Goal: Task Accomplishment & Management: Manage account settings

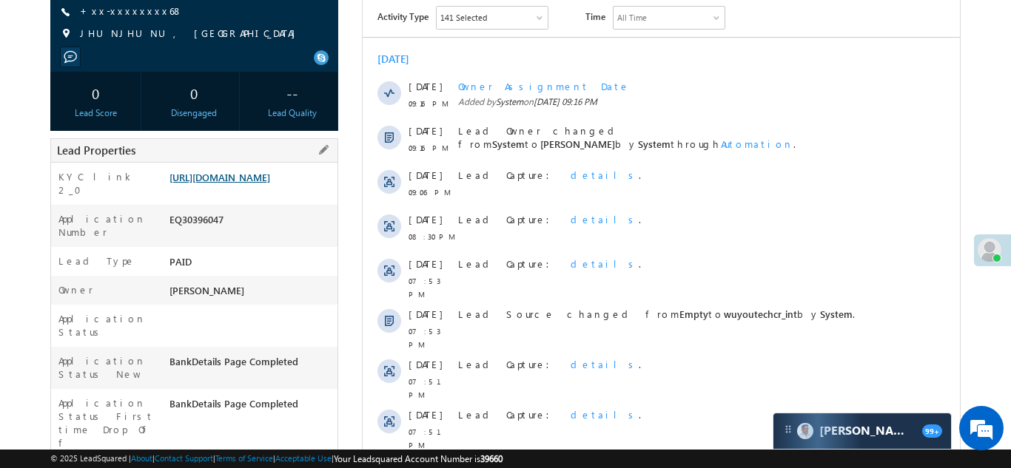
click at [248, 184] on link "https://angelbroking1-pk3em7sa.customui-test.leadsquared.com?leadId=8ee55568-e7…" at bounding box center [219, 177] width 101 height 13
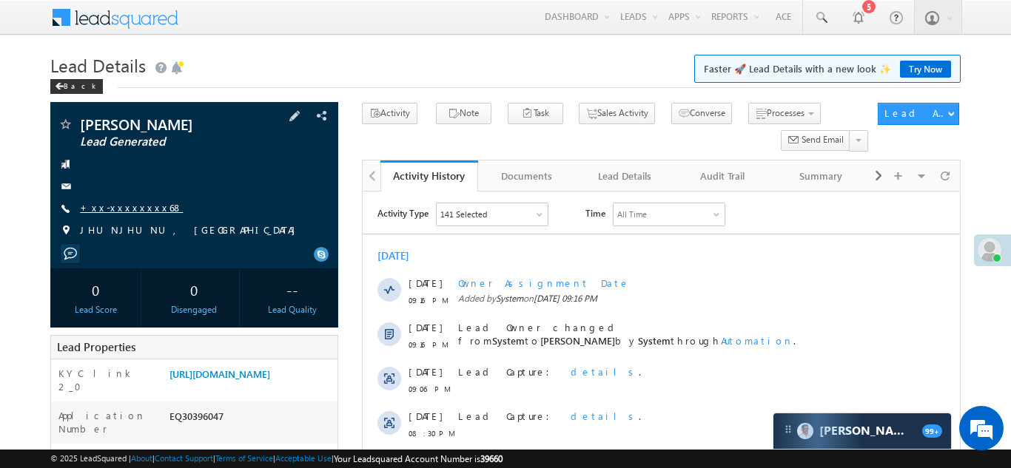
click at [120, 207] on link "+xx-xxxxxxxx68" at bounding box center [131, 207] width 103 height 13
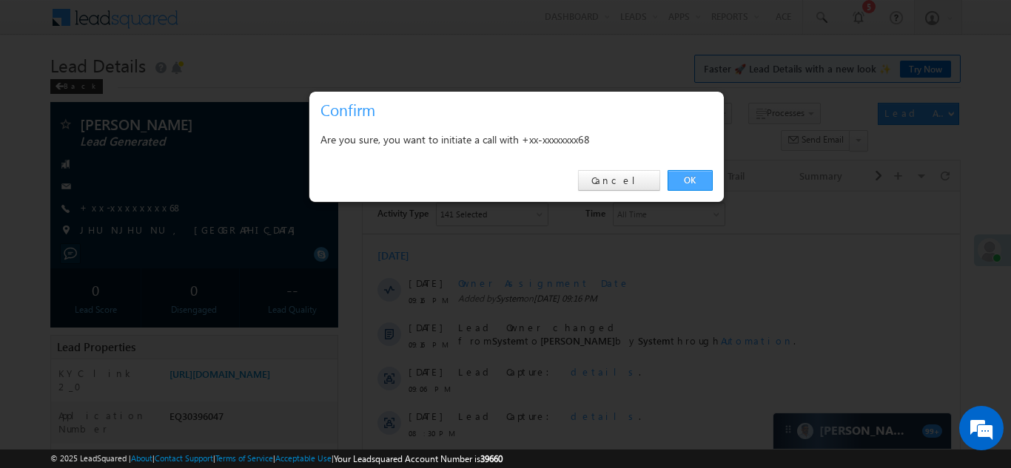
click at [690, 181] on link "OK" at bounding box center [690, 180] width 45 height 21
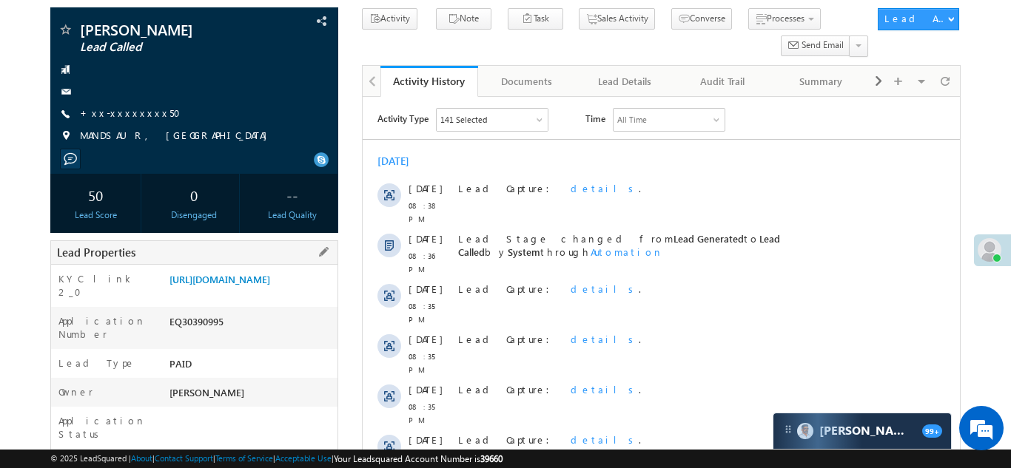
scroll to position [147, 0]
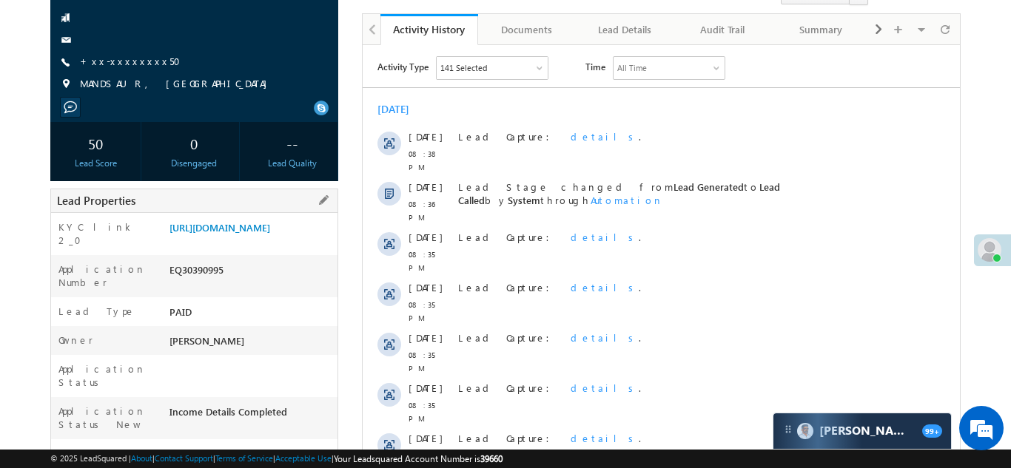
click at [210, 204] on div "Lead Properties" at bounding box center [194, 201] width 288 height 24
click at [240, 234] on link "https://angelbroking1-pk3em7sa.customui-test.leadsquared.com?leadId=858174e9-09…" at bounding box center [219, 227] width 101 height 13
click at [238, 234] on link "https://angelbroking1-pk3em7sa.customui-test.leadsquared.com?leadId=858174e9-09…" at bounding box center [219, 227] width 101 height 13
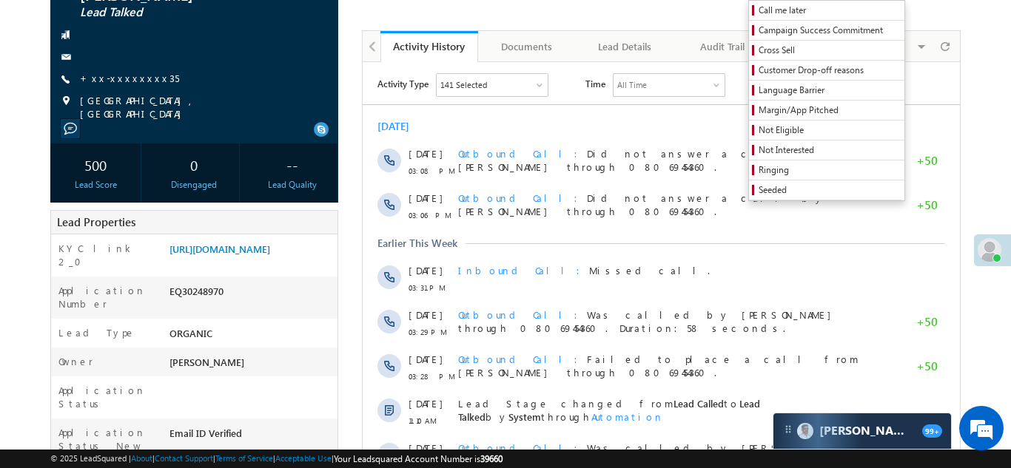
scroll to position [106, 0]
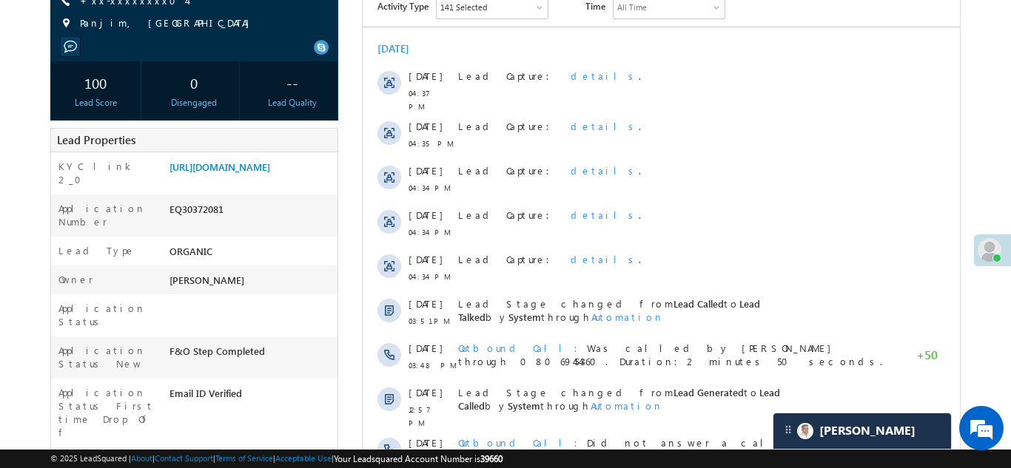
scroll to position [228, 0]
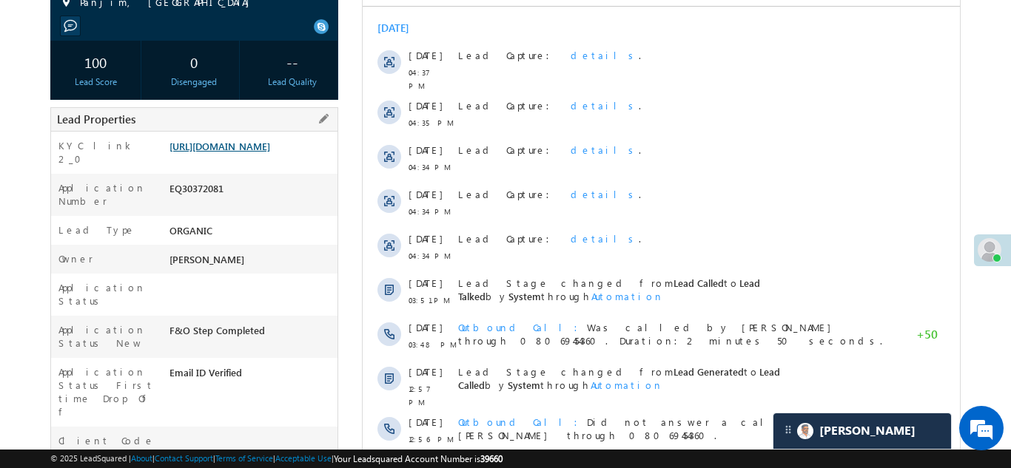
click at [248, 152] on link "https://angelbroking1-pk3em7sa.customui-test.leadsquared.com?leadId=f63334c7-a2…" at bounding box center [219, 146] width 101 height 13
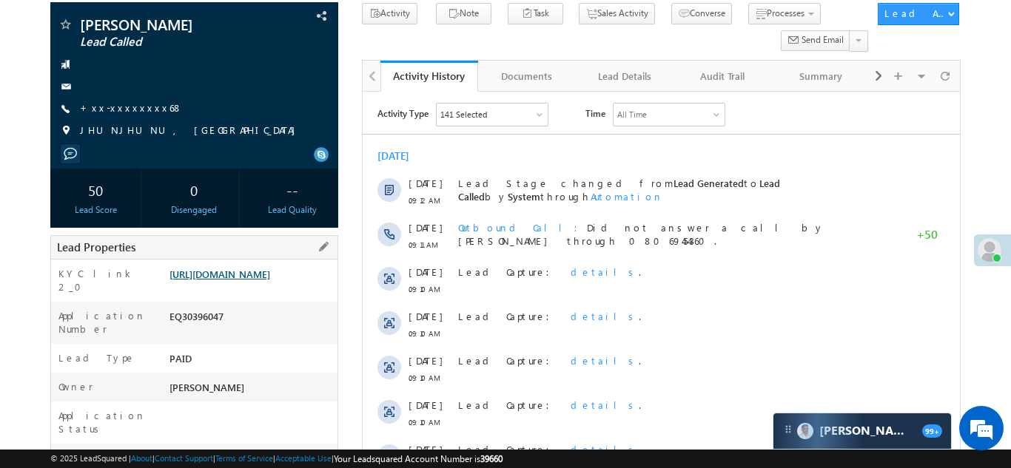
click at [225, 279] on link "https://angelbroking1-pk3em7sa.customui-test.leadsquared.com?leadId=8ee55568-e7…" at bounding box center [219, 274] width 101 height 13
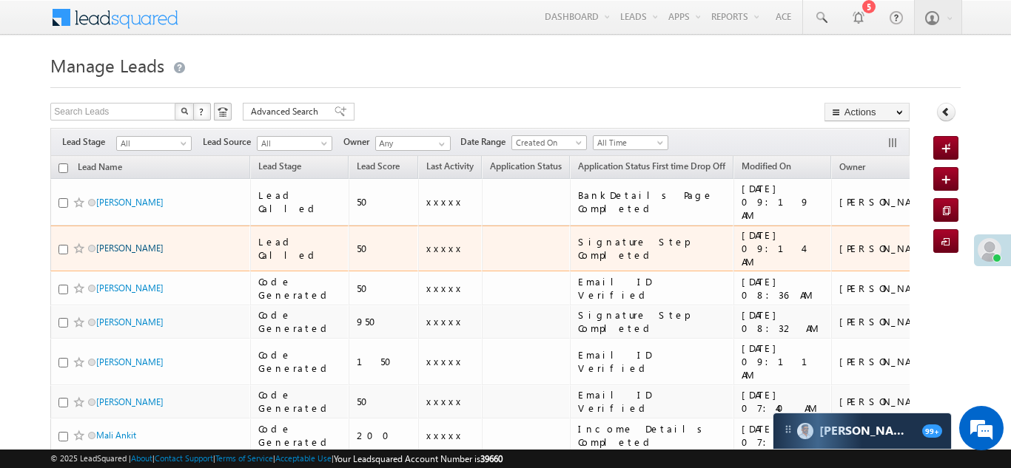
click at [136, 243] on link "[PERSON_NAME]" at bounding box center [129, 248] width 67 height 11
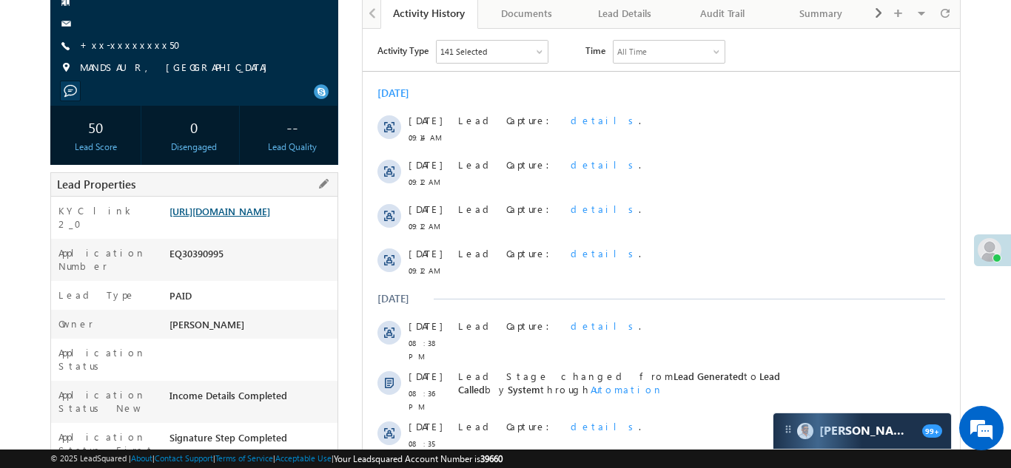
click at [238, 218] on link "https://angelbroking1-pk3em7sa.customui-test.leadsquared.com?leadId=858174e9-09…" at bounding box center [219, 211] width 101 height 13
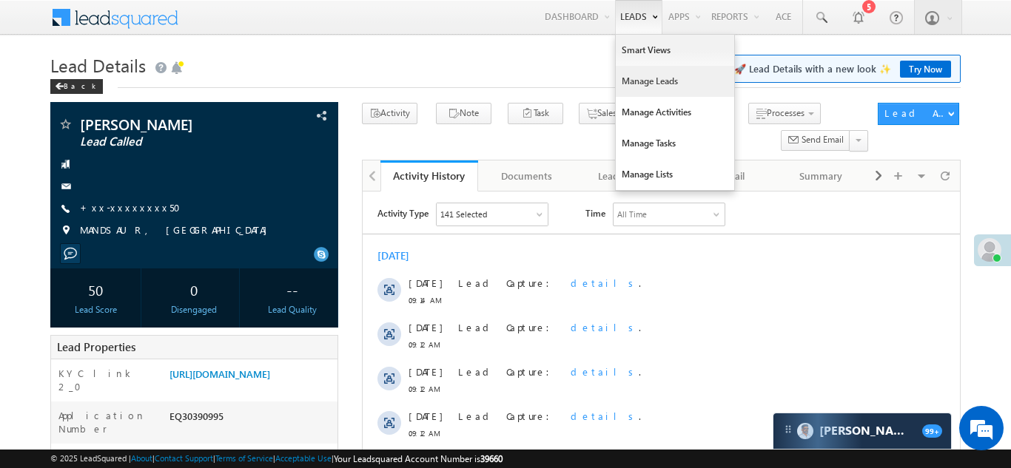
click at [636, 80] on link "Manage Leads" at bounding box center [675, 81] width 118 height 31
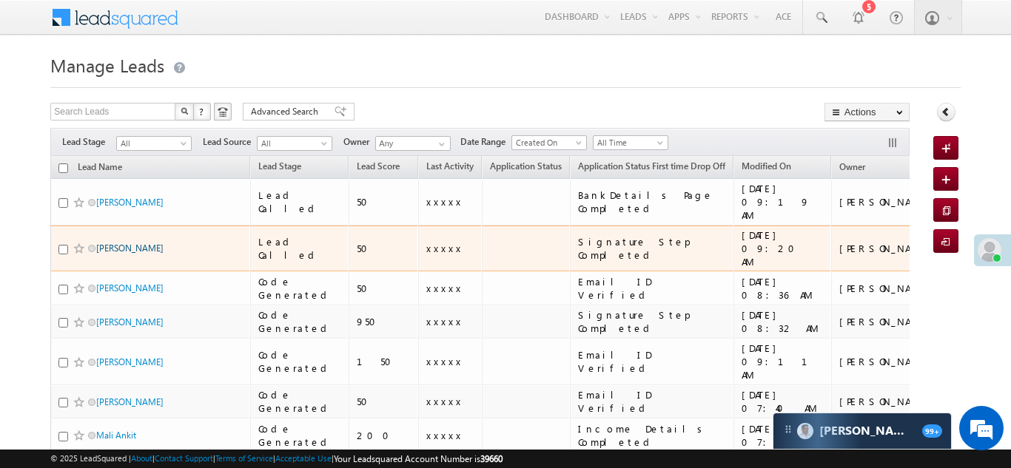
click at [139, 243] on link "[PERSON_NAME]" at bounding box center [129, 248] width 67 height 11
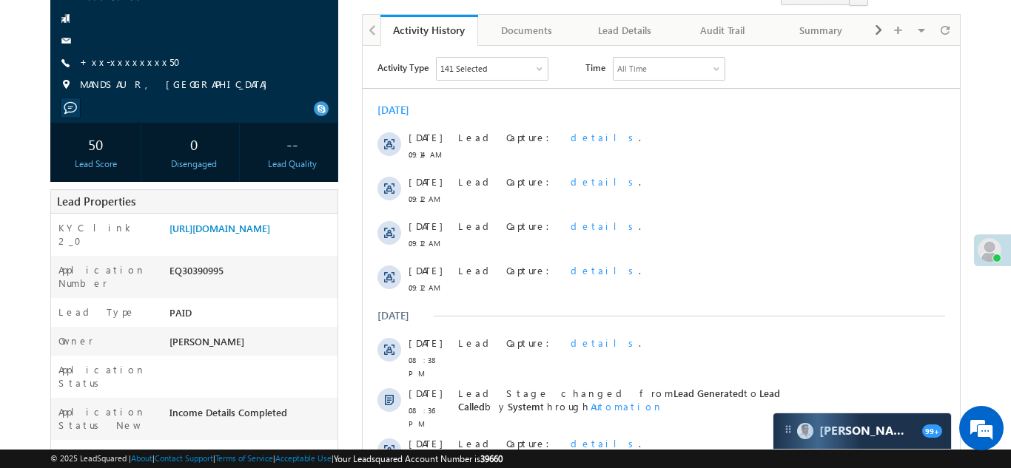
scroll to position [170, 0]
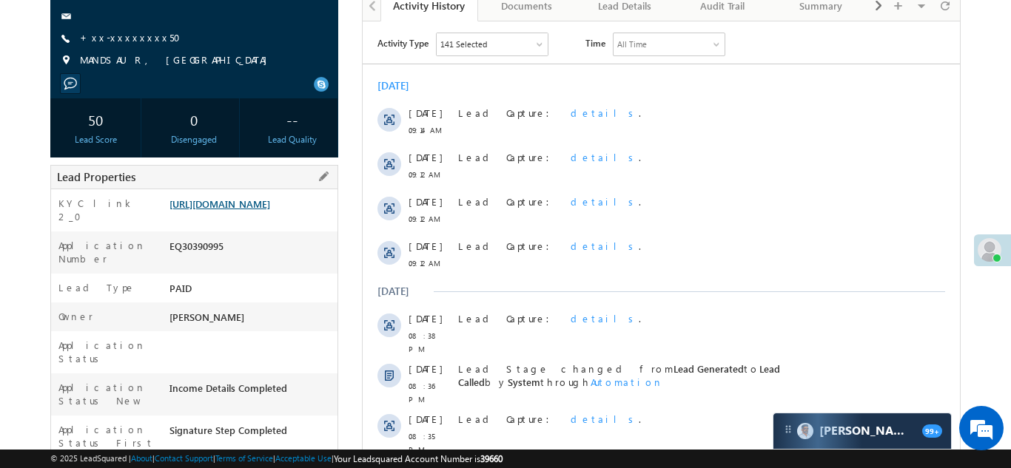
click at [240, 210] on link "https://angelbroking1-pk3em7sa.customui-test.leadsquared.com?leadId=858174e9-09…" at bounding box center [219, 204] width 101 height 13
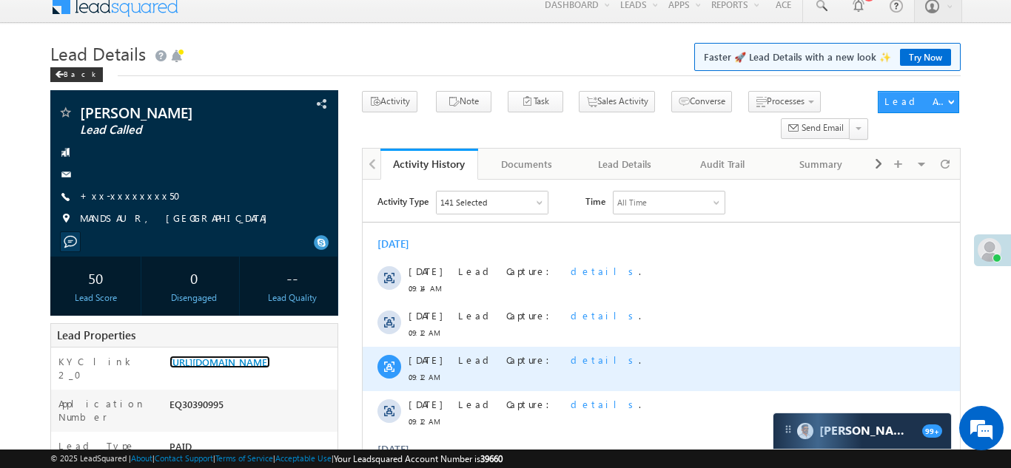
scroll to position [0, 0]
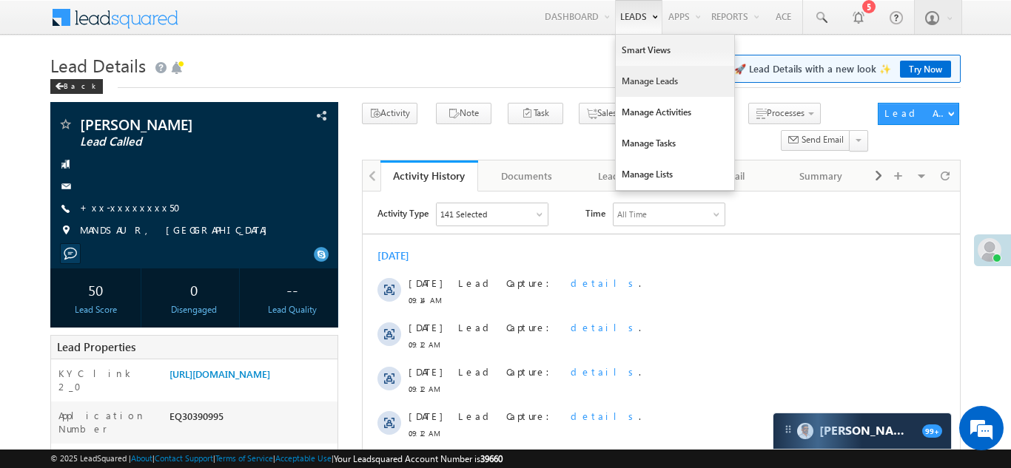
click at [636, 83] on link "Manage Leads" at bounding box center [675, 81] width 118 height 31
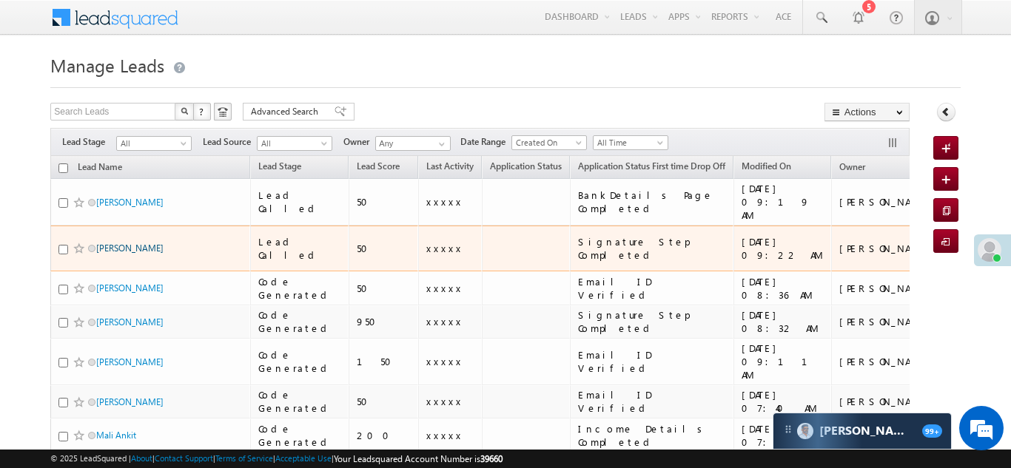
click at [132, 243] on link "[PERSON_NAME]" at bounding box center [129, 248] width 67 height 11
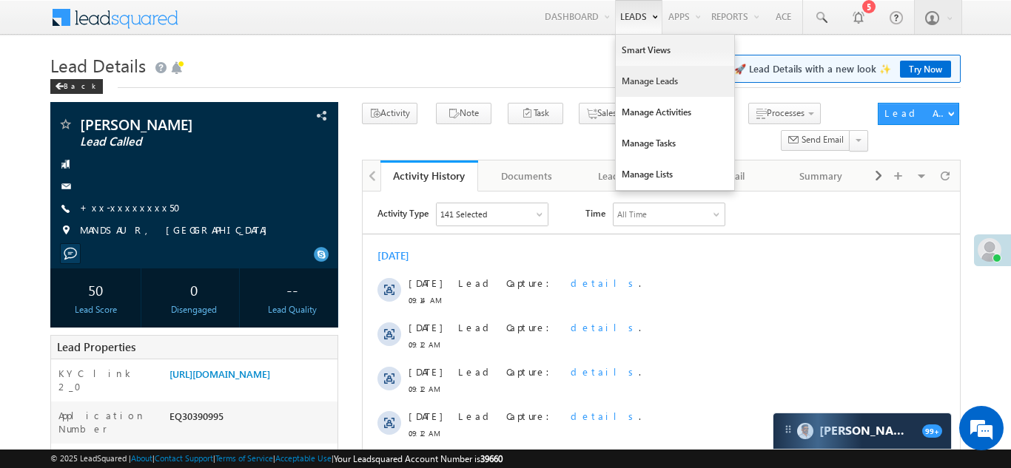
click at [629, 90] on link "Manage Leads" at bounding box center [675, 81] width 118 height 31
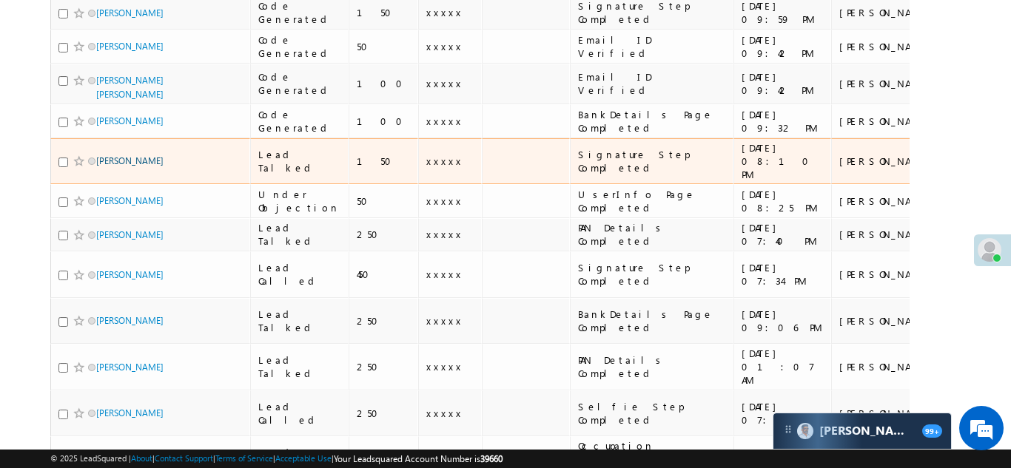
click at [112, 155] on link "[PERSON_NAME]" at bounding box center [129, 160] width 67 height 11
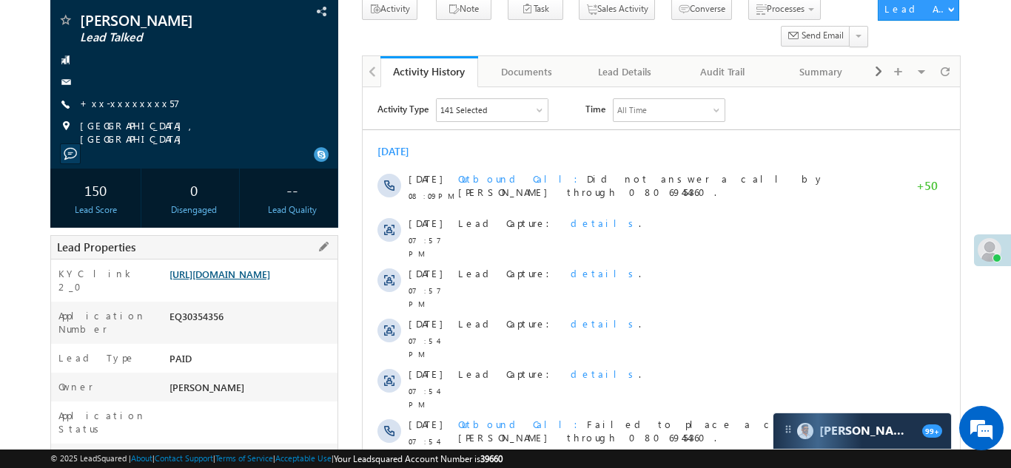
scroll to position [116, 0]
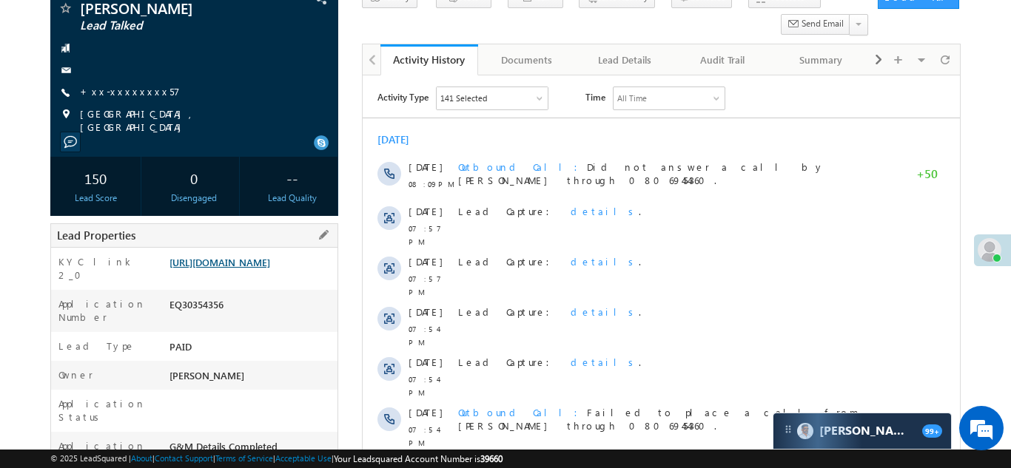
click at [263, 269] on link "https://angelbroking1-pk3em7sa.customui-test.leadsquared.com?leadId=09211a96-c1…" at bounding box center [219, 262] width 101 height 13
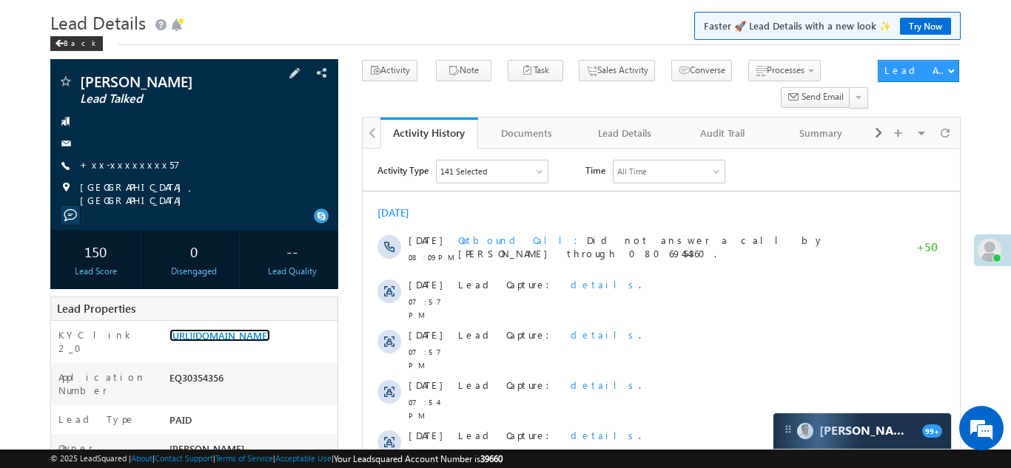
scroll to position [0, 0]
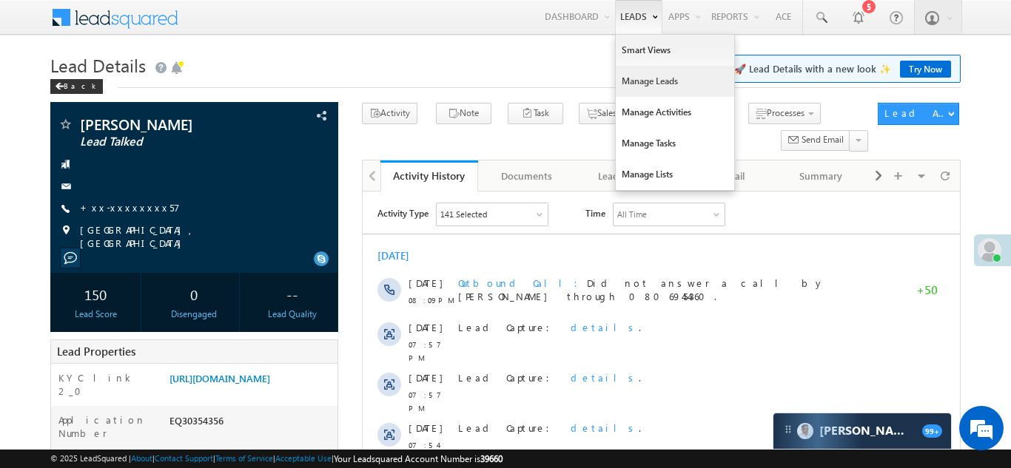
click at [622, 79] on link "Manage Leads" at bounding box center [675, 81] width 118 height 31
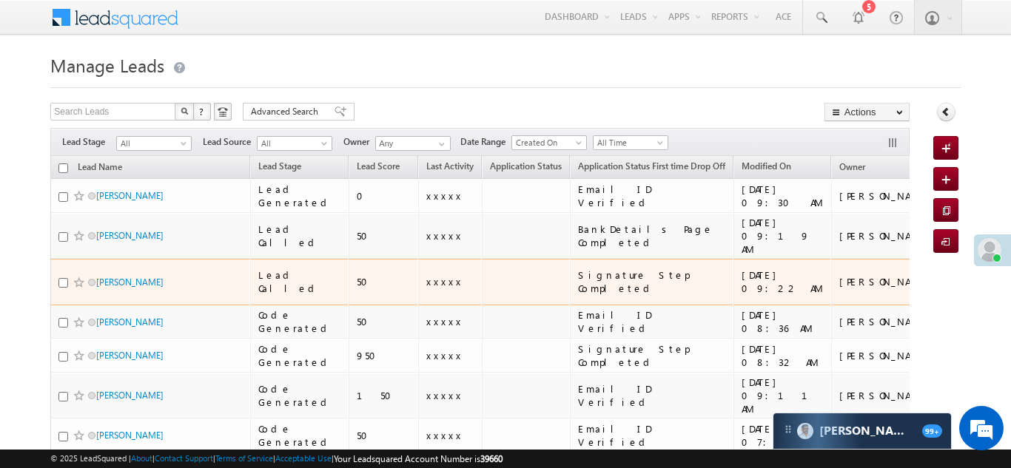
click at [500, 261] on td at bounding box center [526, 282] width 88 height 47
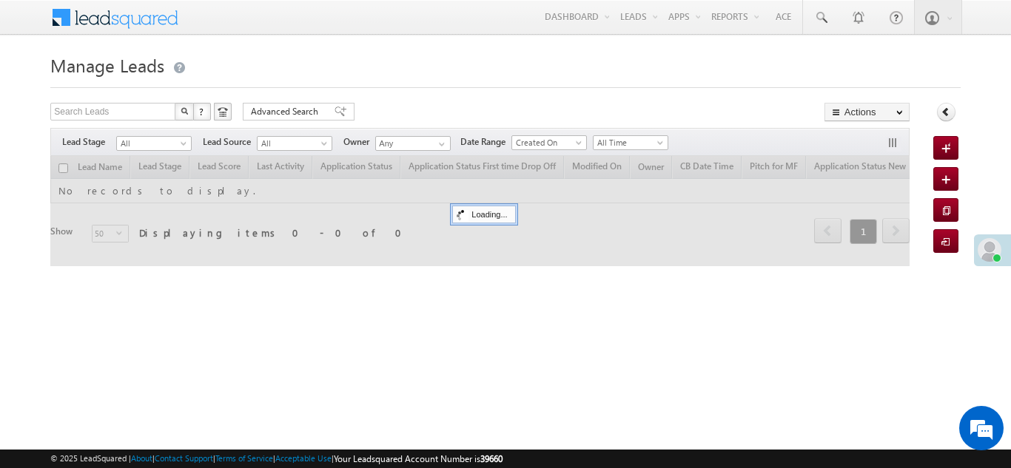
click at [993, 250] on span at bounding box center [990, 250] width 24 height 24
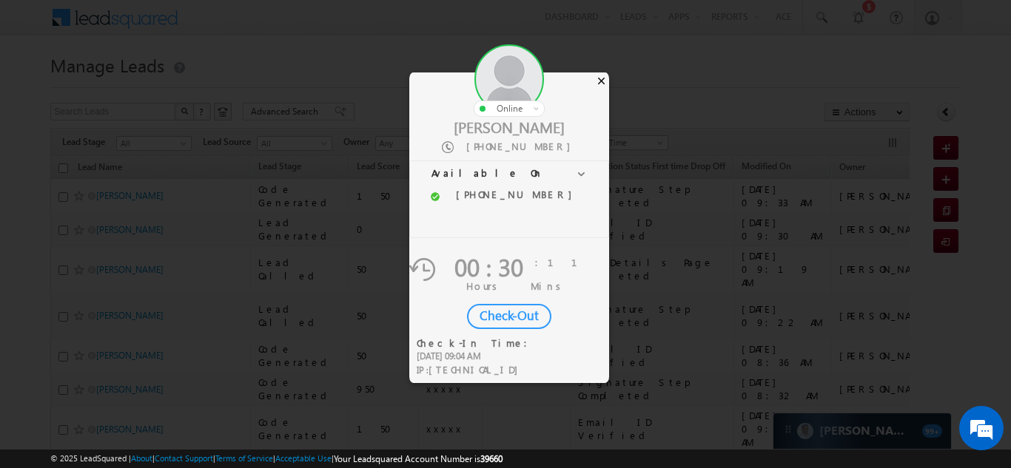
click at [601, 80] on div "×" at bounding box center [602, 81] width 16 height 16
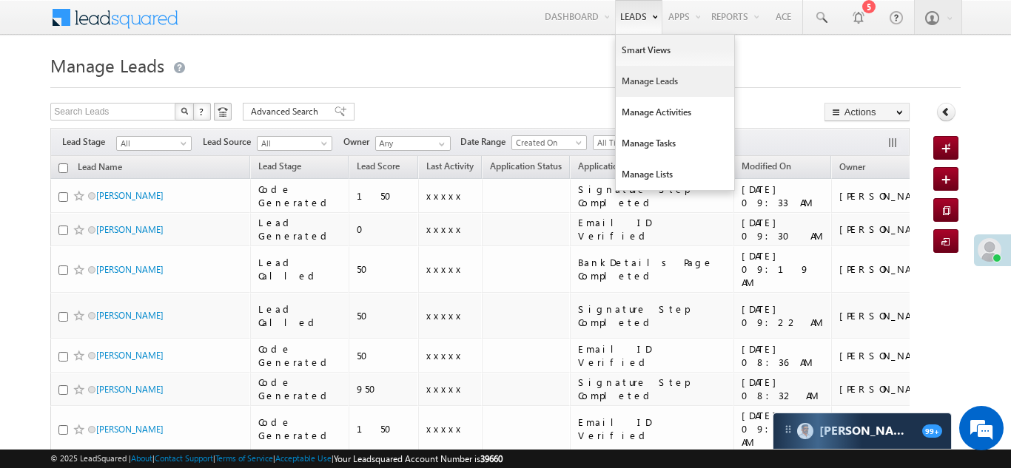
click at [642, 80] on link "Manage Leads" at bounding box center [675, 81] width 118 height 31
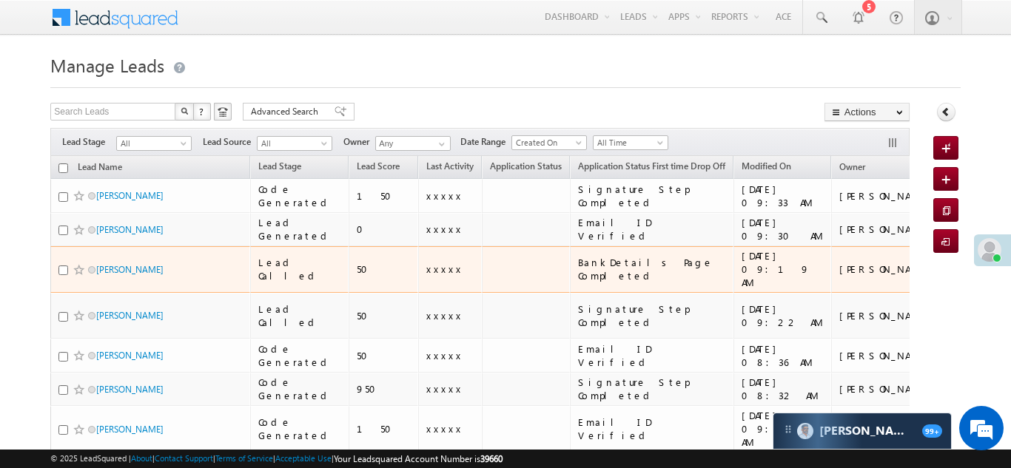
click at [426, 269] on div "xxxxx" at bounding box center [450, 269] width 49 height 13
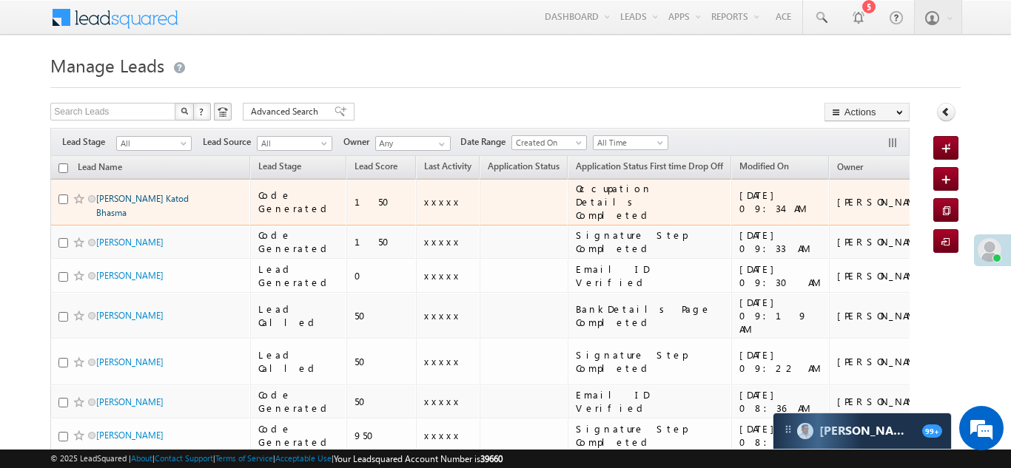
click at [135, 196] on link "[PERSON_NAME] Katod Bhasma" at bounding box center [142, 205] width 93 height 25
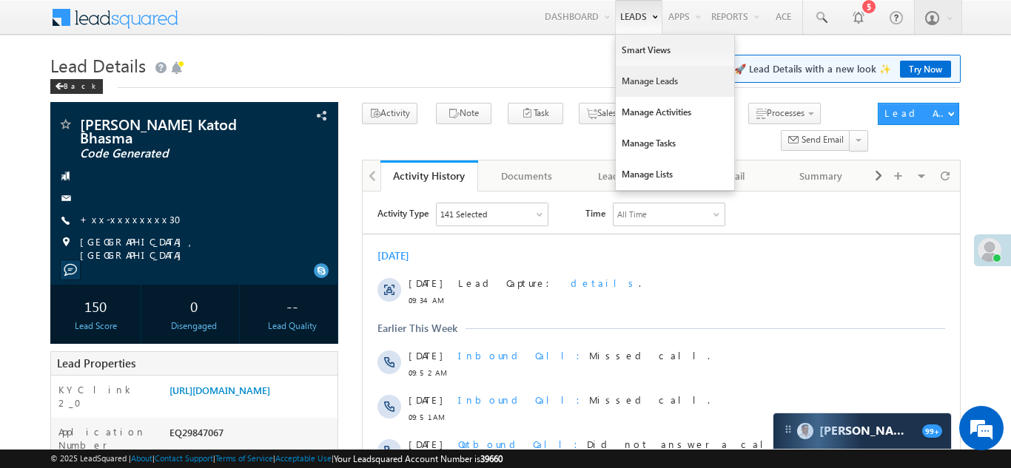
click at [624, 79] on link "Manage Leads" at bounding box center [675, 81] width 118 height 31
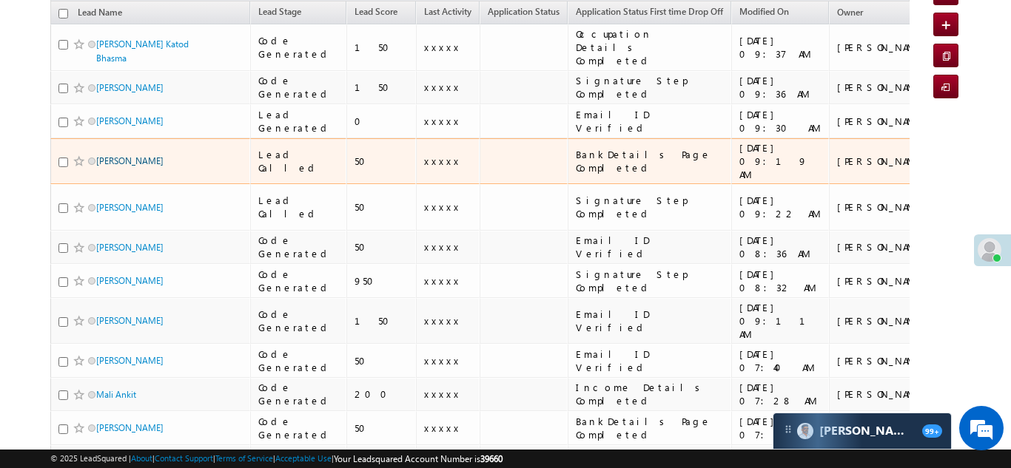
click at [107, 155] on link "[PERSON_NAME]" at bounding box center [129, 160] width 67 height 11
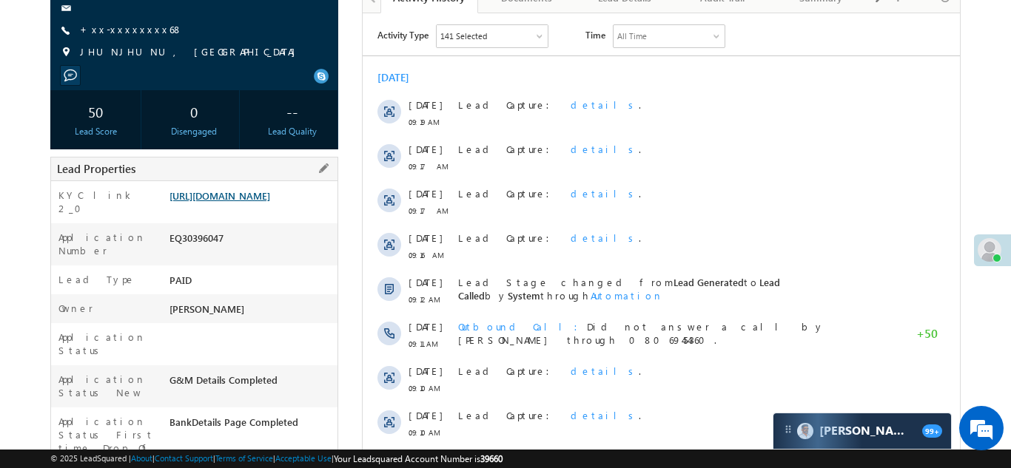
click at [248, 201] on link "https://angelbroking1-pk3em7sa.customui-test.leadsquared.com?leadId=8ee55568-e7…" at bounding box center [219, 195] width 101 height 13
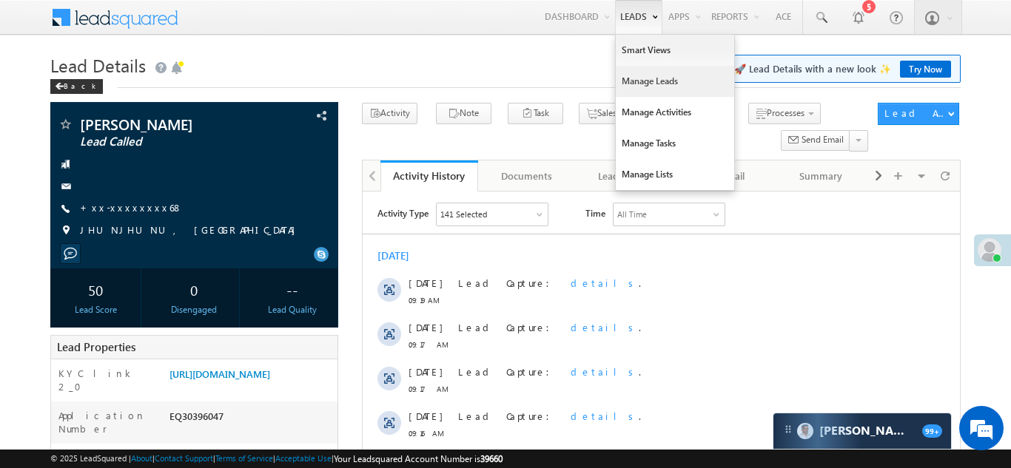
click at [626, 82] on link "Manage Leads" at bounding box center [675, 81] width 118 height 31
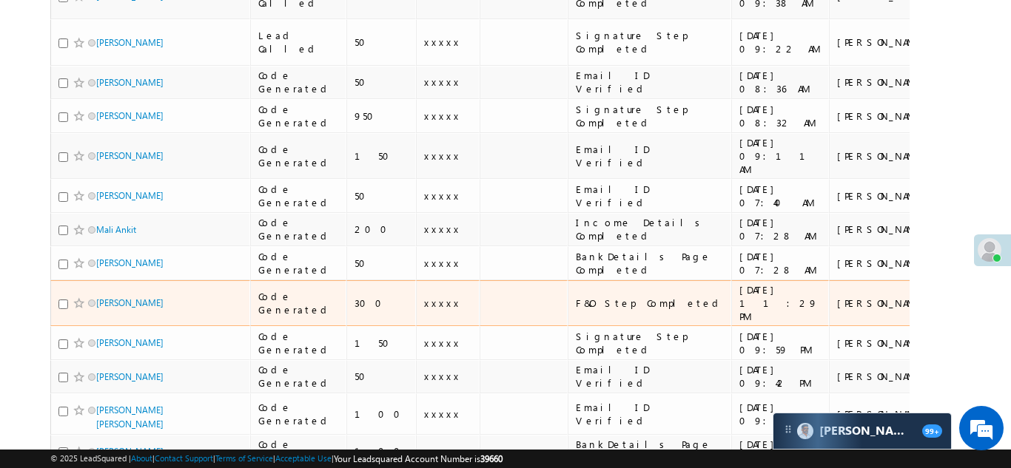
scroll to position [309, 0]
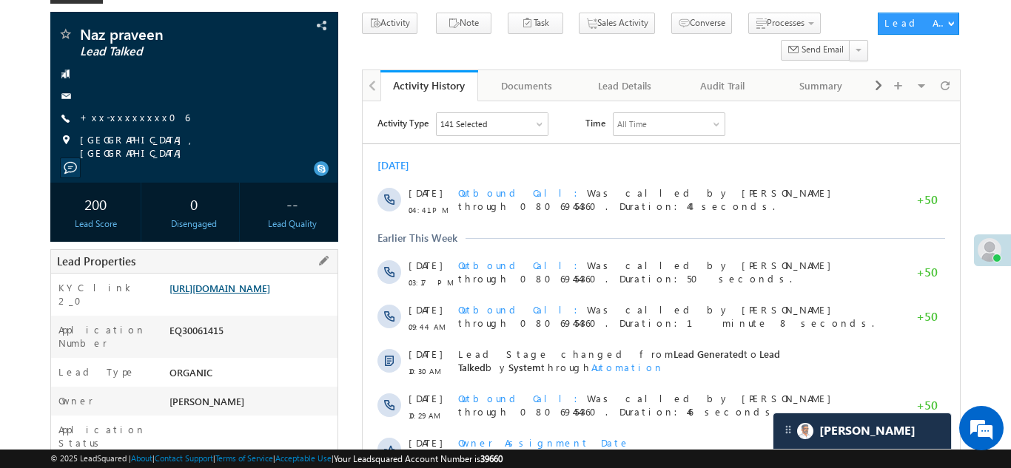
click at [248, 295] on link "https://angelbroking1-pk3em7sa.customui-test.leadsquared.com?leadId=e36e1fc3-23…" at bounding box center [219, 288] width 101 height 13
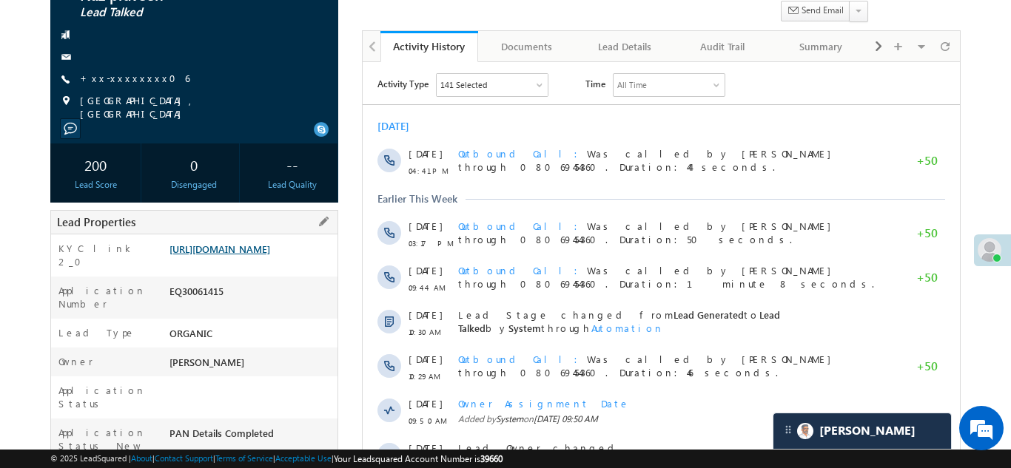
scroll to position [139, 0]
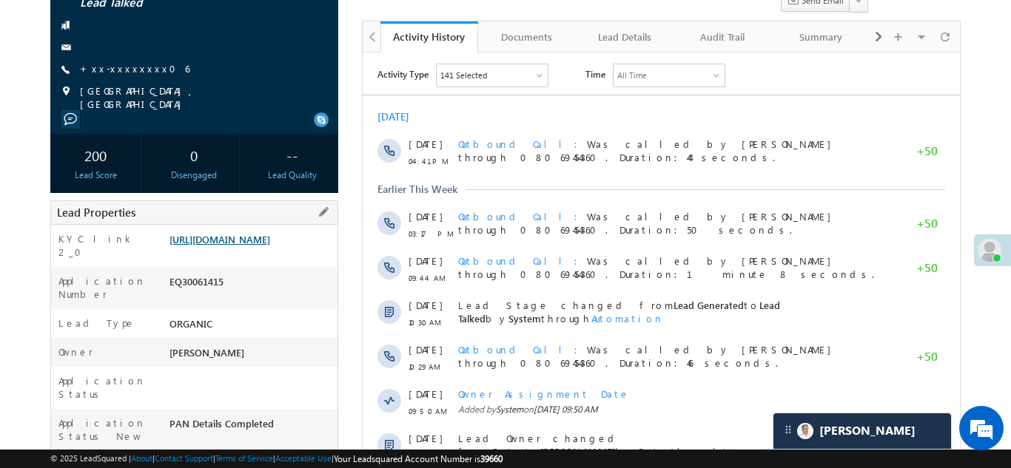
click at [248, 243] on link "https://angelbroking1-pk3em7sa.customui-test.leadsquared.com?leadId=e36e1fc3-23…" at bounding box center [219, 239] width 101 height 13
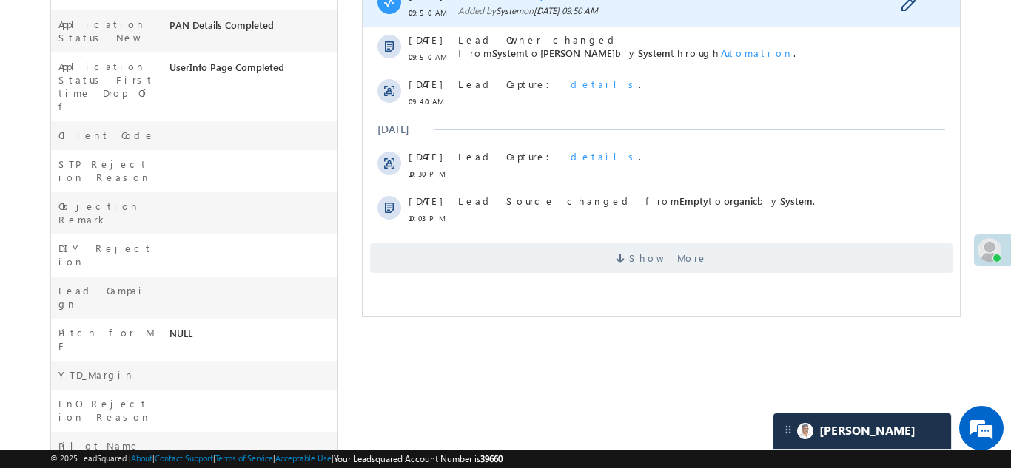
scroll to position [557, 0]
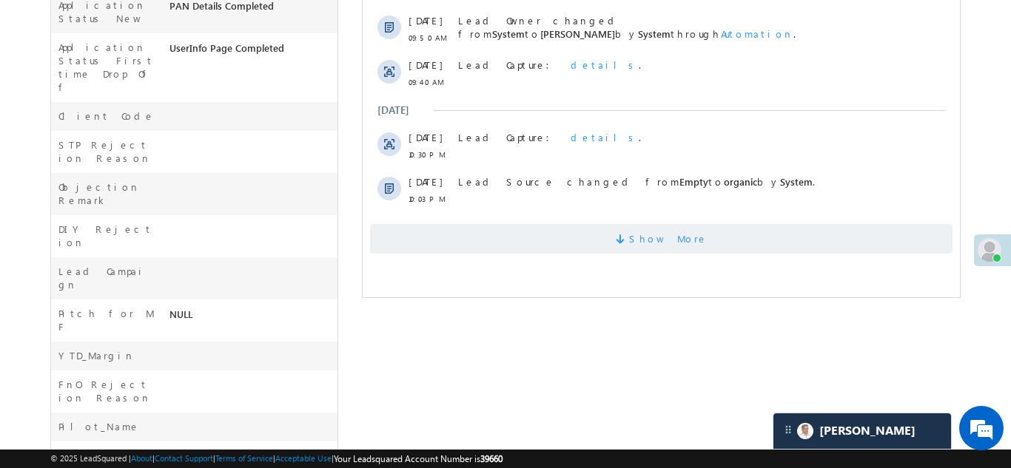
click at [579, 235] on span "Show More" at bounding box center [660, 239] width 582 height 30
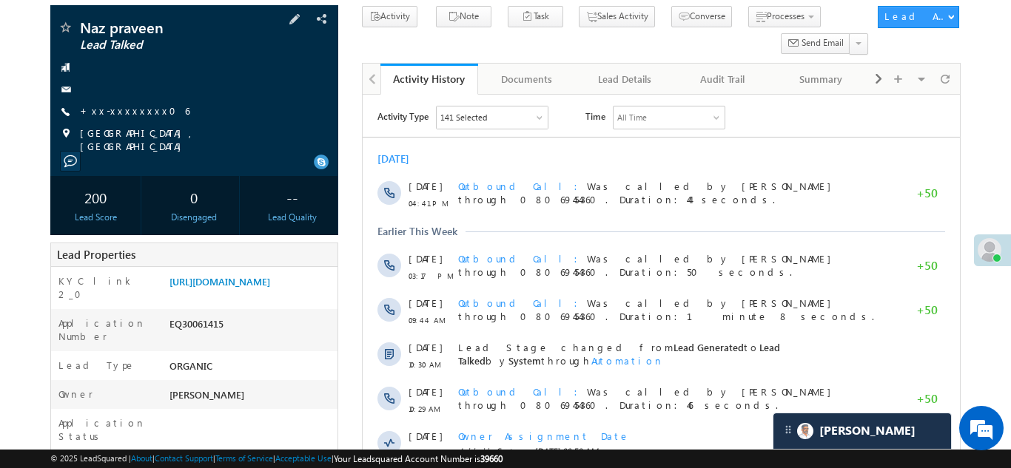
scroll to position [104, 0]
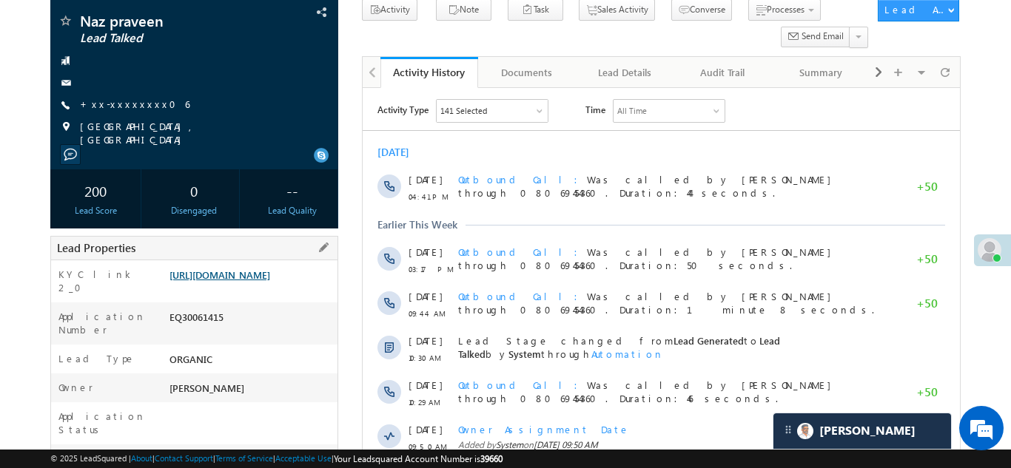
click at [238, 280] on link "https://angelbroking1-pk3em7sa.customui-test.leadsquared.com?leadId=e36e1fc3-23…" at bounding box center [219, 275] width 101 height 13
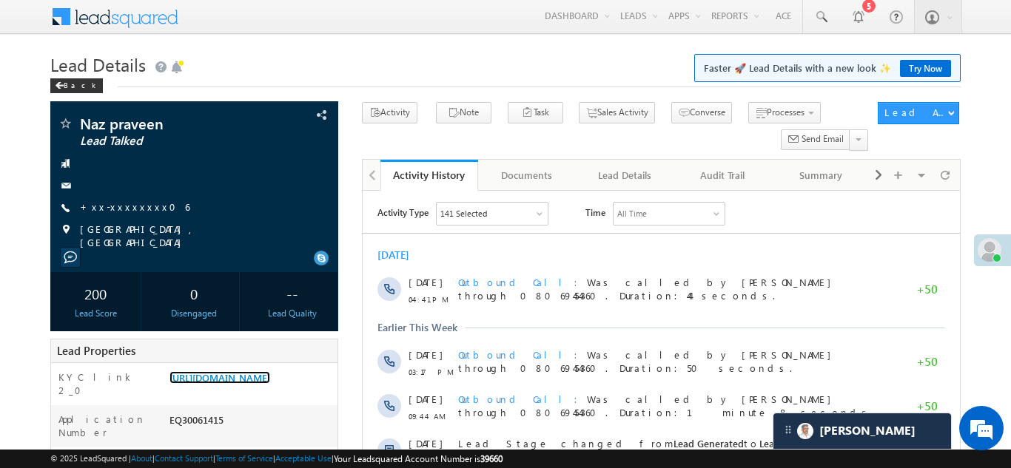
scroll to position [0, 0]
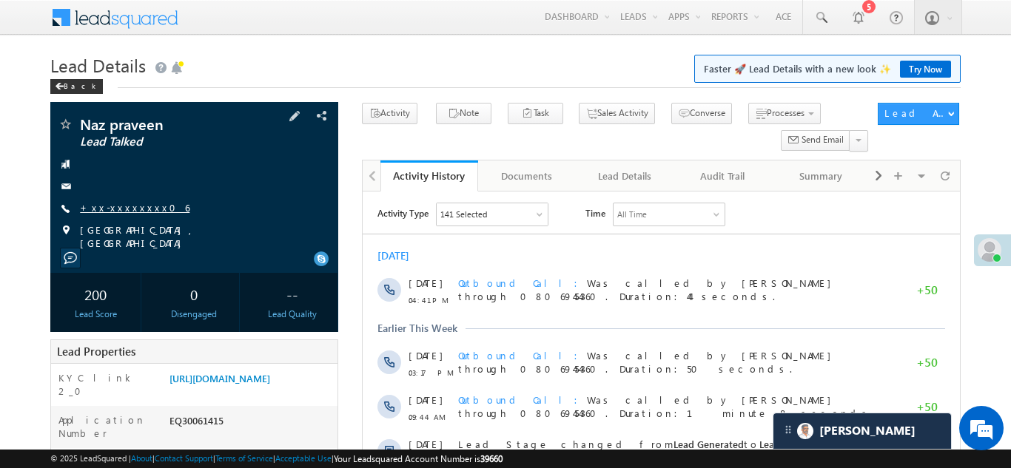
click at [123, 208] on link "+xx-xxxxxxxx06" at bounding box center [135, 207] width 110 height 13
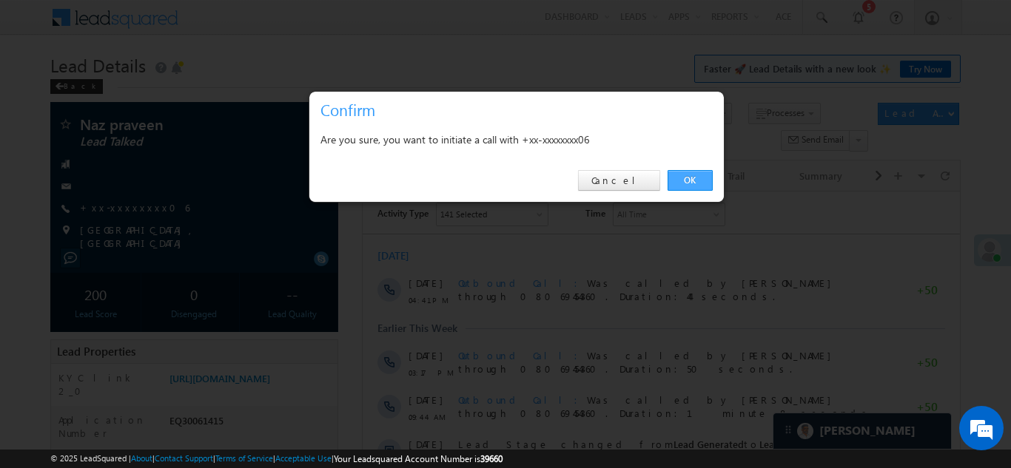
click at [688, 179] on link "OK" at bounding box center [690, 180] width 45 height 21
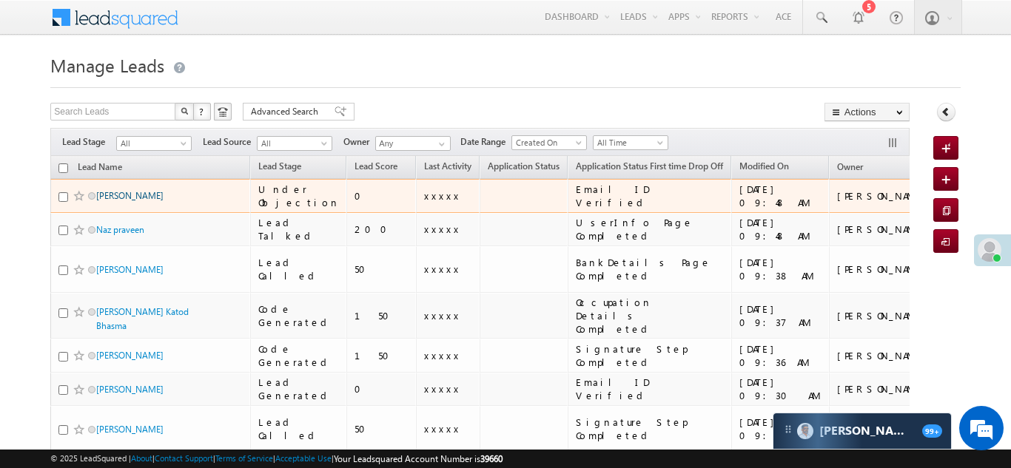
click at [135, 198] on link "[PERSON_NAME]" at bounding box center [129, 195] width 67 height 11
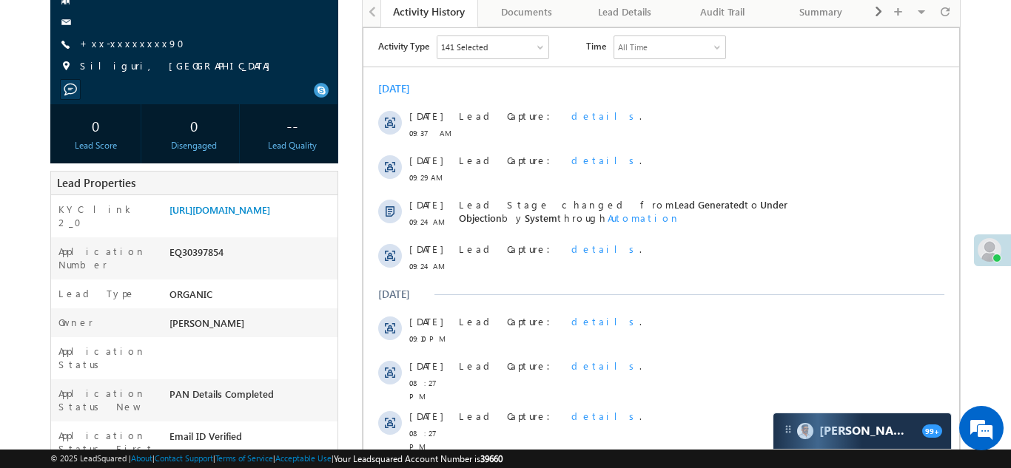
scroll to position [215, 0]
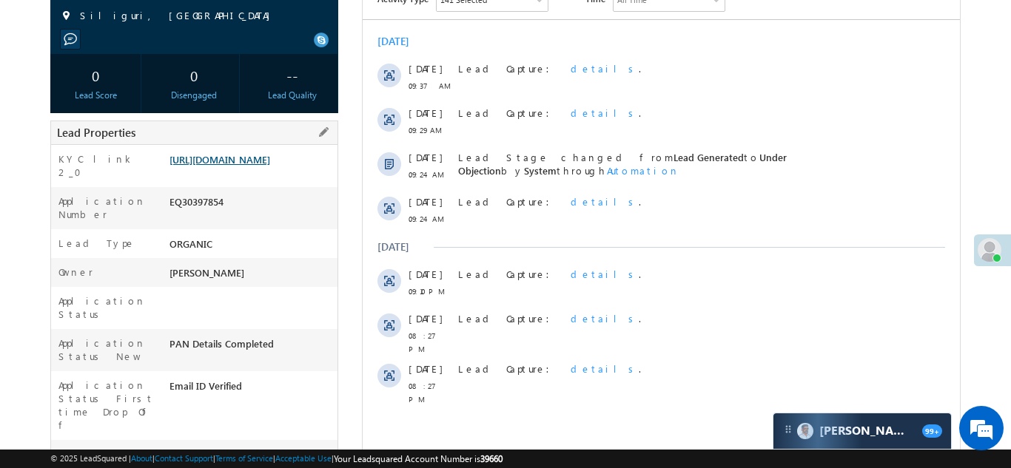
click at [253, 164] on link "https://angelbroking1-pk3em7sa.customui-test.leadsquared.com?leadId=de1180de-d3…" at bounding box center [219, 159] width 101 height 13
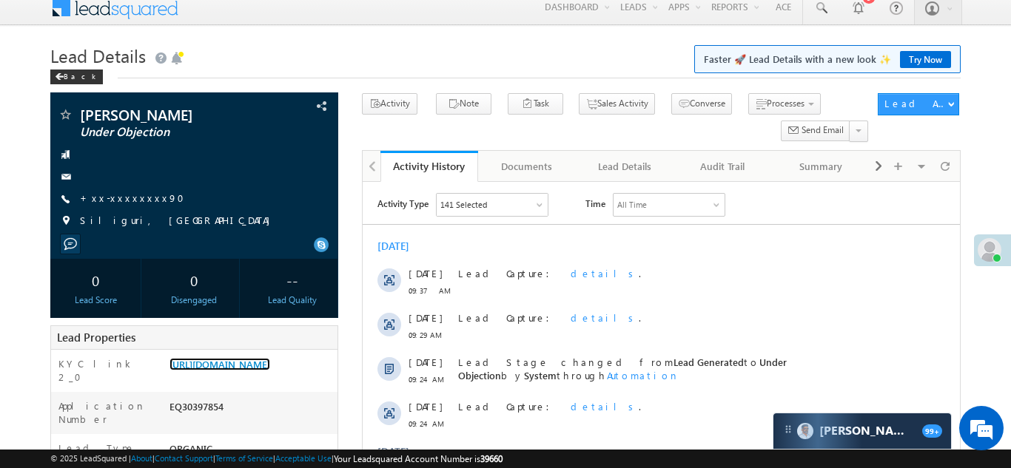
scroll to position [0, 0]
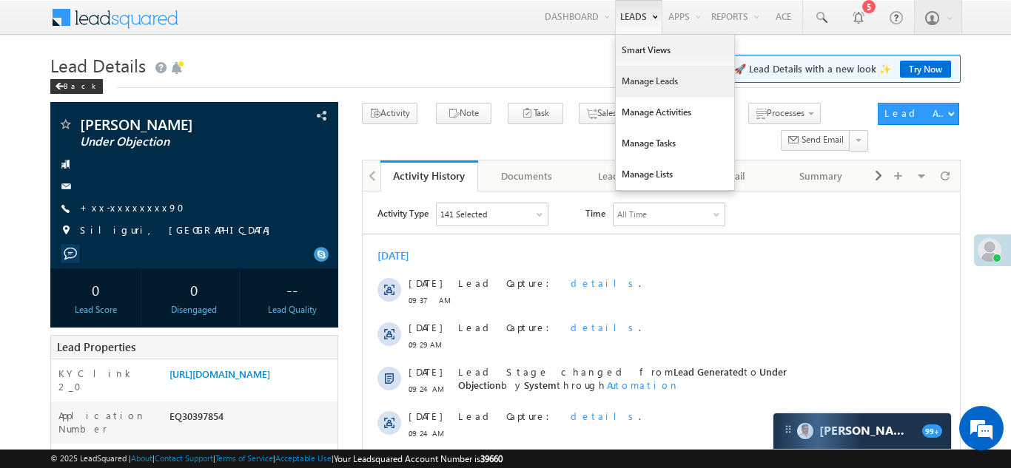
click at [628, 82] on link "Manage Leads" at bounding box center [675, 81] width 118 height 31
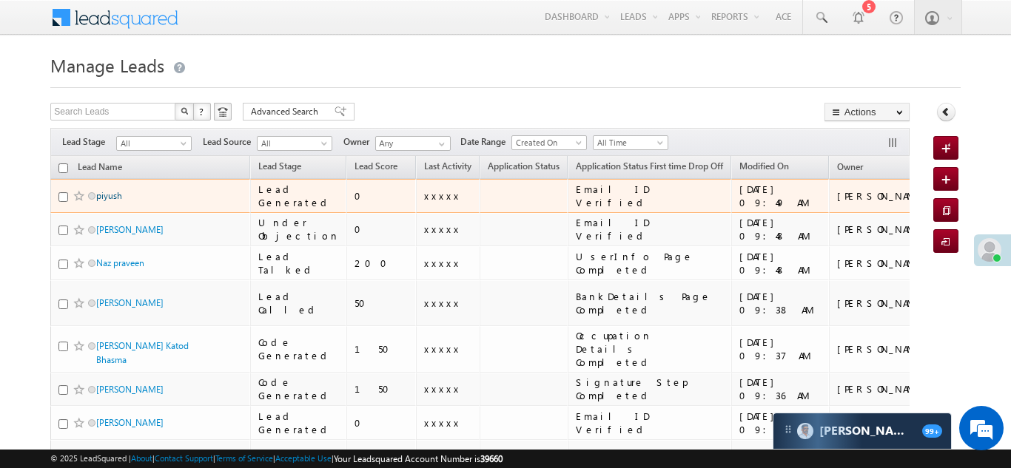
click at [110, 199] on link "piyush" at bounding box center [109, 195] width 26 height 11
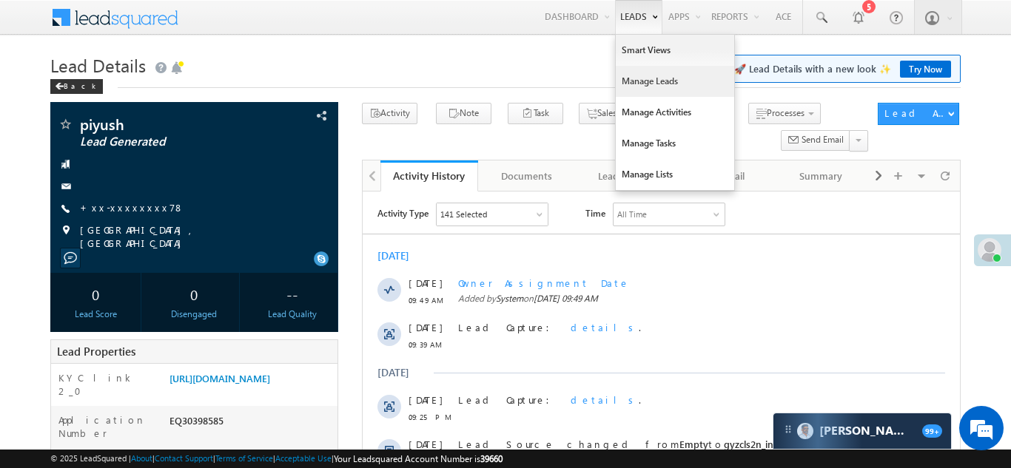
click at [642, 77] on link "Manage Leads" at bounding box center [675, 81] width 118 height 31
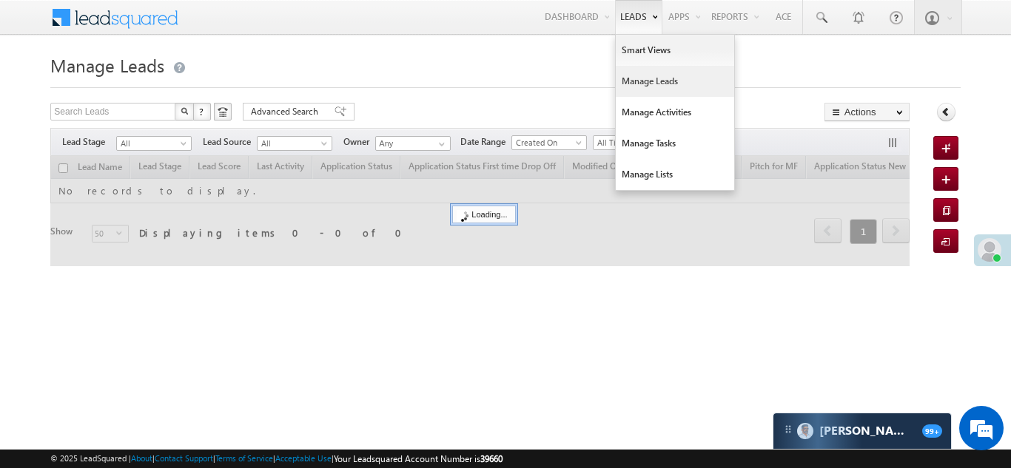
click at [663, 84] on link "Manage Leads" at bounding box center [675, 81] width 118 height 31
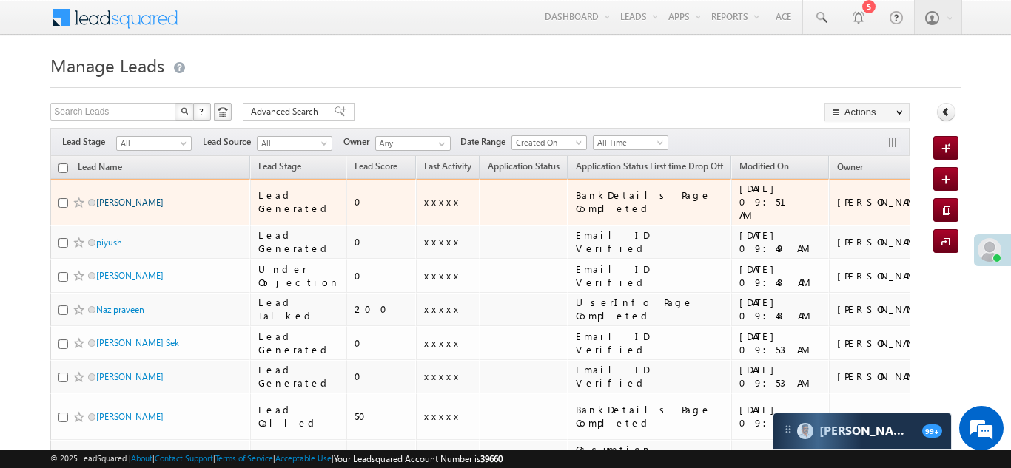
click at [119, 198] on link "[PERSON_NAME]" at bounding box center [129, 202] width 67 height 11
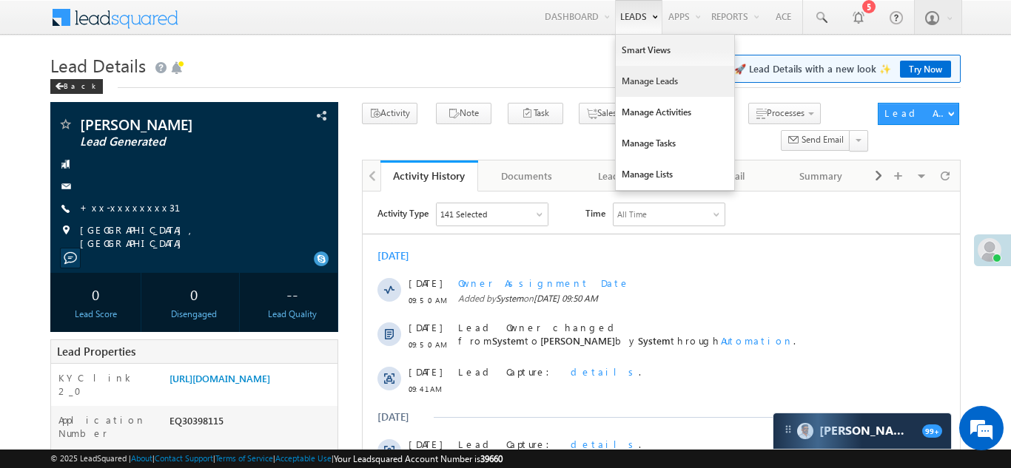
click at [626, 81] on link "Manage Leads" at bounding box center [675, 81] width 118 height 31
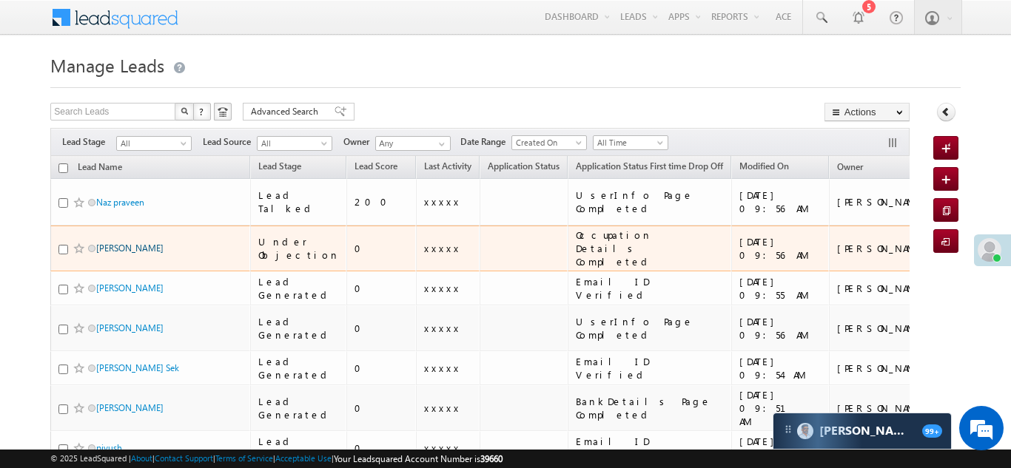
click at [110, 243] on link "[PERSON_NAME]" at bounding box center [129, 248] width 67 height 11
click at [117, 243] on link "Samar Das" at bounding box center [129, 248] width 67 height 11
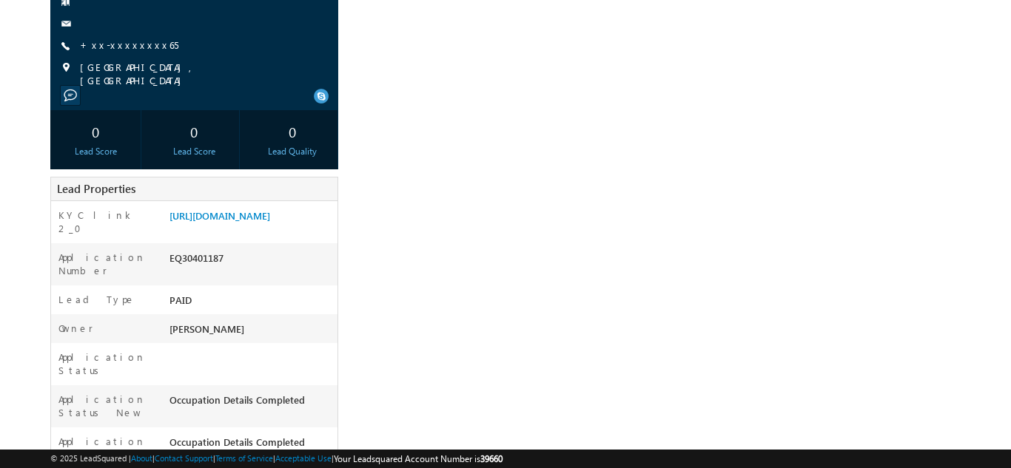
scroll to position [174, 0]
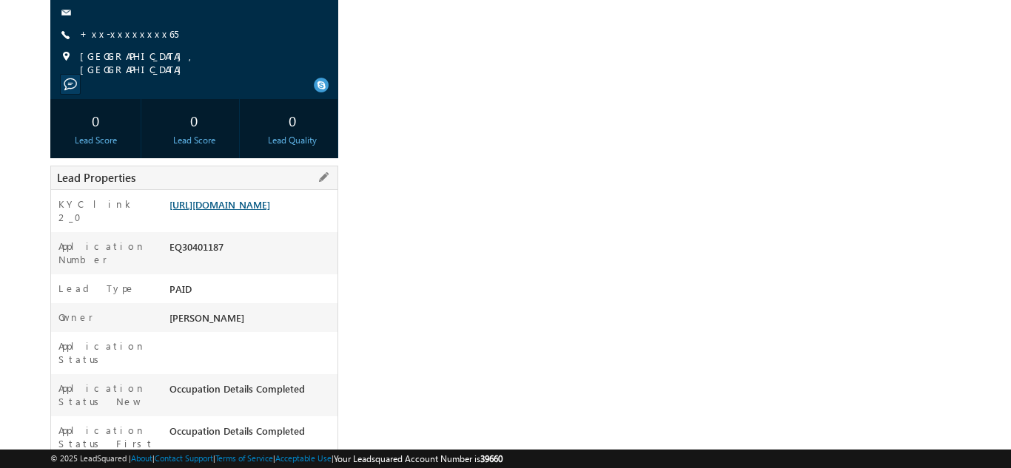
click at [241, 211] on link "[URL][DOMAIN_NAME]" at bounding box center [219, 204] width 101 height 13
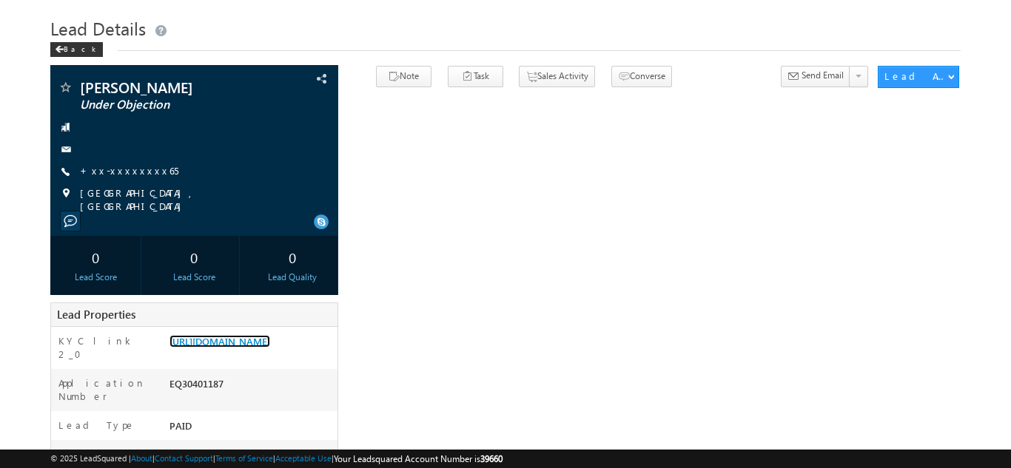
scroll to position [0, 0]
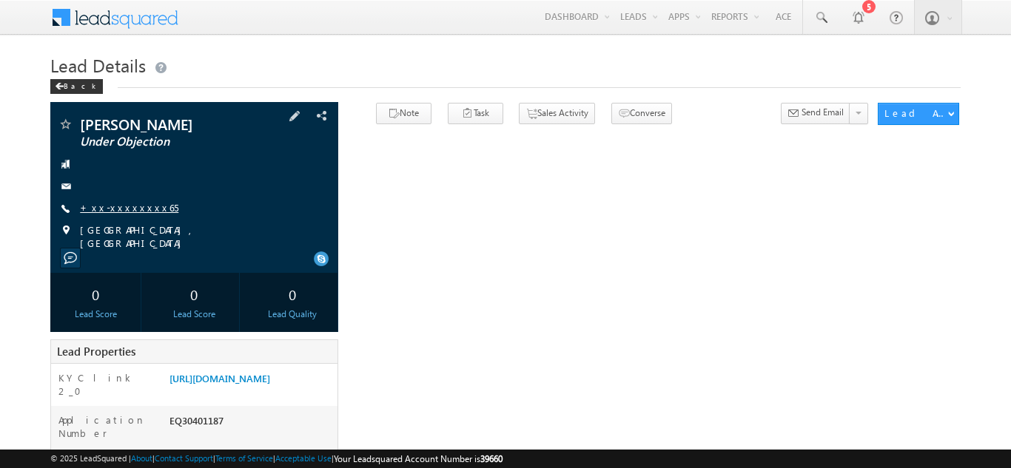
click at [127, 207] on link "+xx-xxxxxxxx65" at bounding box center [129, 207] width 98 height 13
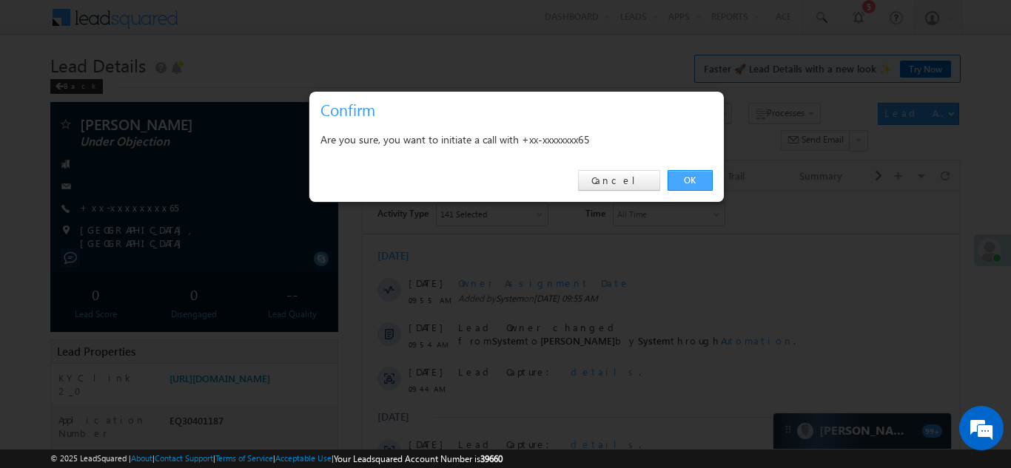
click at [693, 180] on link "OK" at bounding box center [690, 180] width 45 height 21
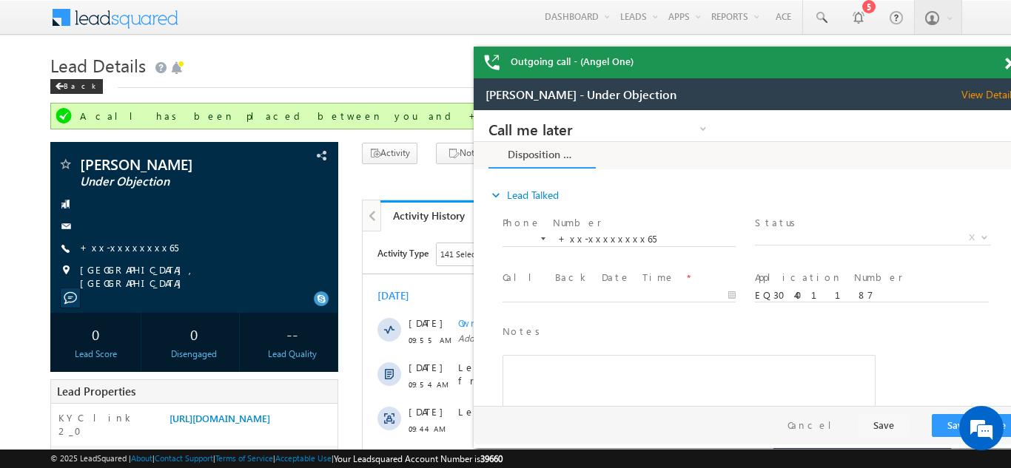
click at [990, 61] on div "Outgoing call - (Angel One)" at bounding box center [751, 63] width 555 height 32
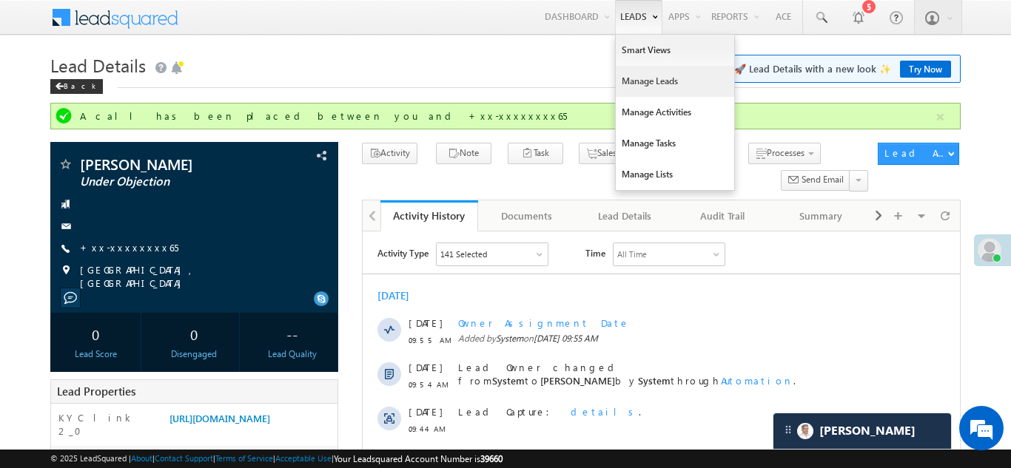
click at [625, 76] on link "Manage Leads" at bounding box center [675, 81] width 118 height 31
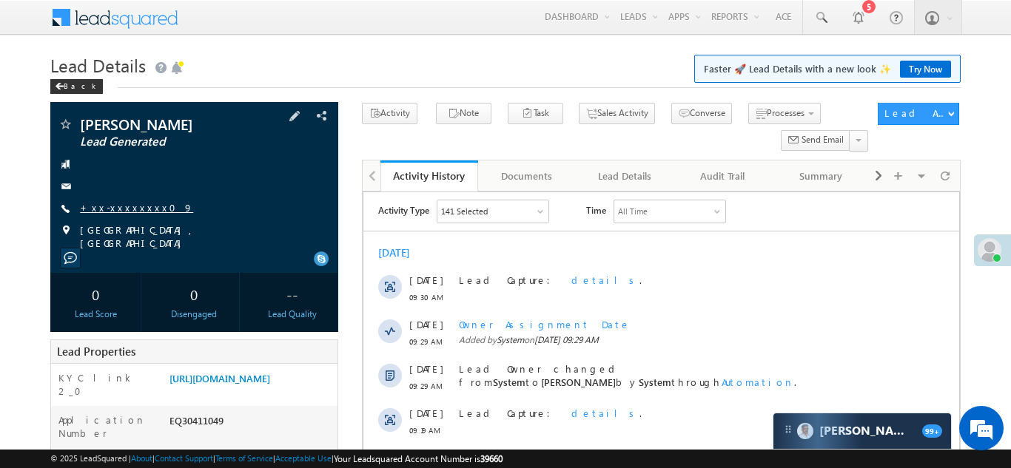
click at [121, 206] on link "+xx-xxxxxxxx09" at bounding box center [136, 207] width 113 height 13
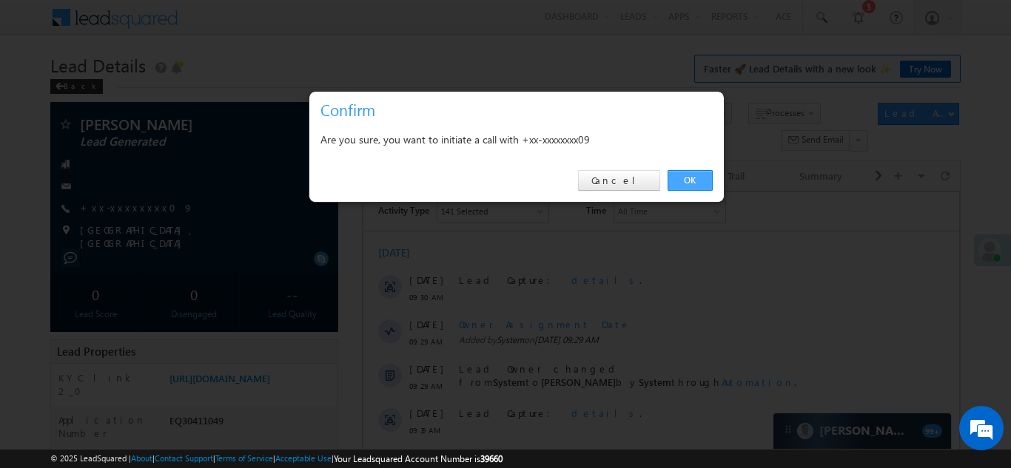
click at [686, 177] on link "OK" at bounding box center [690, 180] width 45 height 21
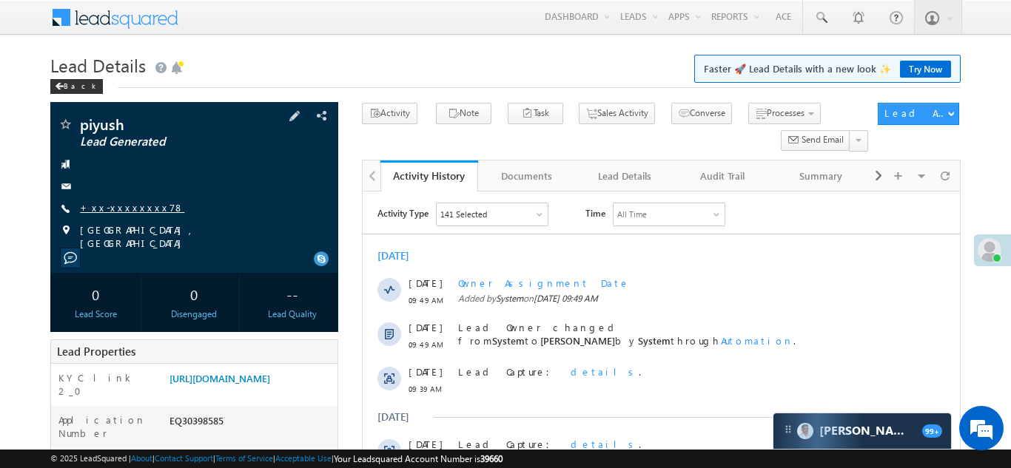
click at [119, 206] on link "+xx-xxxxxxxx78" at bounding box center [132, 207] width 104 height 13
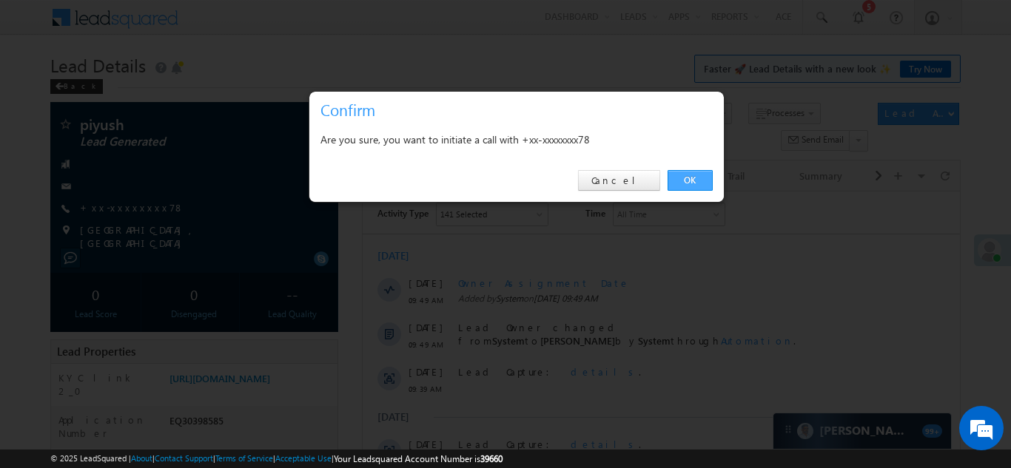
click at [691, 176] on link "OK" at bounding box center [690, 180] width 45 height 21
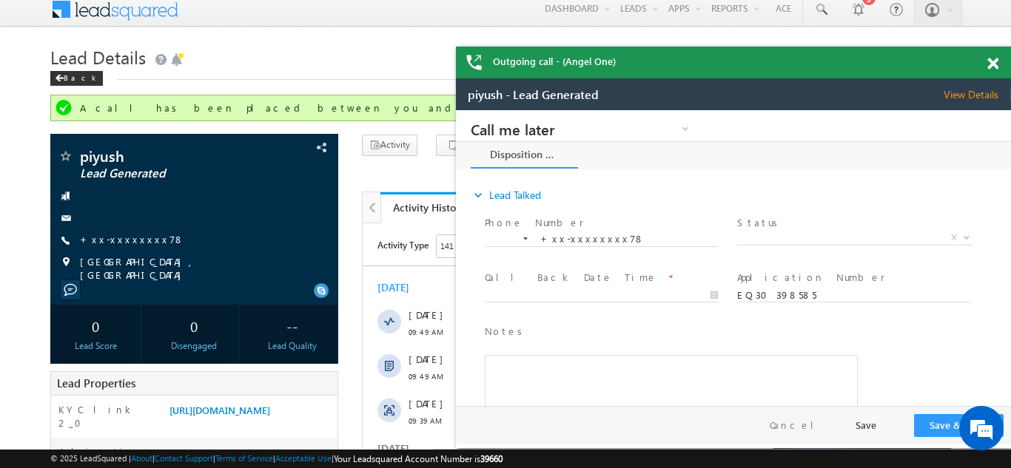
click at [990, 63] on span at bounding box center [992, 64] width 11 height 13
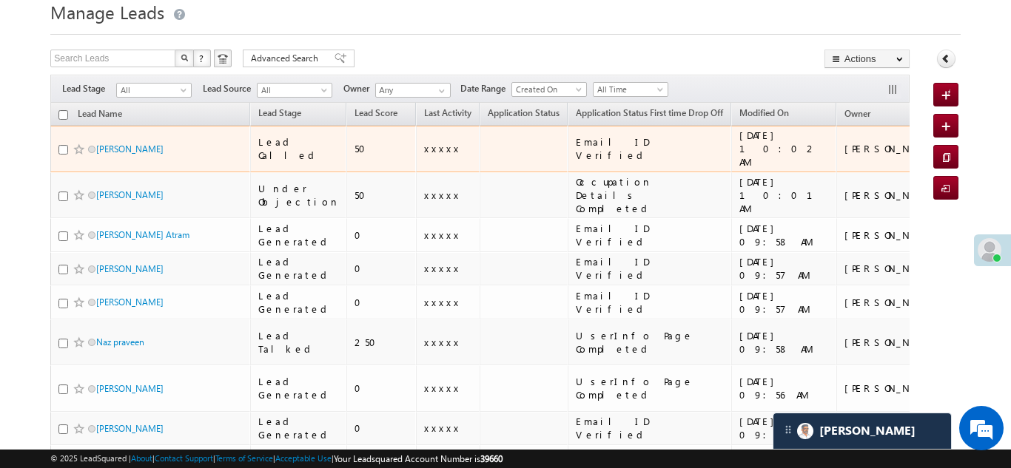
scroll to position [59, 0]
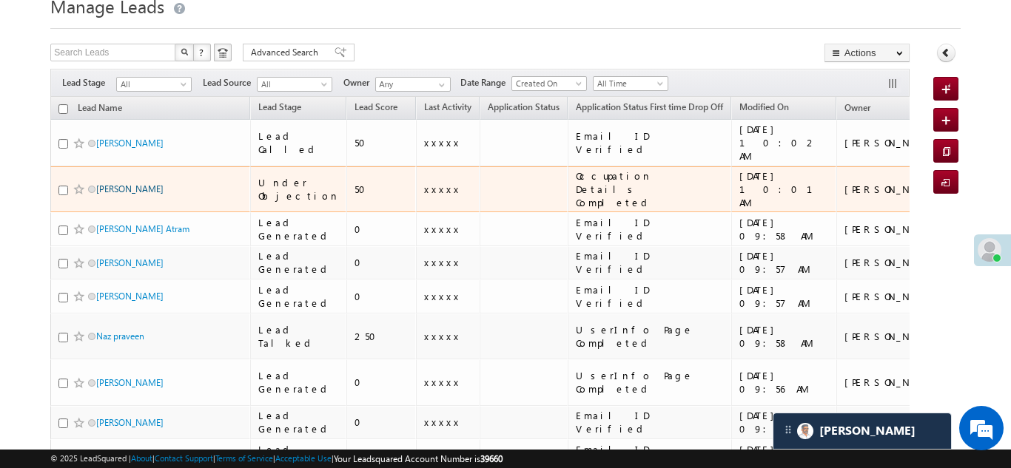
click at [106, 184] on link "[PERSON_NAME]" at bounding box center [129, 189] width 67 height 11
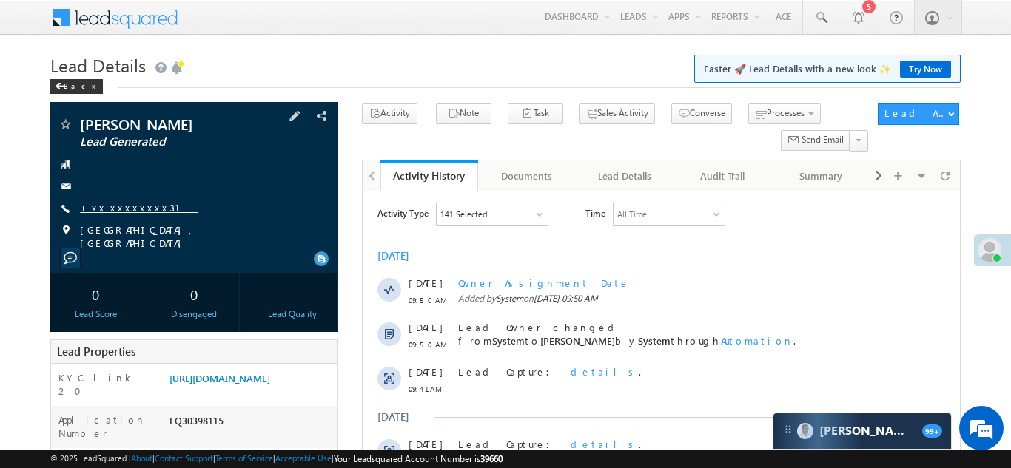
click at [110, 203] on link "+xx-xxxxxxxx31" at bounding box center [139, 207] width 118 height 13
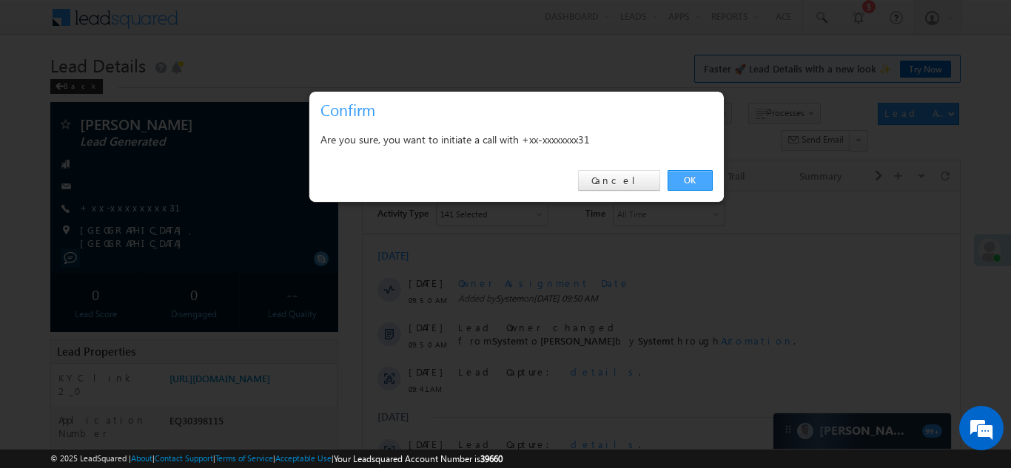
click at [687, 179] on link "OK" at bounding box center [690, 180] width 45 height 21
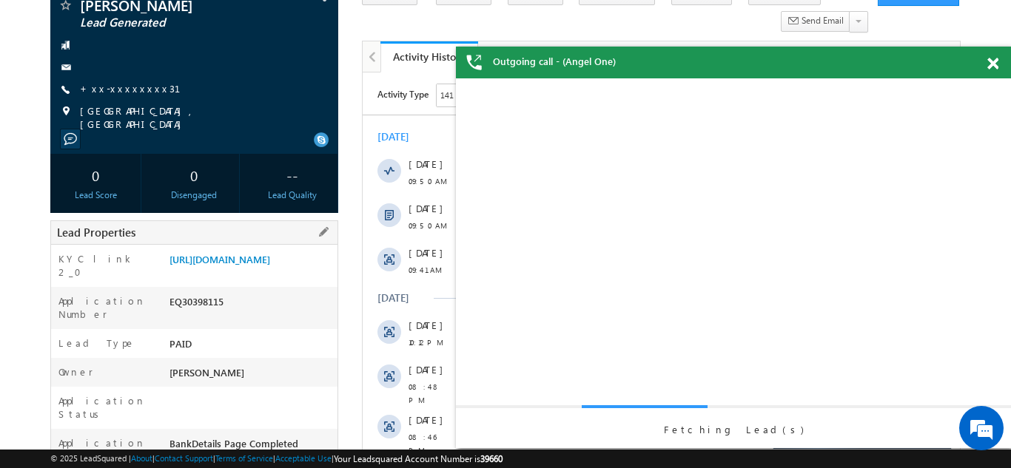
scroll to position [84, 0]
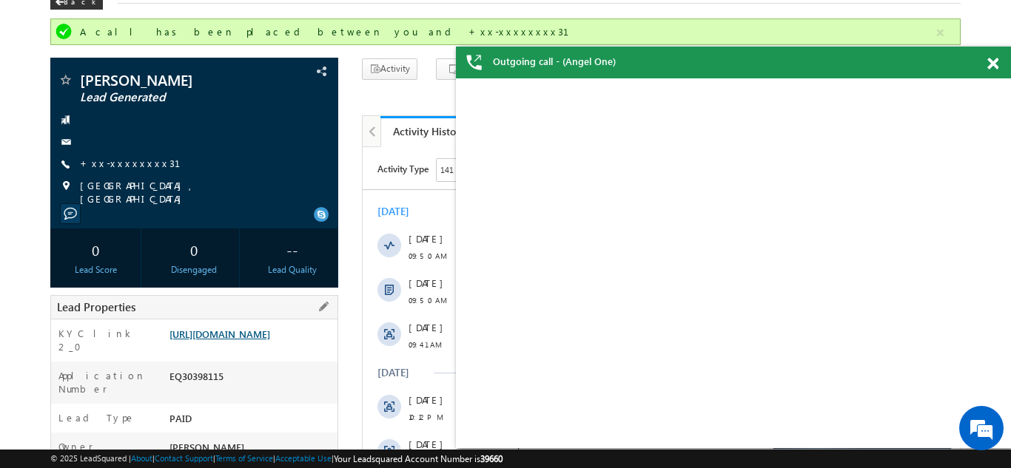
click at [244, 340] on link "https://angelbroking1-pk3em7sa.customui-test.leadsquared.com?leadId=c1070b3e-c3…" at bounding box center [219, 334] width 101 height 13
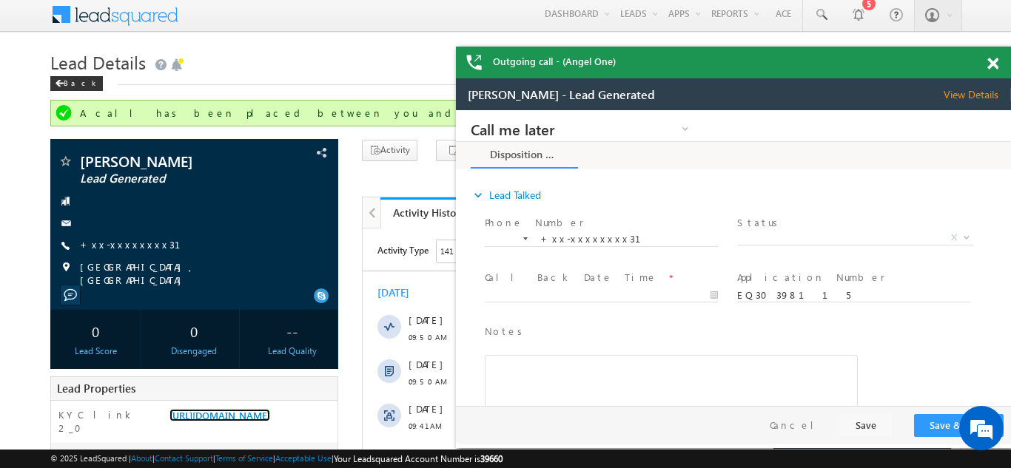
scroll to position [0, 0]
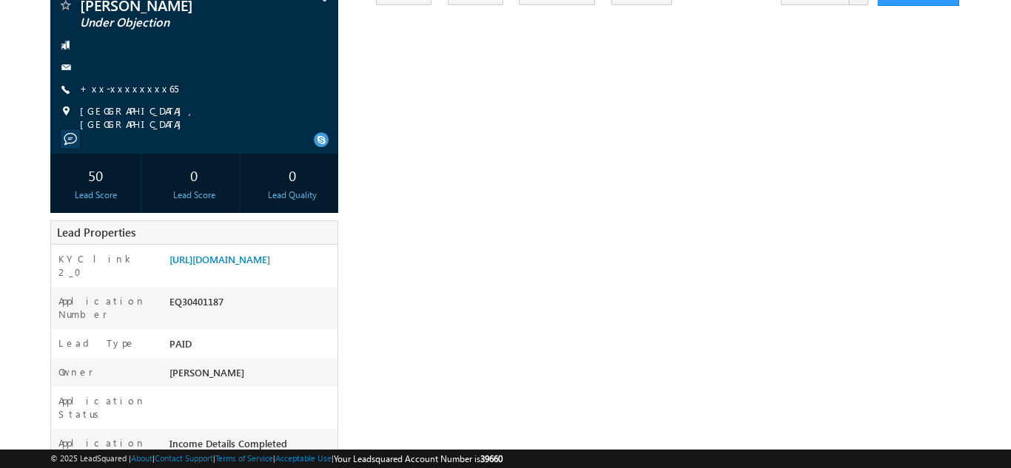
scroll to position [169, 0]
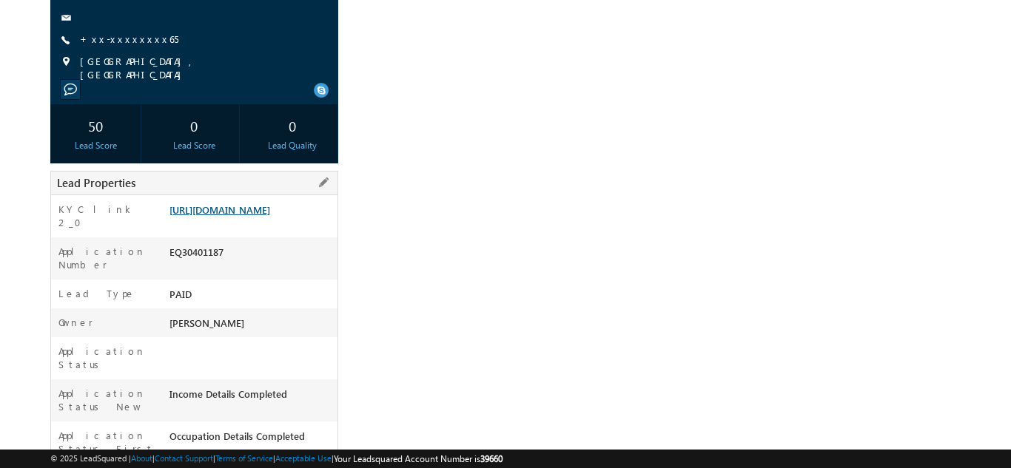
click at [254, 216] on link "https://angelbroking1-pk3em7sa.customui-test.leadsquared.com?leadId=14a01679-ec…" at bounding box center [219, 210] width 101 height 13
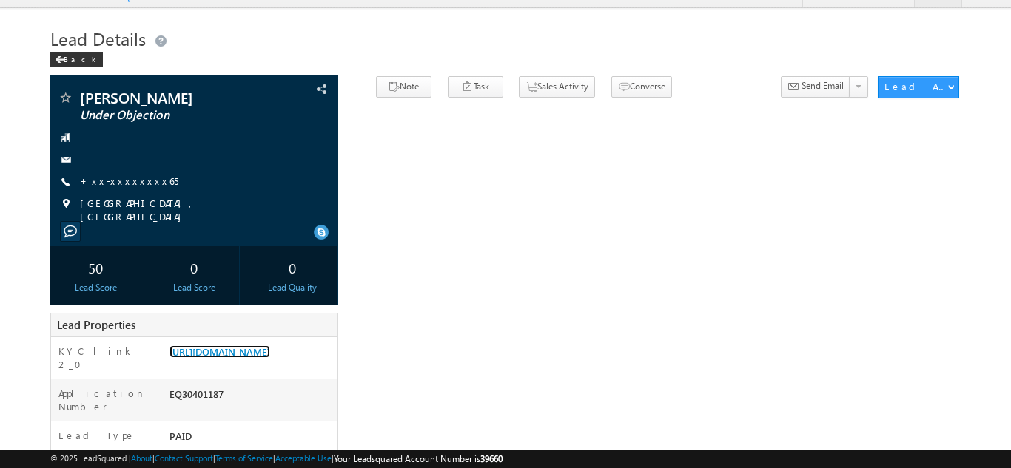
scroll to position [0, 0]
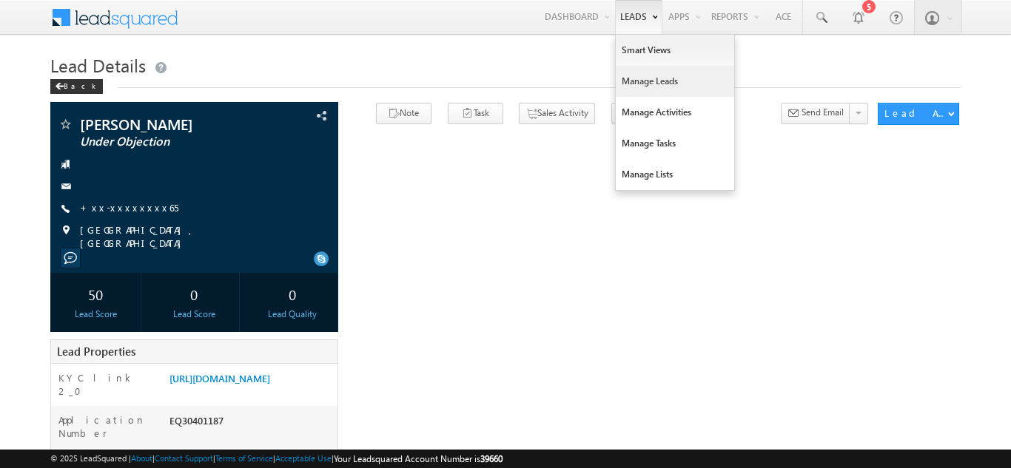
click at [636, 84] on link "Manage Leads" at bounding box center [675, 81] width 118 height 31
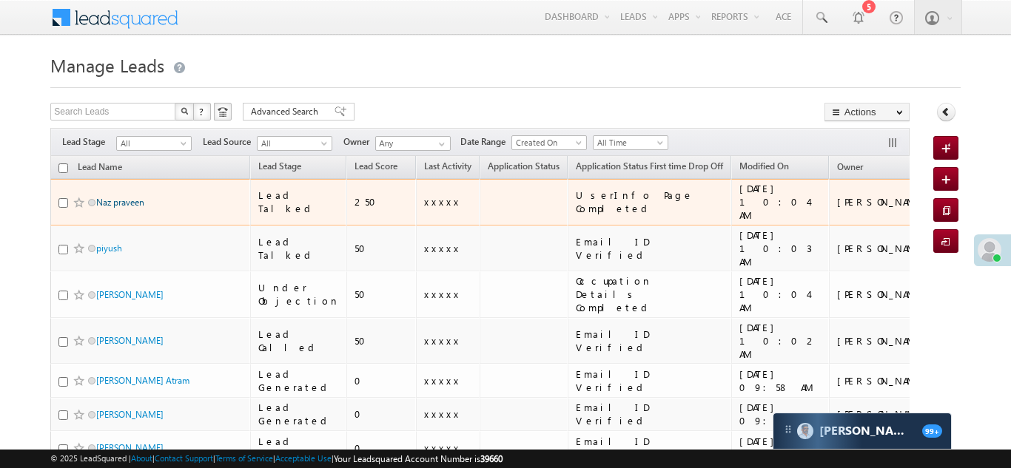
click at [124, 197] on link "Naz praveen" at bounding box center [120, 202] width 48 height 11
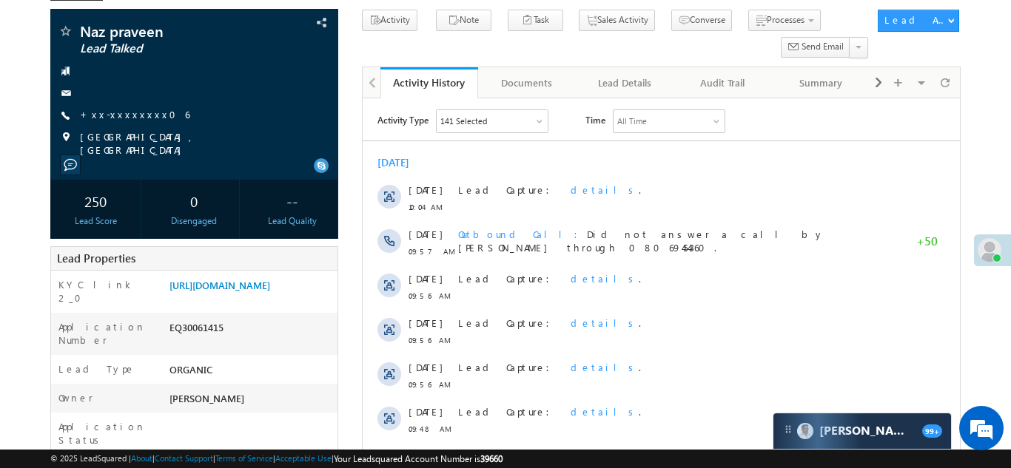
scroll to position [79, 0]
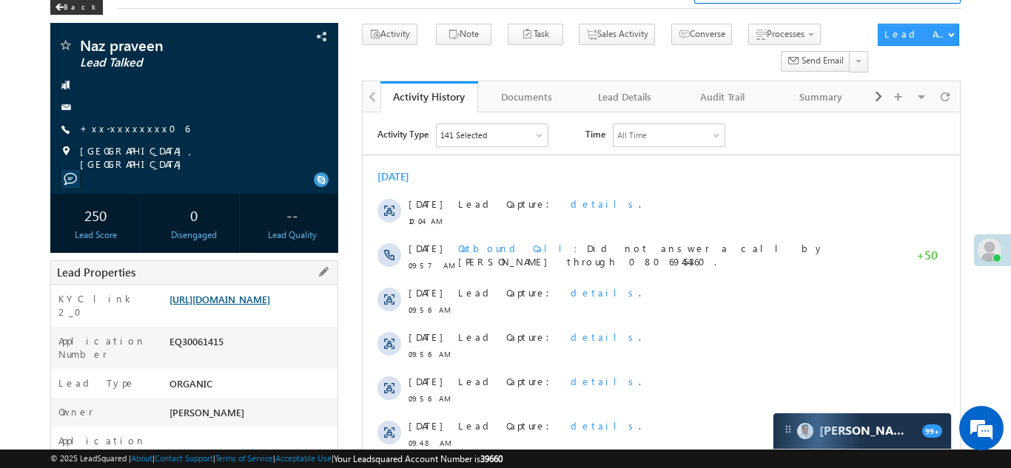
click at [237, 298] on link "[URL][DOMAIN_NAME]" at bounding box center [219, 299] width 101 height 13
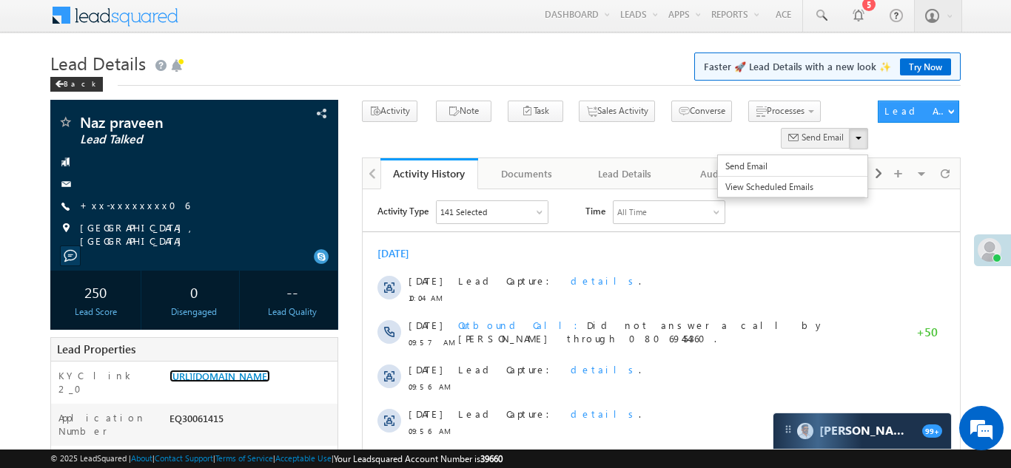
scroll to position [0, 0]
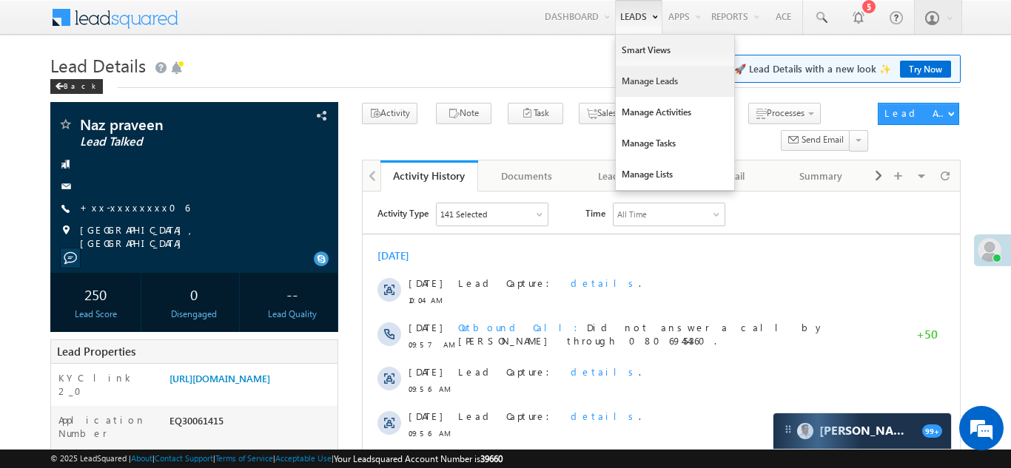
click at [639, 82] on link "Manage Leads" at bounding box center [675, 81] width 118 height 31
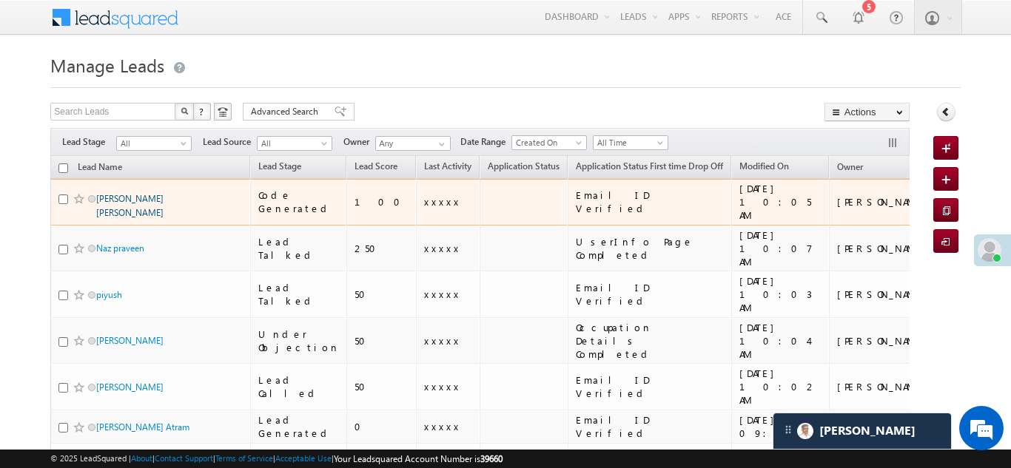
click at [156, 194] on link "[PERSON_NAME] [PERSON_NAME]" at bounding box center [129, 205] width 67 height 25
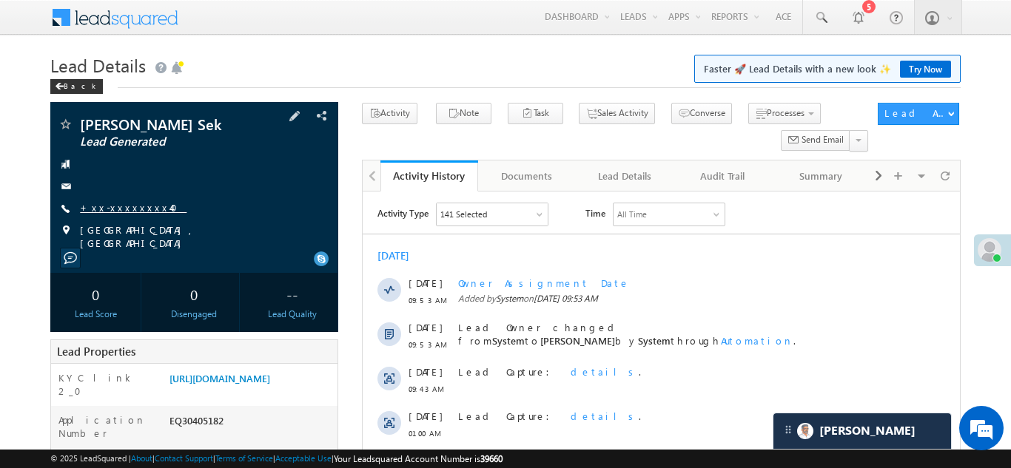
click at [121, 203] on link "+xx-xxxxxxxx40" at bounding box center [133, 207] width 107 height 13
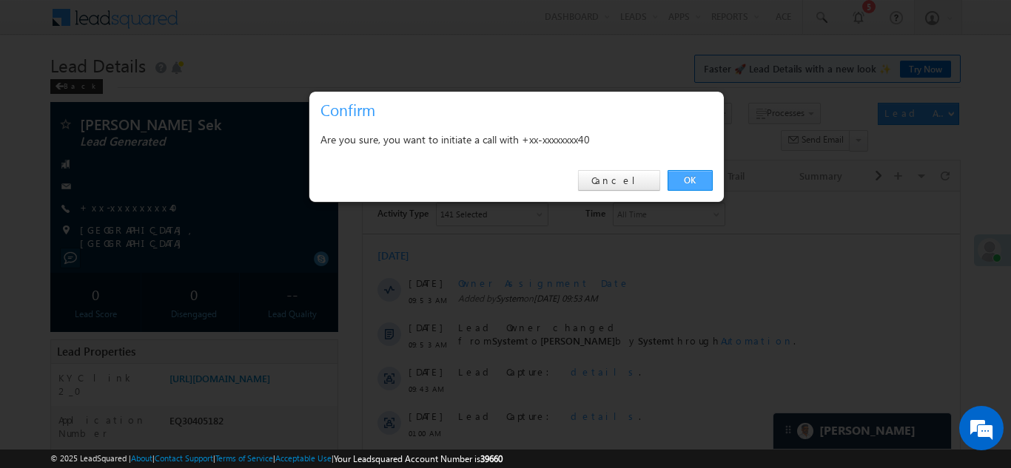
click at [676, 178] on link "OK" at bounding box center [690, 180] width 45 height 21
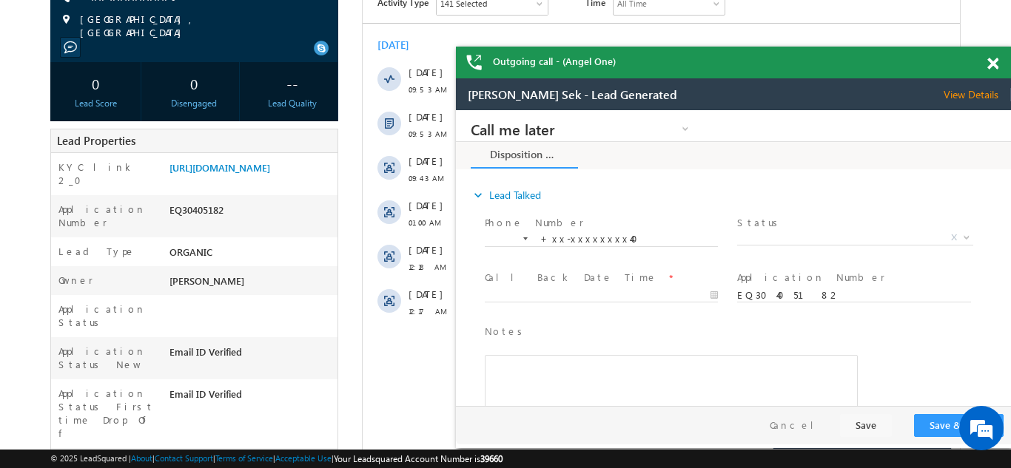
scroll to position [265, 0]
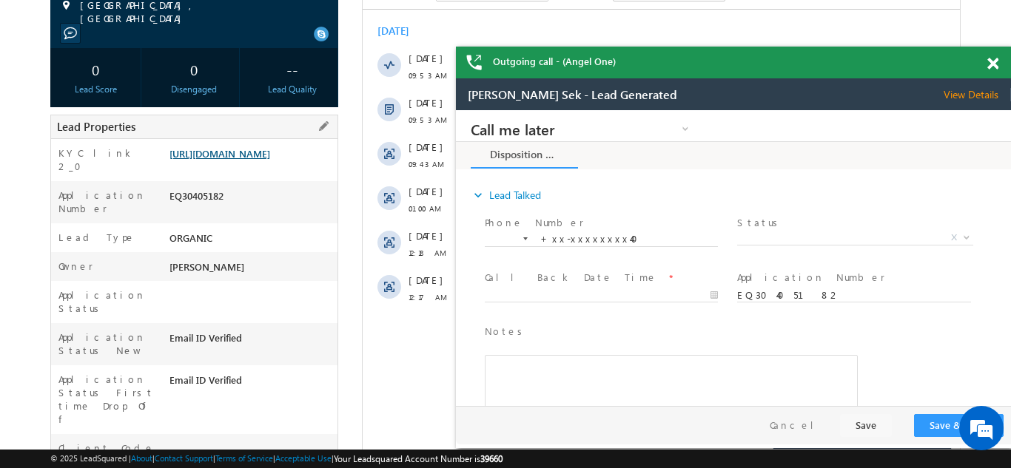
click at [262, 155] on link "https://angelbroking1-pk3em7sa.customui-test.leadsquared.com?leadId=8d7c115e-83…" at bounding box center [219, 153] width 101 height 13
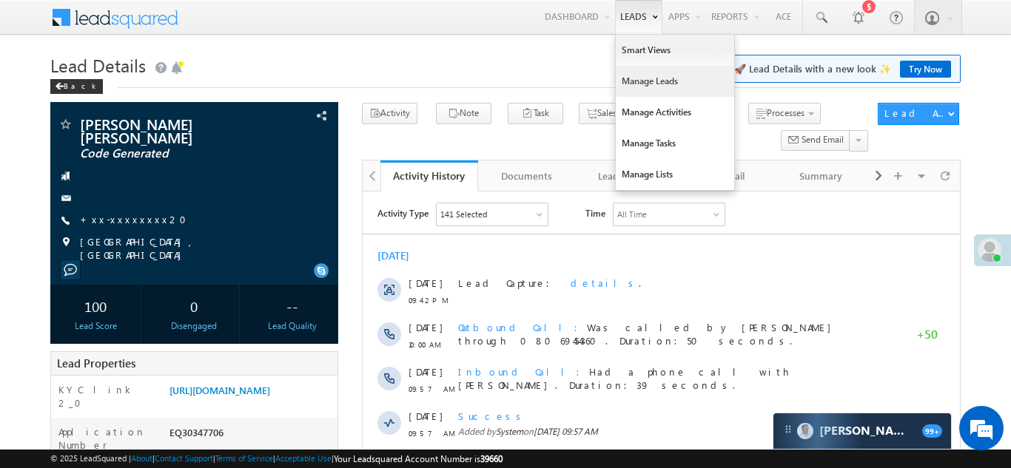
click at [631, 85] on link "Manage Leads" at bounding box center [675, 81] width 118 height 31
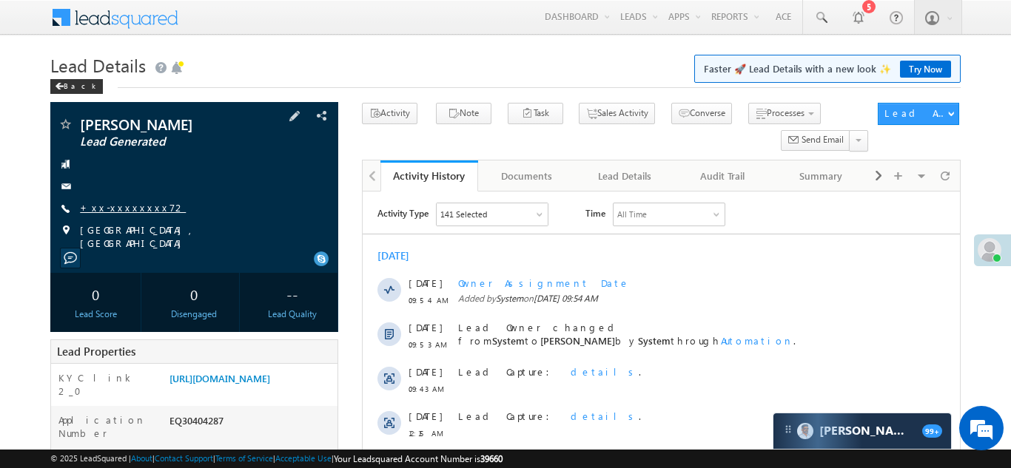
click at [117, 206] on link "+xx-xxxxxxxx72" at bounding box center [133, 207] width 106 height 13
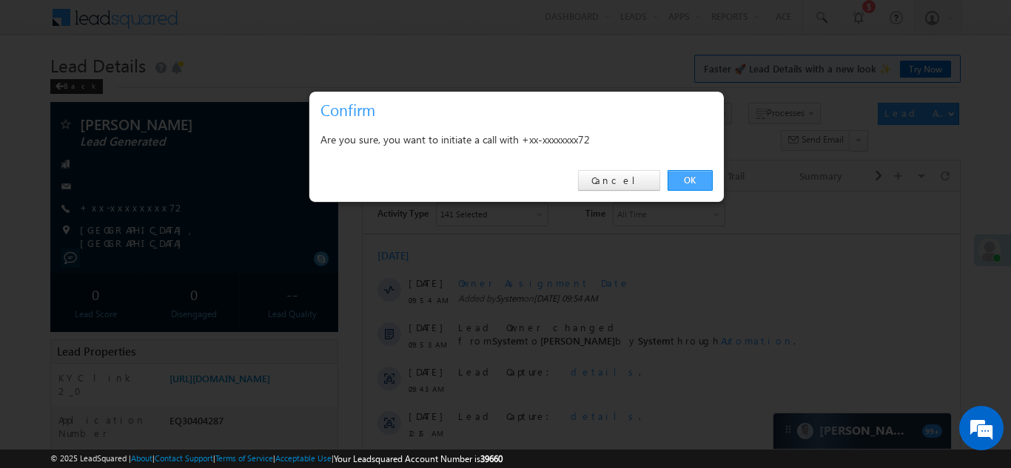
click at [689, 181] on link "OK" at bounding box center [690, 180] width 45 height 21
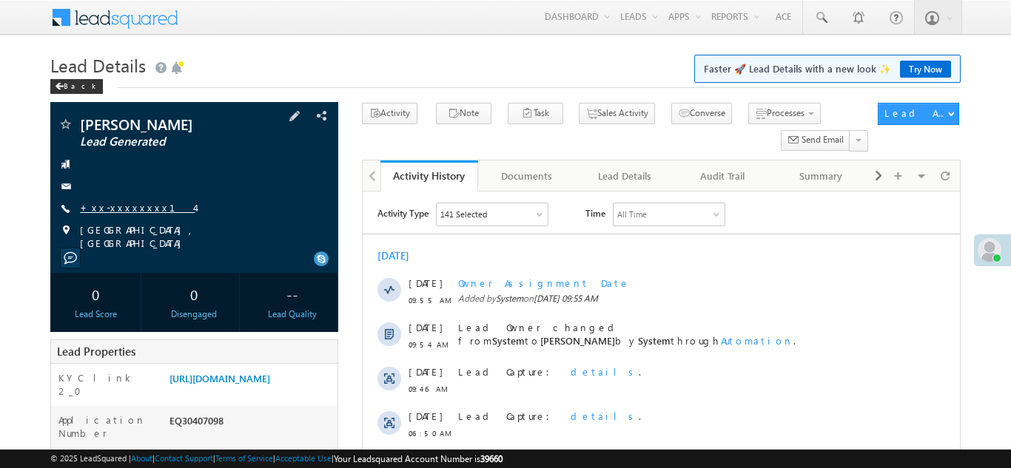
click at [115, 212] on link "+xx-xxxxxxxx14" at bounding box center [137, 207] width 115 height 13
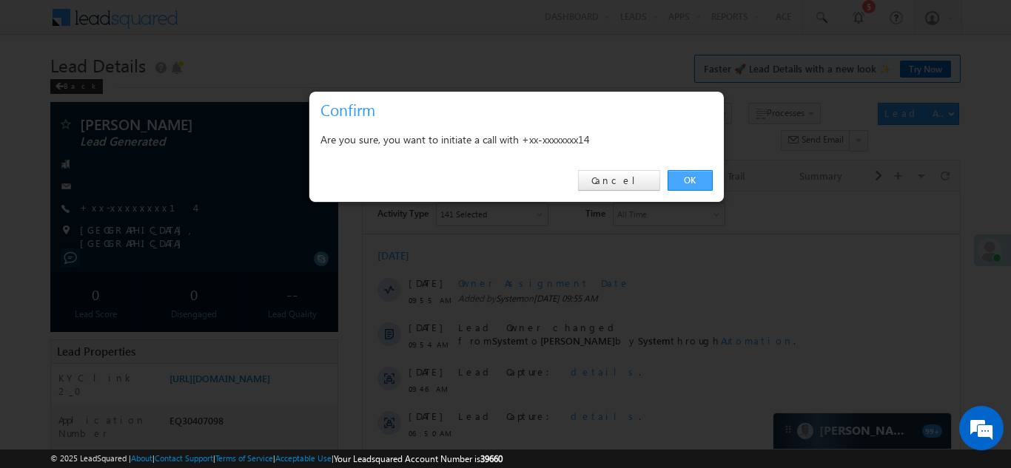
click at [688, 175] on link "OK" at bounding box center [690, 180] width 45 height 21
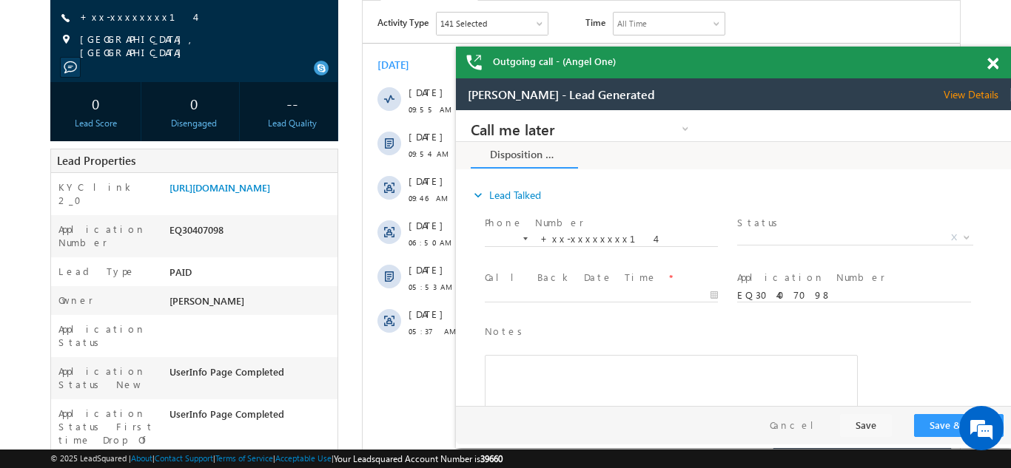
scroll to position [291, 0]
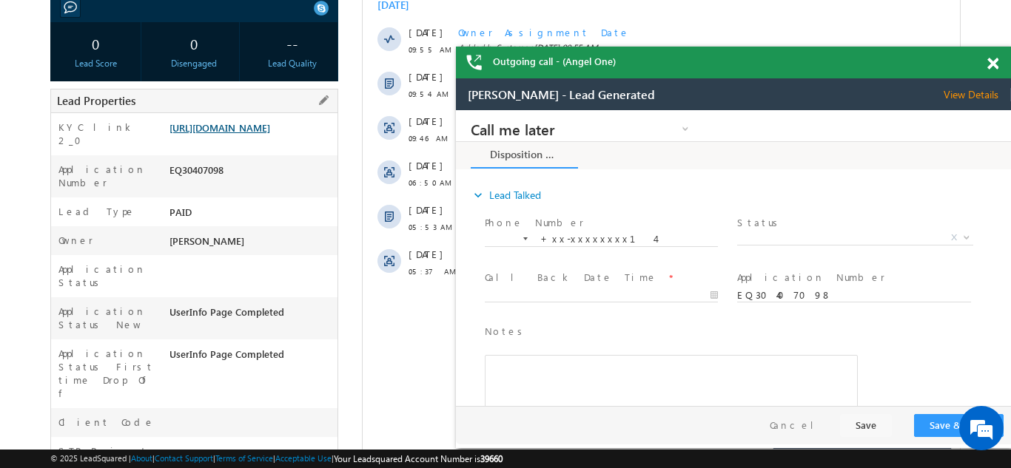
click at [247, 132] on link "https://angelbroking1-pk3em7sa.customui-test.leadsquared.com?leadId=07c7a943-9b…" at bounding box center [219, 127] width 101 height 13
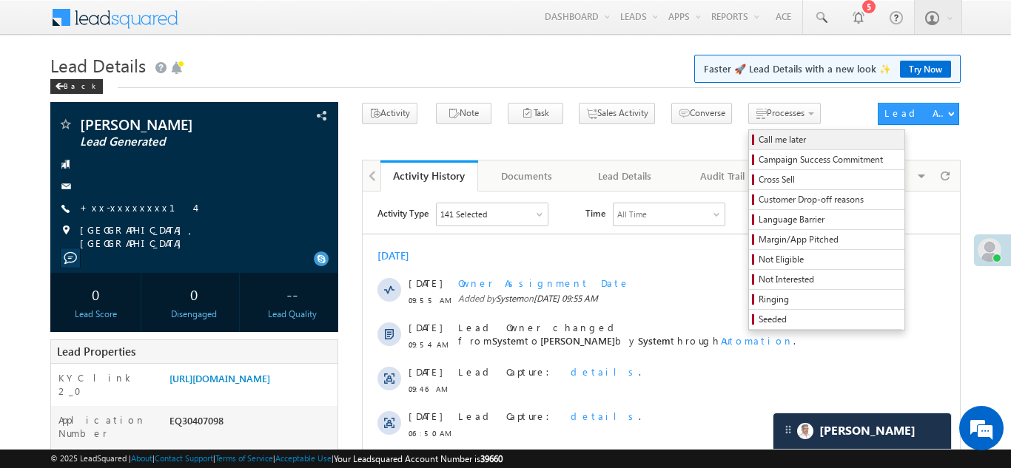
click at [759, 144] on span "Call me later" at bounding box center [829, 139] width 141 height 13
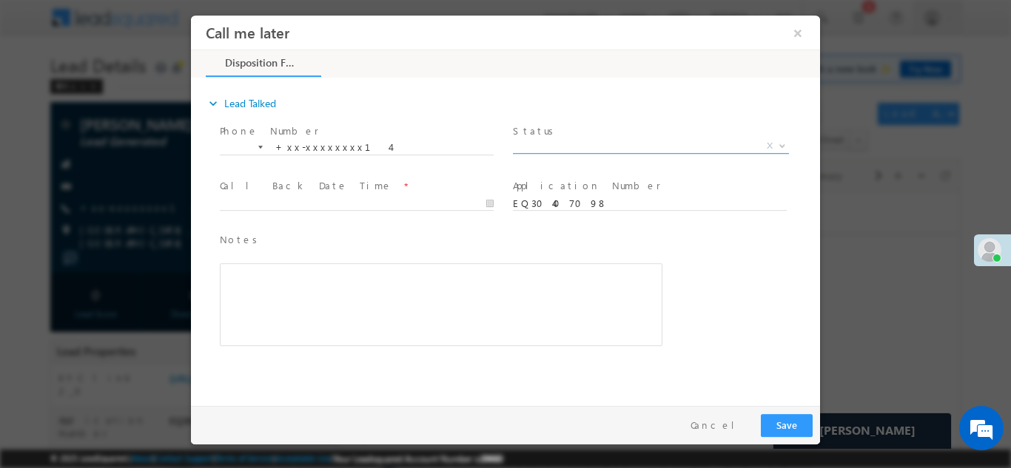
click at [554, 141] on span "X" at bounding box center [651, 145] width 276 height 15
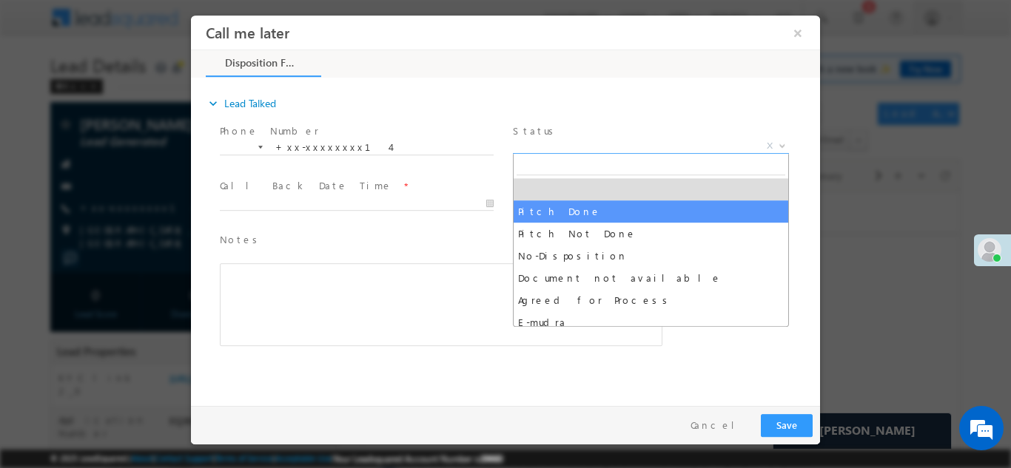
select select "Pitch Done"
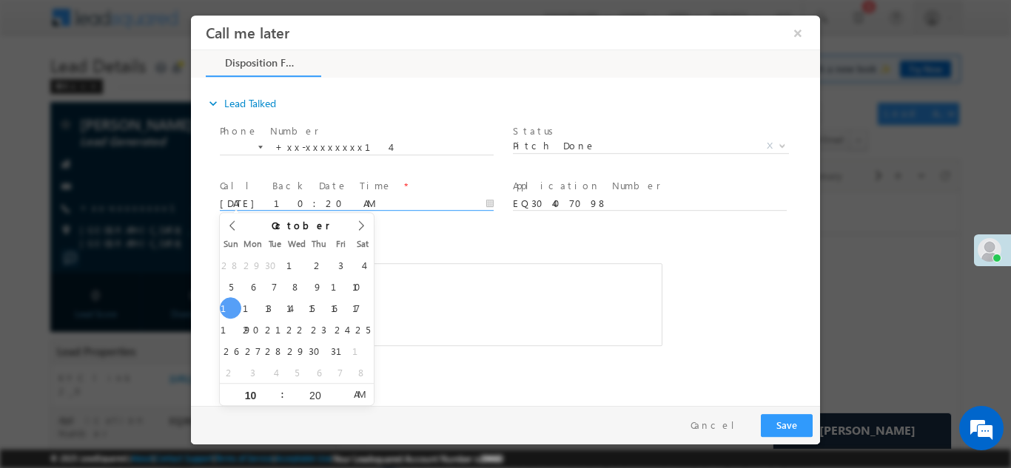
click at [278, 200] on input "10/12/25 10:20 AM" at bounding box center [357, 203] width 274 height 15
type input "[DATE] 10:20 AM"
click at [515, 245] on span "Notes *" at bounding box center [430, 240] width 420 height 16
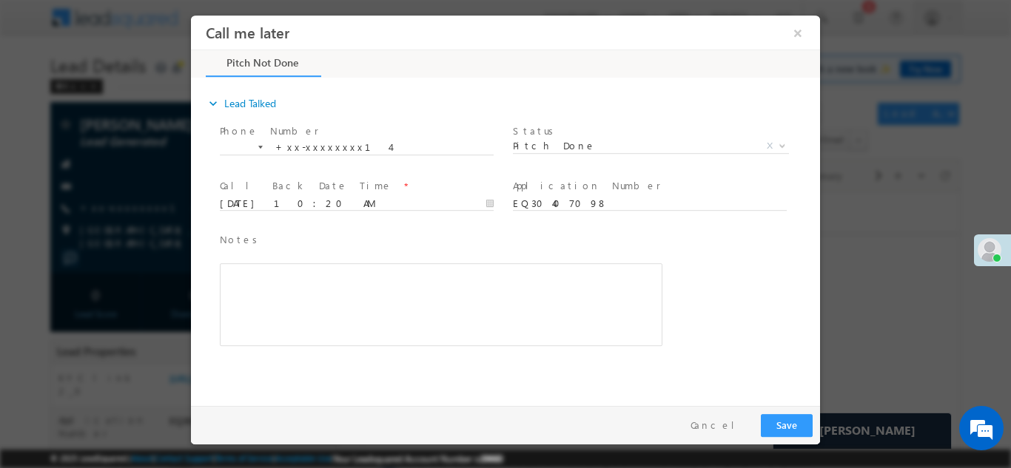
click at [243, 278] on div "Rich Text Editor, 40788eee-0fb2-11ec-a811-0adc8a9d82c2__tab1__section1__Notes__…" at bounding box center [441, 304] width 443 height 83
click at [773, 423] on button "Save" at bounding box center [787, 425] width 52 height 23
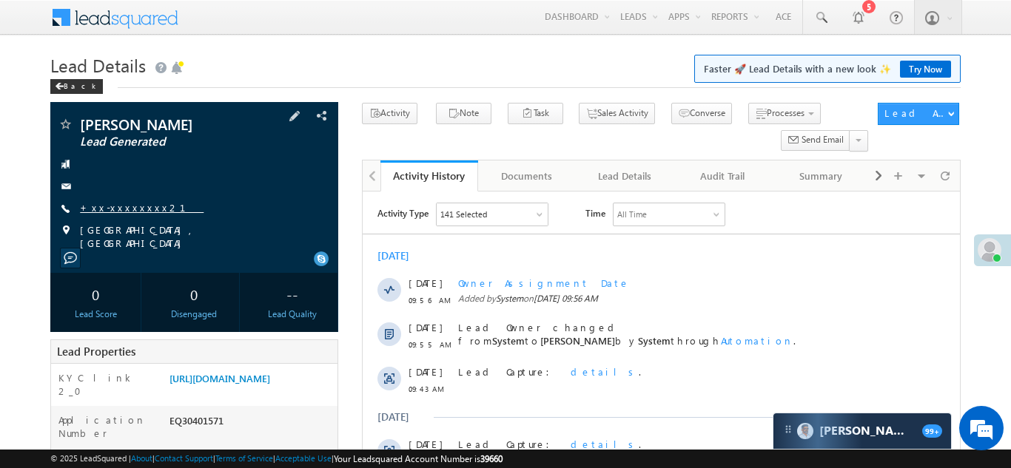
click at [128, 209] on link "+xx-xxxxxxxx21" at bounding box center [142, 207] width 124 height 13
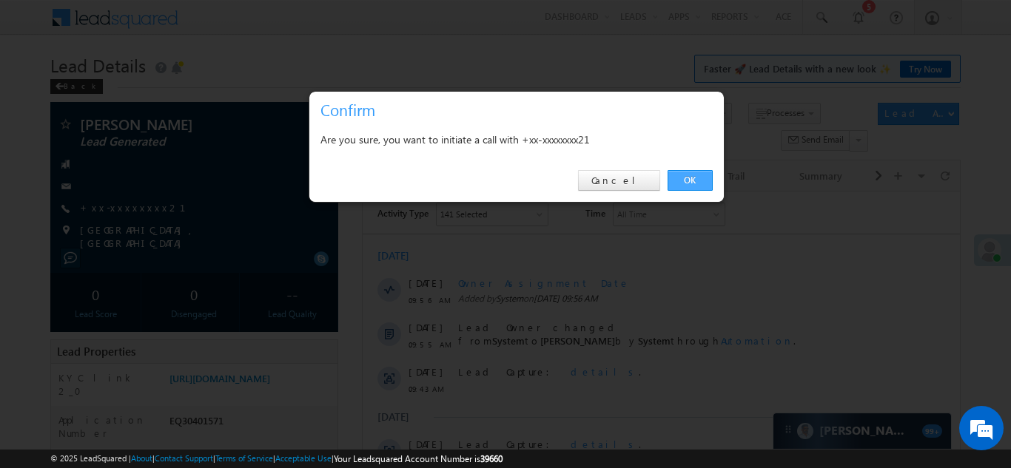
click at [685, 181] on link "OK" at bounding box center [690, 180] width 45 height 21
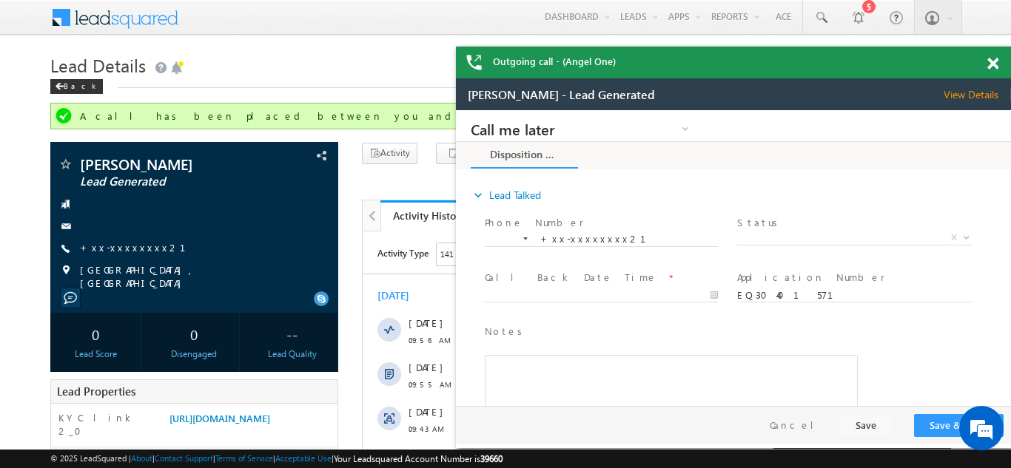
click at [993, 61] on span at bounding box center [992, 64] width 11 height 13
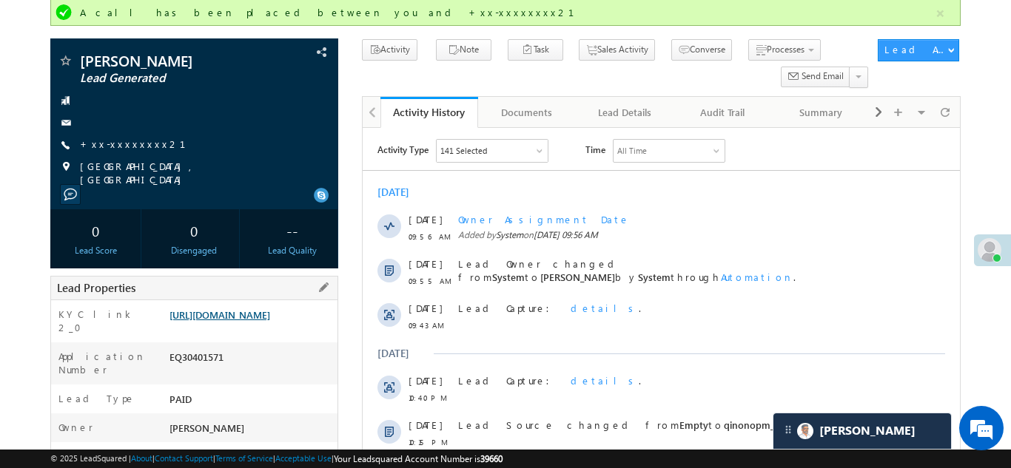
scroll to position [112, 0]
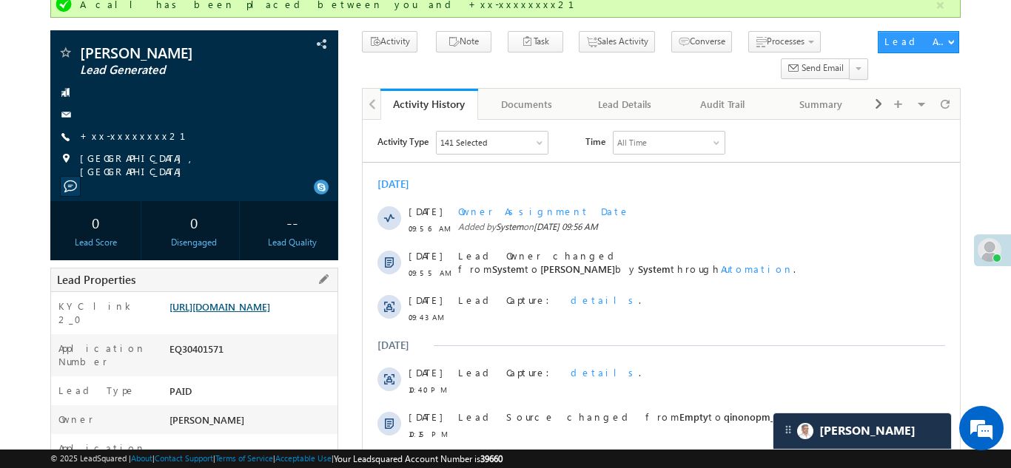
click at [238, 313] on link "https://angelbroking1-pk3em7sa.customui-test.leadsquared.com?leadId=8c0758a7-23…" at bounding box center [219, 306] width 101 height 13
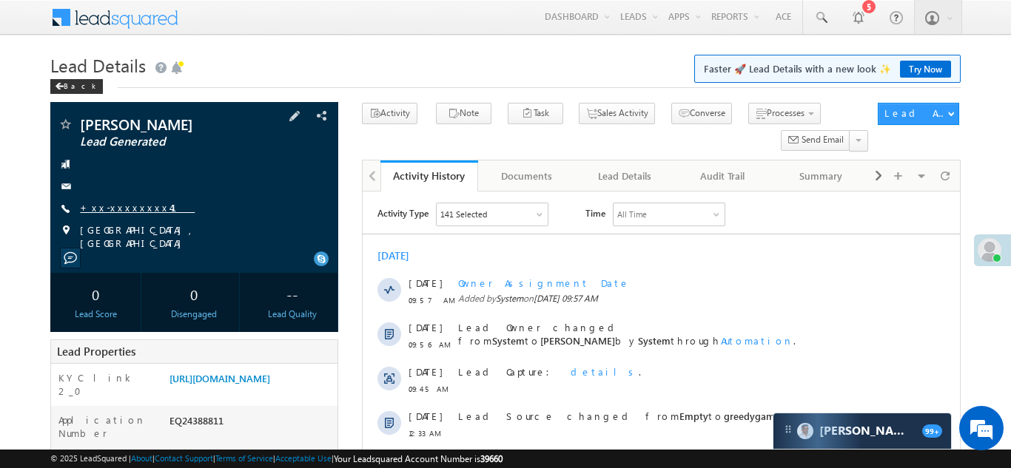
click at [98, 207] on link "+xx-xxxxxxxx41" at bounding box center [137, 207] width 115 height 13
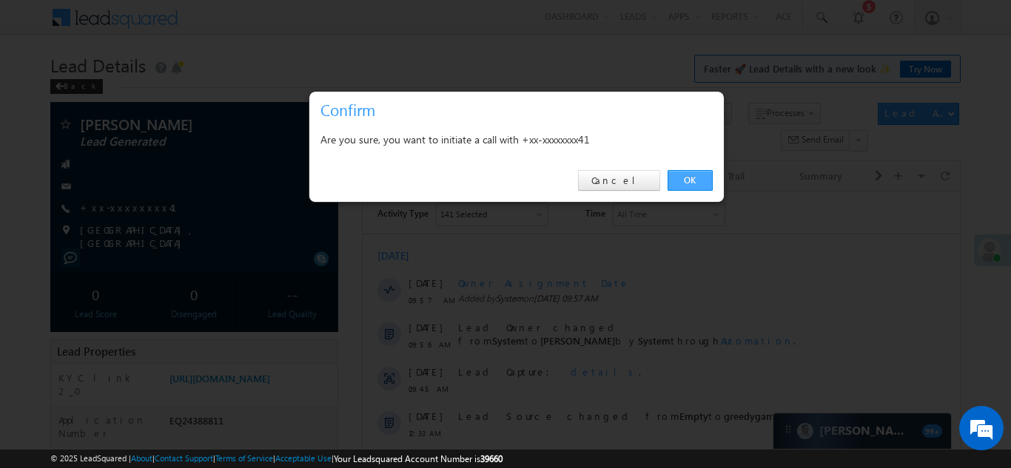
click at [691, 178] on link "OK" at bounding box center [690, 180] width 45 height 21
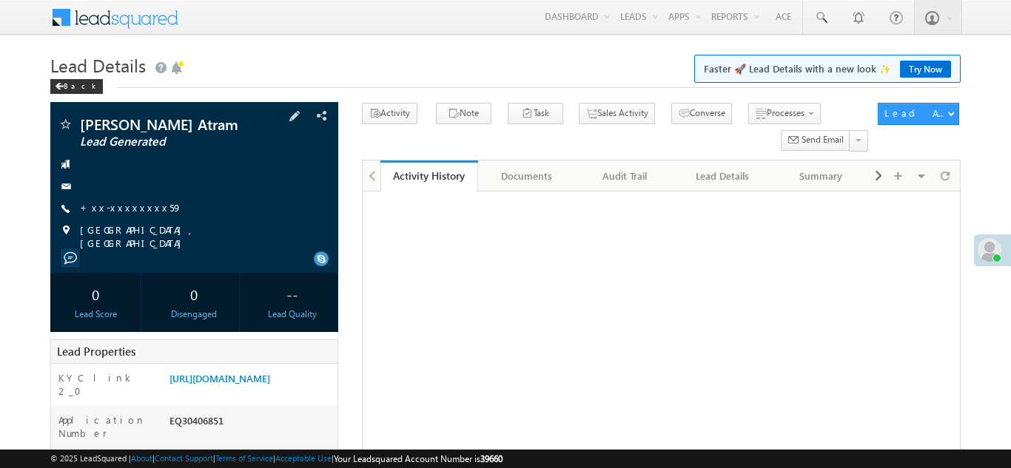
click at [118, 197] on div "Dashrath Menga Atram Lead Generated +xx-xxxxxxxx59" at bounding box center [194, 183] width 273 height 133
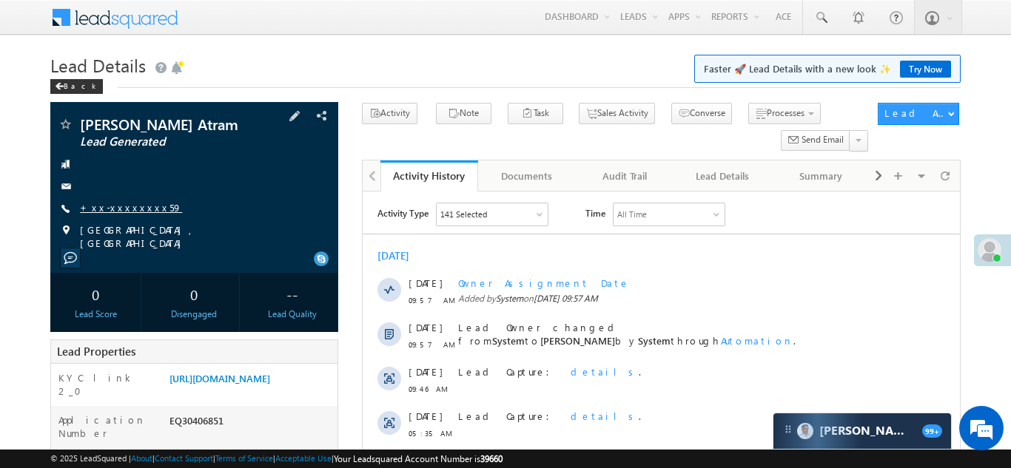
click at [120, 204] on link "+xx-xxxxxxxx59" at bounding box center [131, 207] width 102 height 13
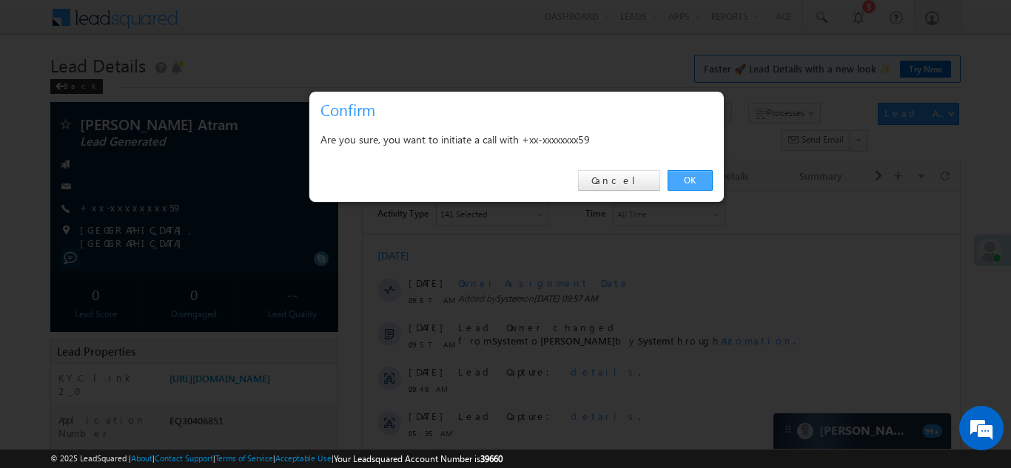
click at [683, 180] on link "OK" at bounding box center [690, 180] width 45 height 21
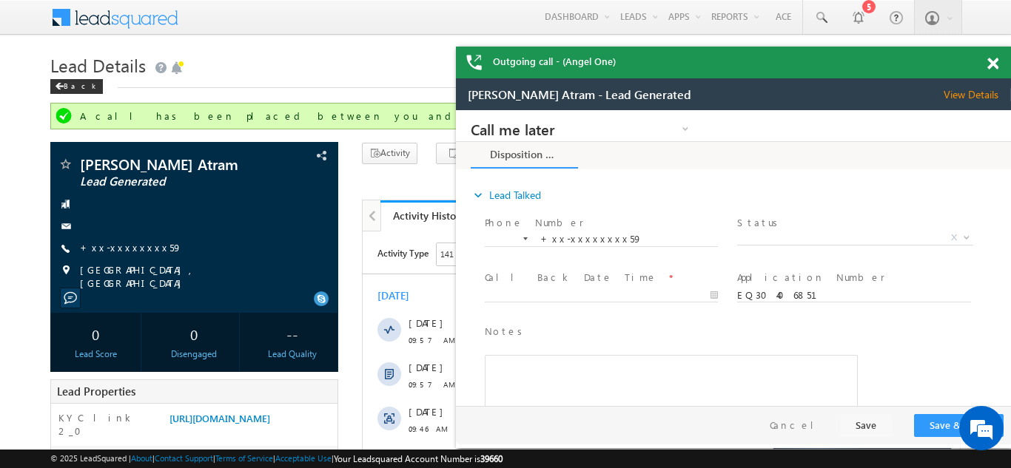
click at [998, 63] on div at bounding box center [1001, 61] width 20 height 29
click at [987, 64] on span at bounding box center [992, 64] width 11 height 13
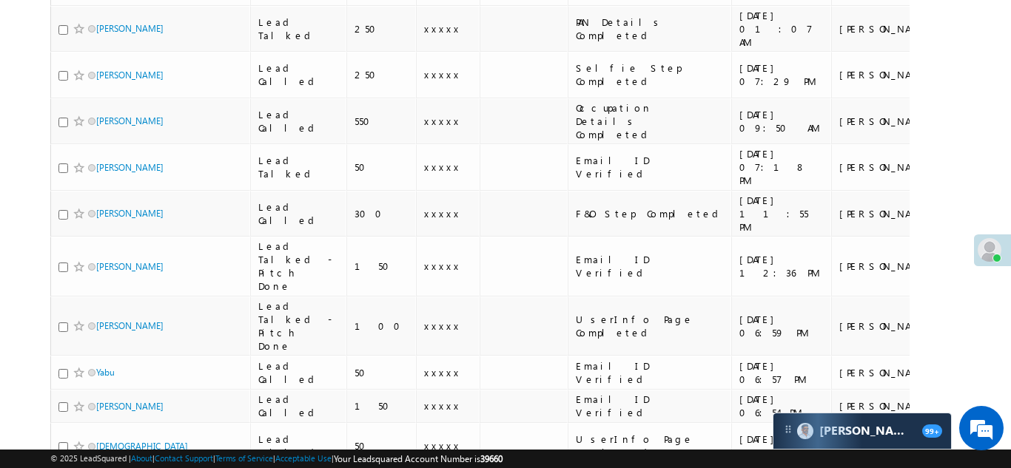
scroll to position [1462, 0]
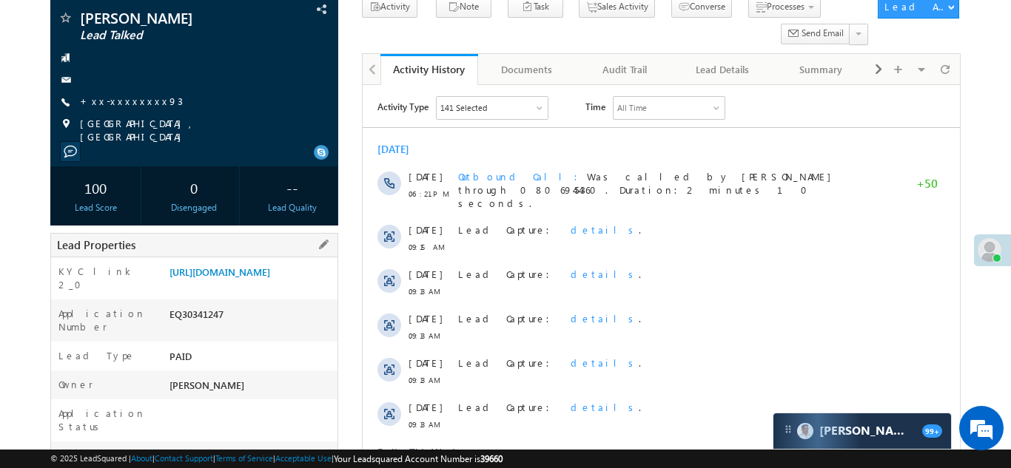
scroll to position [121, 0]
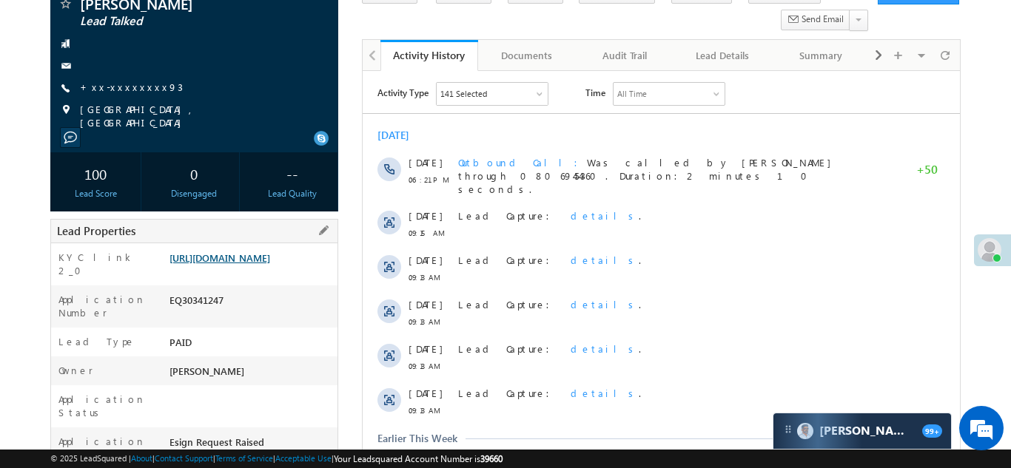
click at [243, 257] on link "[URL][DOMAIN_NAME]" at bounding box center [219, 258] width 101 height 13
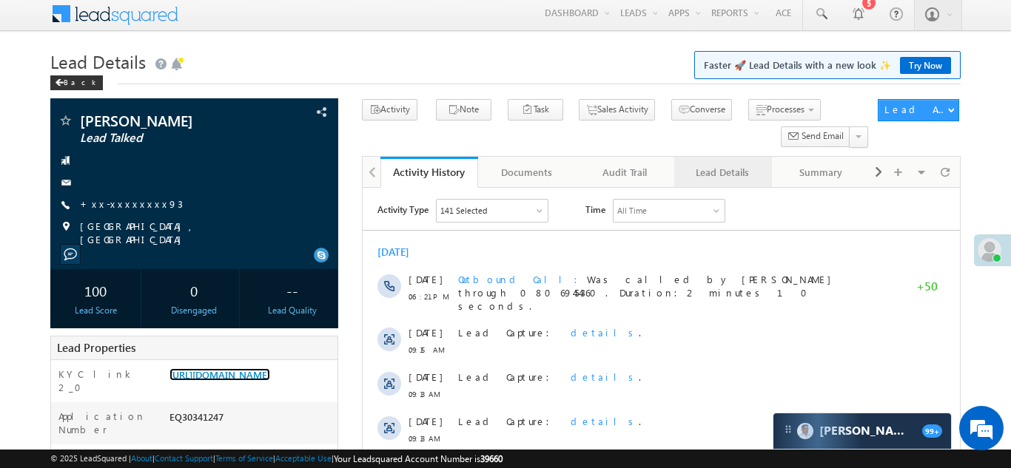
scroll to position [0, 0]
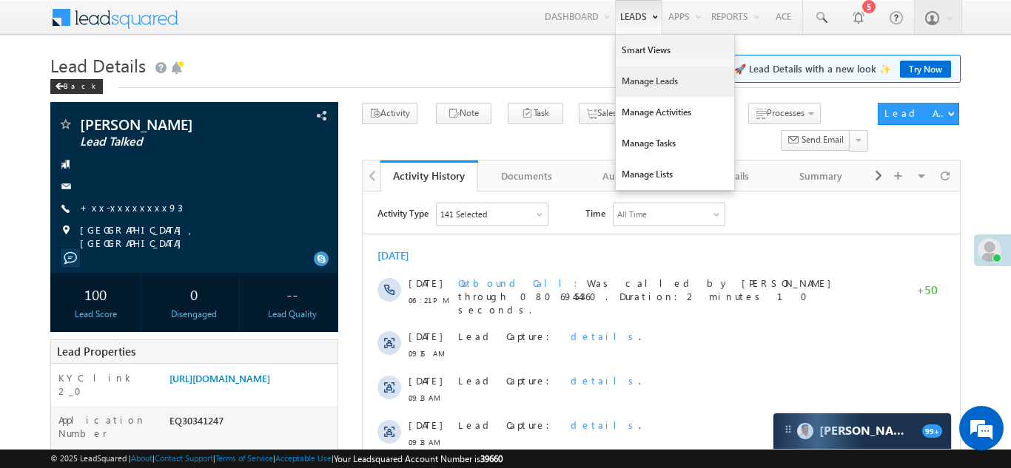
click at [634, 75] on link "Manage Leads" at bounding box center [675, 81] width 118 height 31
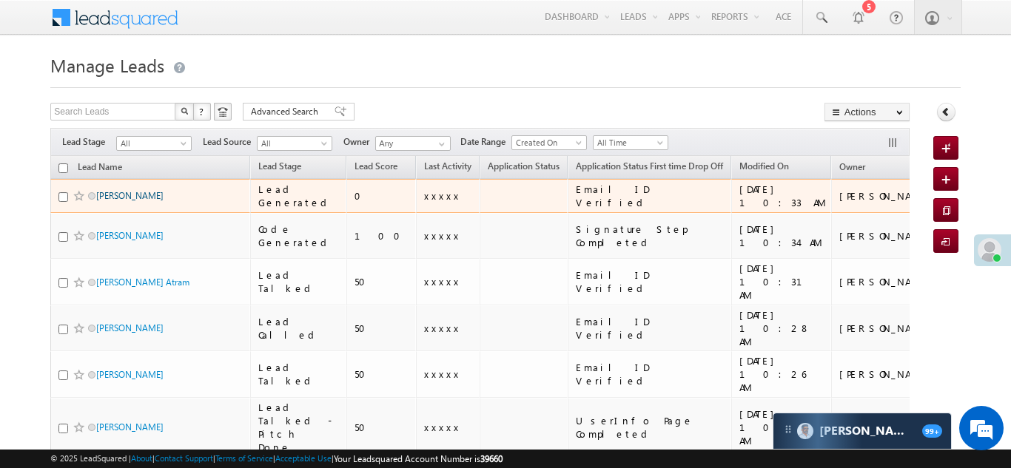
click at [124, 192] on link "Sam Nitheson" at bounding box center [129, 195] width 67 height 11
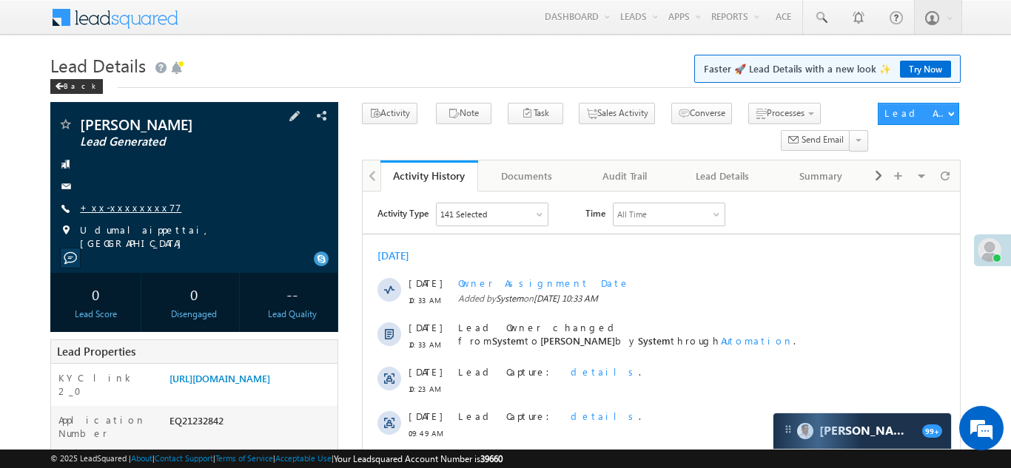
click at [121, 203] on link "+xx-xxxxxxxx77" at bounding box center [130, 207] width 101 height 13
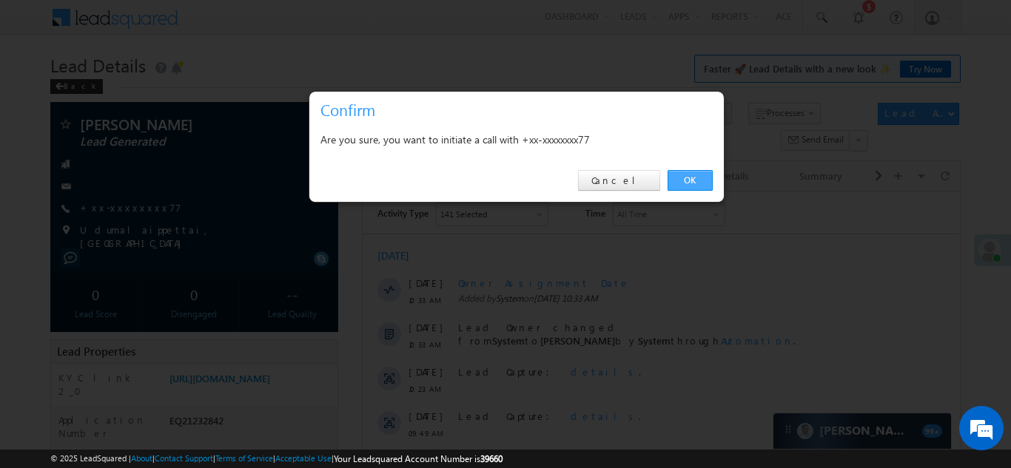
click at [685, 175] on link "OK" at bounding box center [690, 180] width 45 height 21
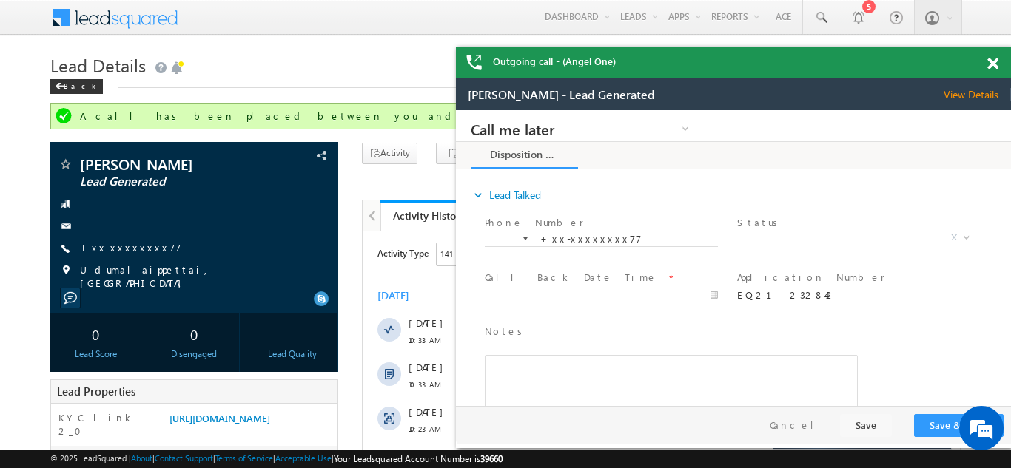
click at [987, 64] on span at bounding box center [992, 64] width 11 height 13
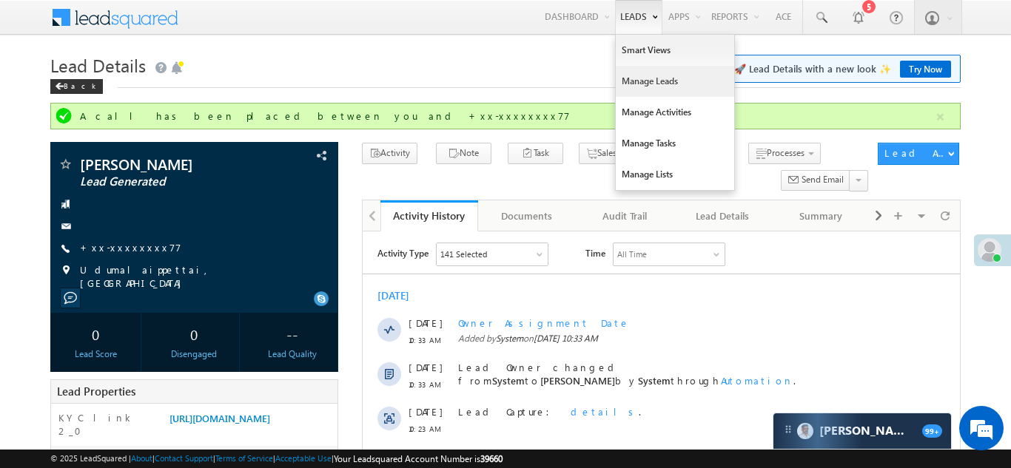
click at [634, 81] on link "Manage Leads" at bounding box center [675, 81] width 118 height 31
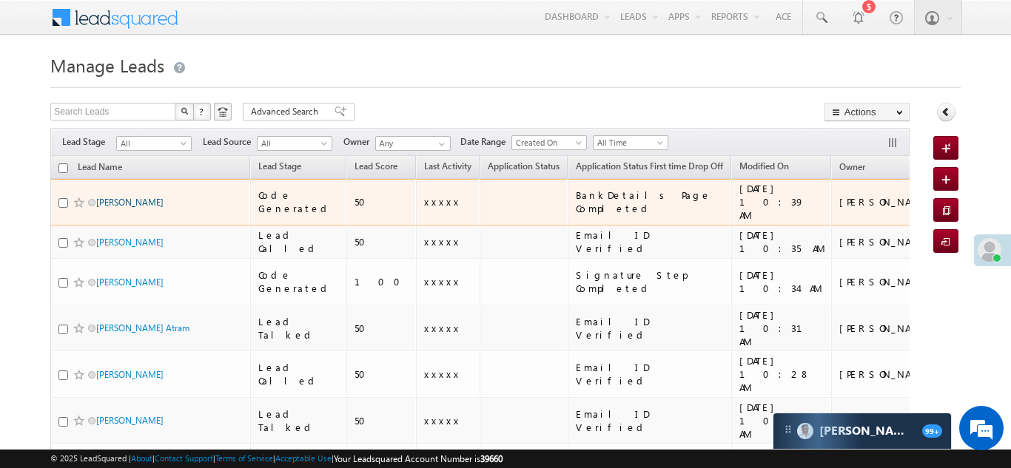
click at [108, 197] on link "[PERSON_NAME]" at bounding box center [129, 202] width 67 height 11
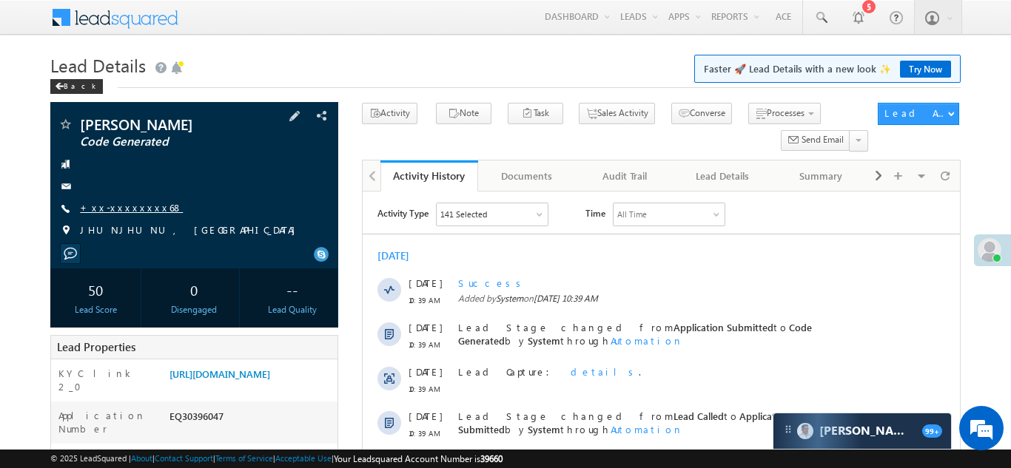
click at [105, 207] on link "+xx-xxxxxxxx68" at bounding box center [131, 207] width 103 height 13
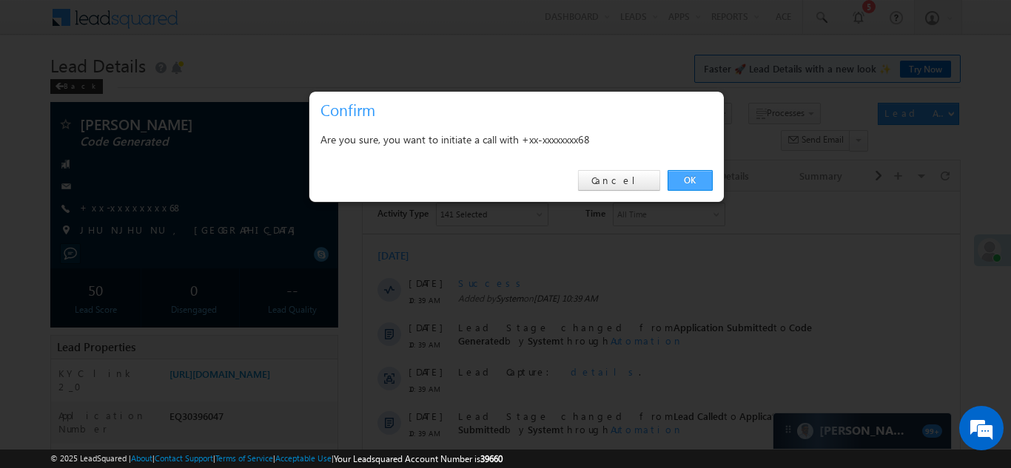
click at [686, 181] on link "OK" at bounding box center [690, 180] width 45 height 21
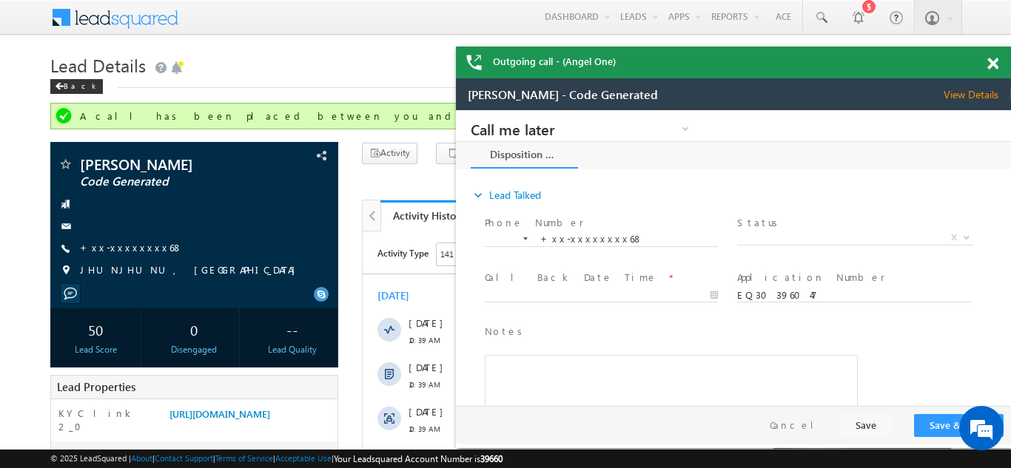
click at [991, 61] on span at bounding box center [992, 64] width 11 height 13
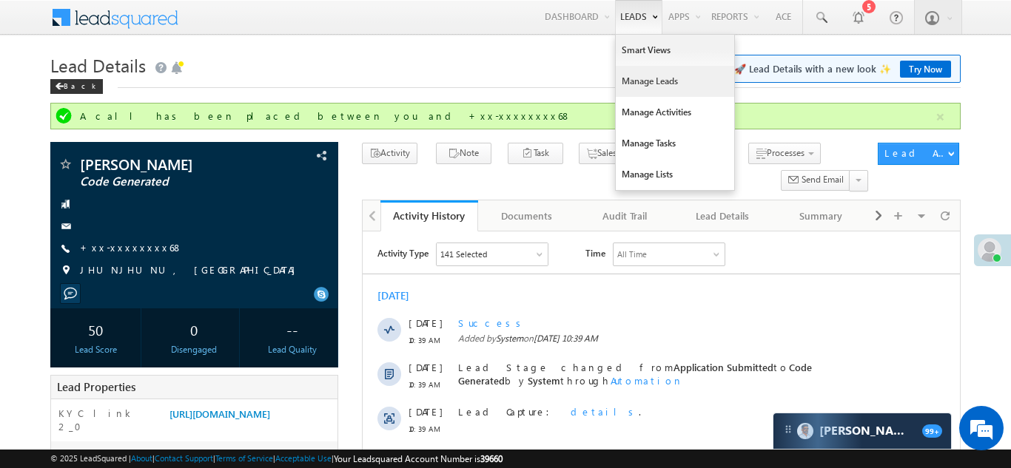
click at [632, 78] on link "Manage Leads" at bounding box center [675, 81] width 118 height 31
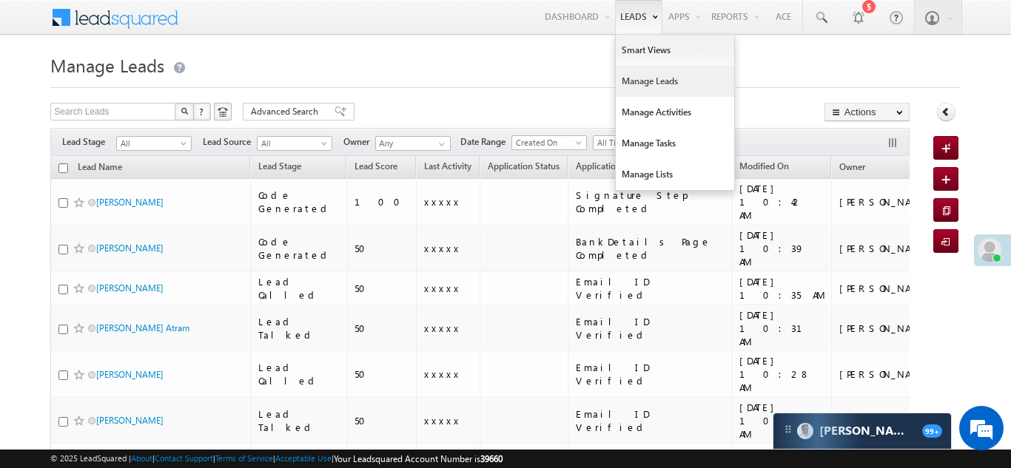
click at [627, 90] on link "Manage Leads" at bounding box center [675, 81] width 118 height 31
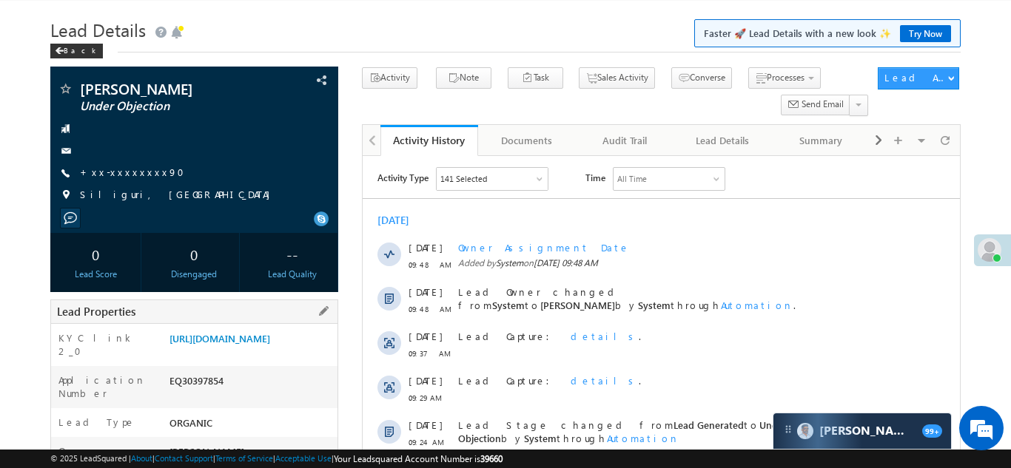
scroll to position [33, 0]
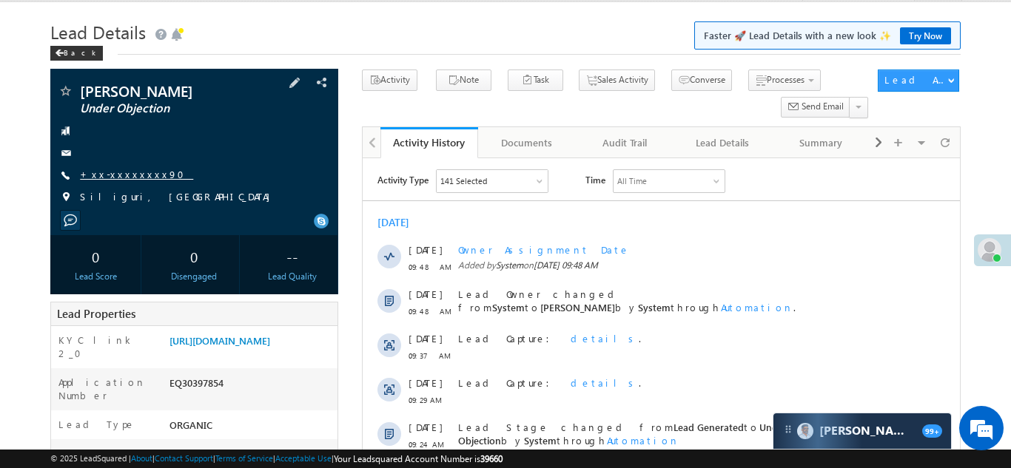
click at [118, 172] on link "+xx-xxxxxxxx90" at bounding box center [136, 174] width 113 height 13
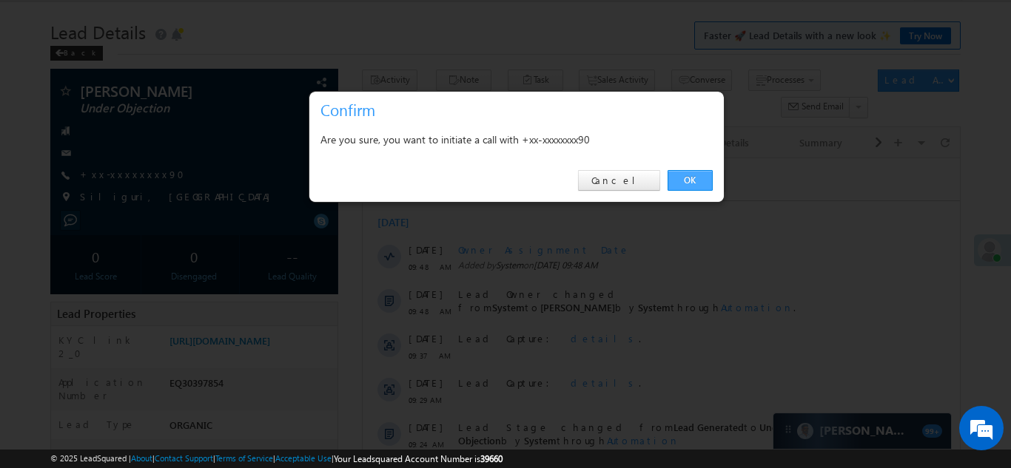
drag, startPoint x: 689, startPoint y: 175, endPoint x: 326, endPoint y: 16, distance: 396.0
click at [689, 175] on link "OK" at bounding box center [690, 180] width 45 height 21
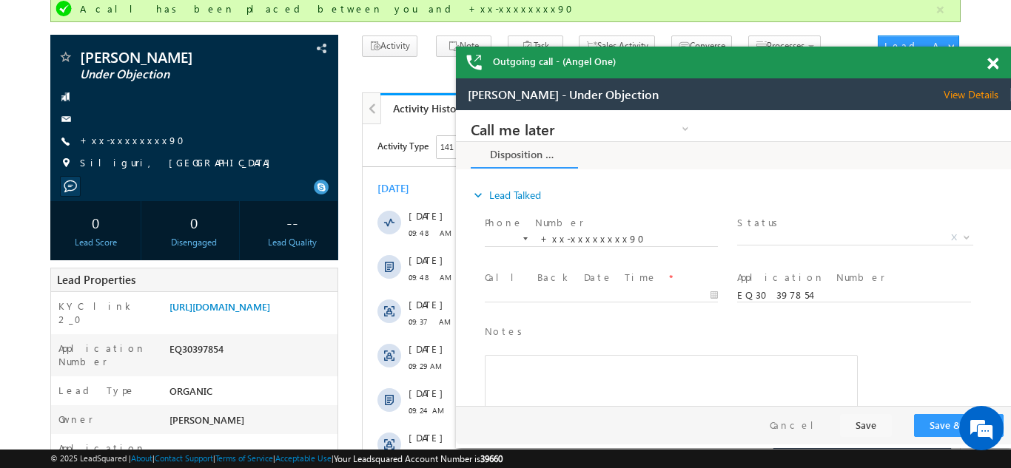
scroll to position [104, 0]
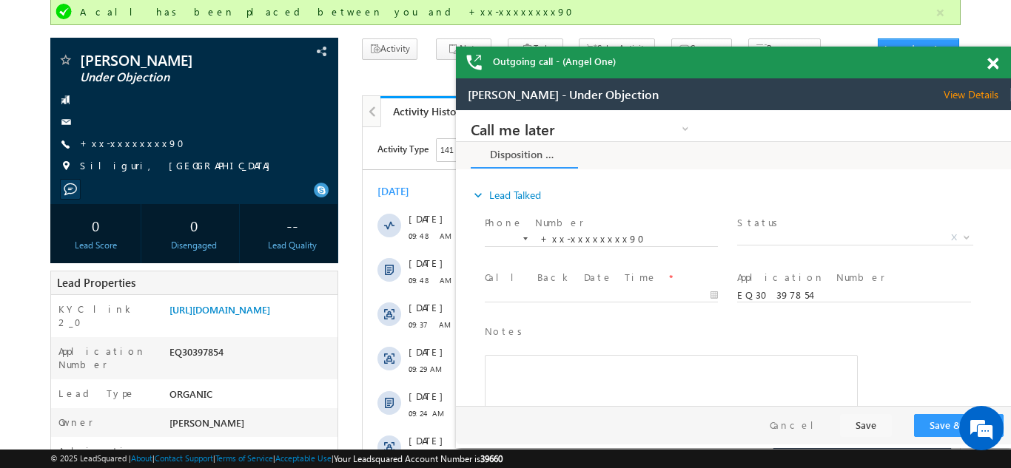
click at [994, 66] on div "Outgoing call - (Angel One)" at bounding box center [733, 63] width 555 height 32
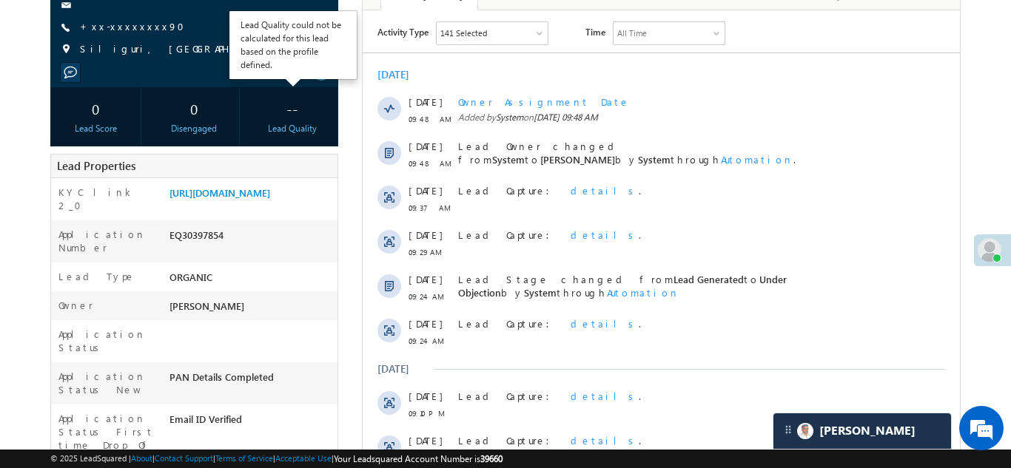
scroll to position [287, 0]
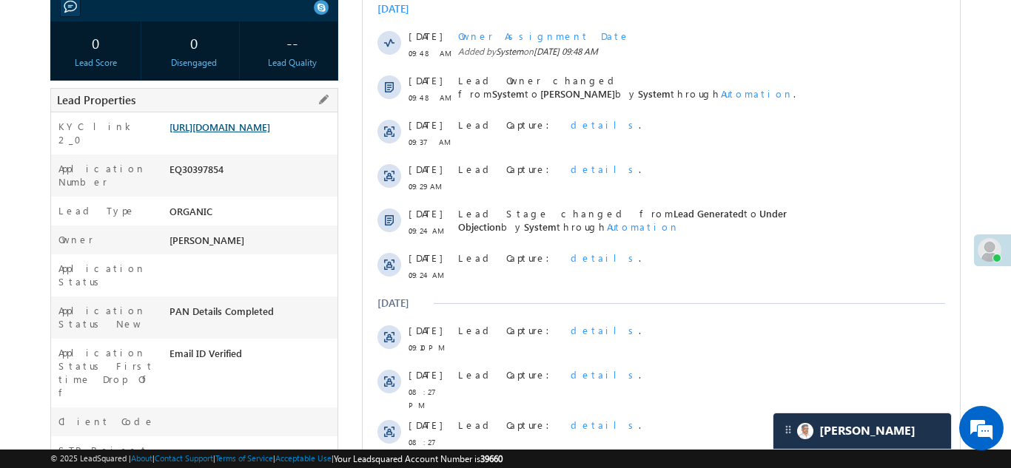
click at [252, 133] on link "https://angelbroking1-pk3em7sa.customui-test.leadsquared.com?leadId=de1180de-d3…" at bounding box center [219, 127] width 101 height 13
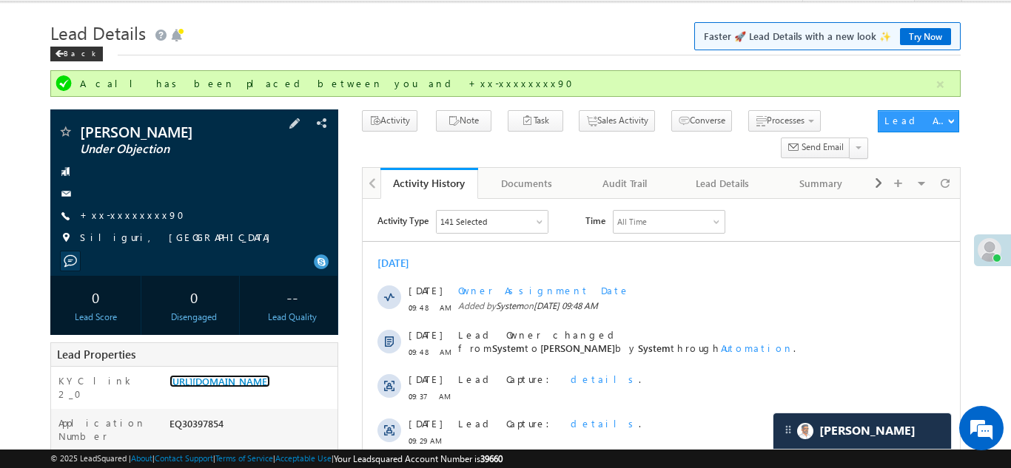
scroll to position [0, 0]
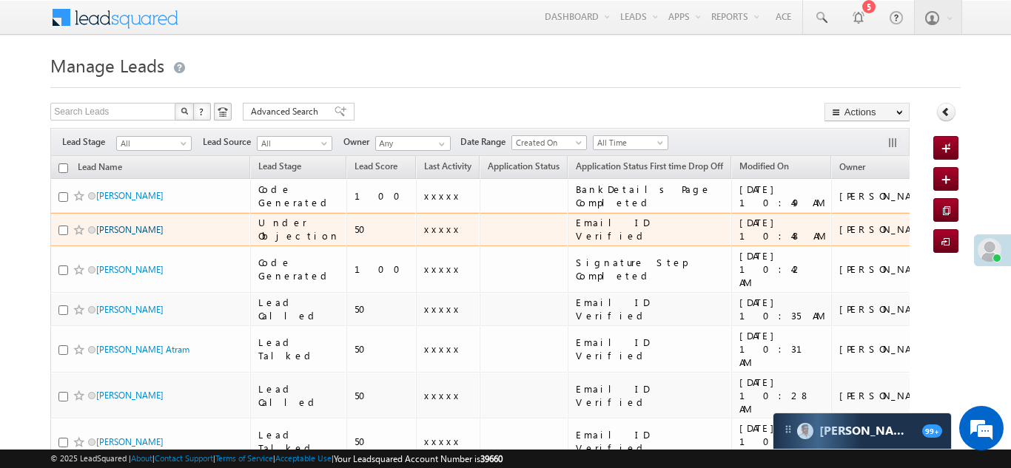
click at [132, 228] on link "[PERSON_NAME]" at bounding box center [129, 229] width 67 height 11
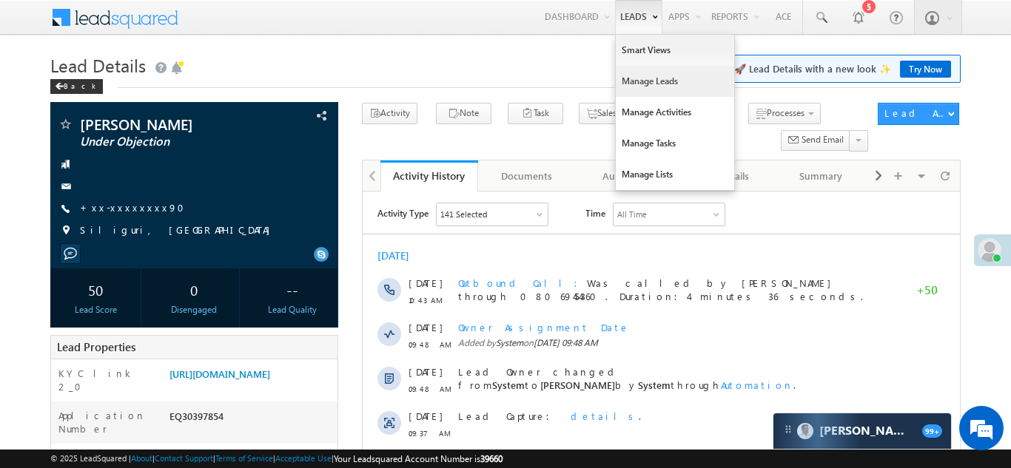
click at [625, 83] on link "Manage Leads" at bounding box center [675, 81] width 118 height 31
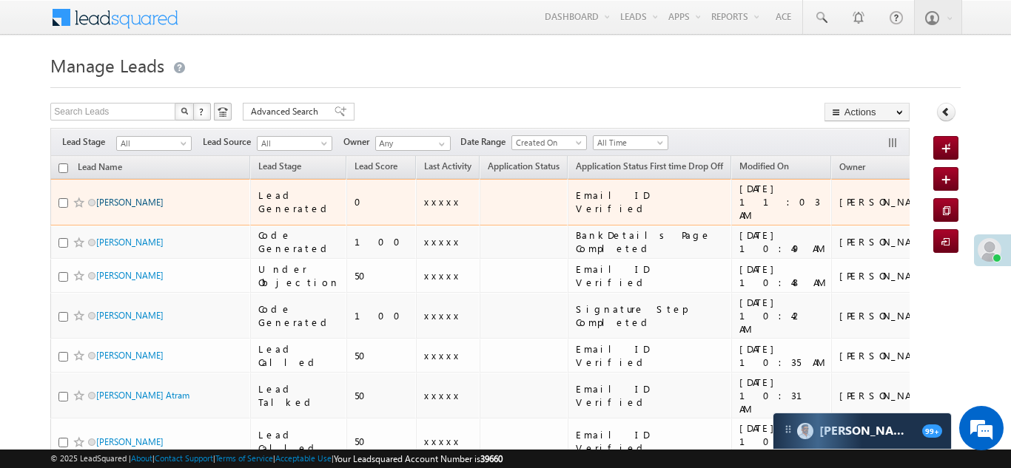
click at [123, 199] on link "[PERSON_NAME]" at bounding box center [129, 202] width 67 height 11
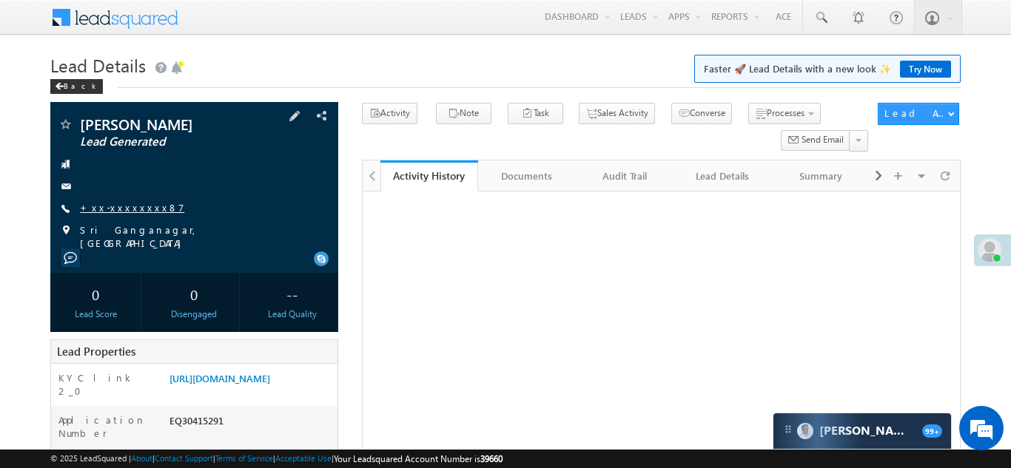
click at [125, 202] on link "+xx-xxxxxxxx87" at bounding box center [132, 207] width 104 height 13
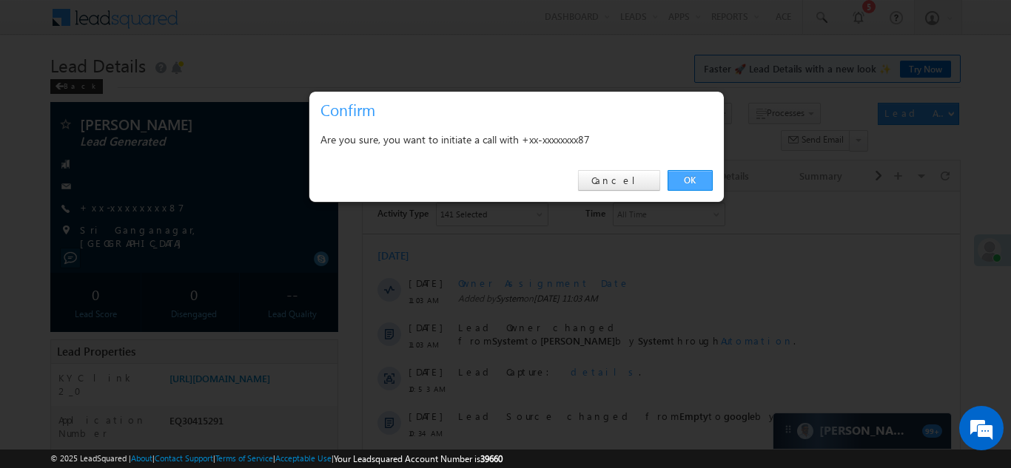
click at [682, 177] on link "OK" at bounding box center [690, 180] width 45 height 21
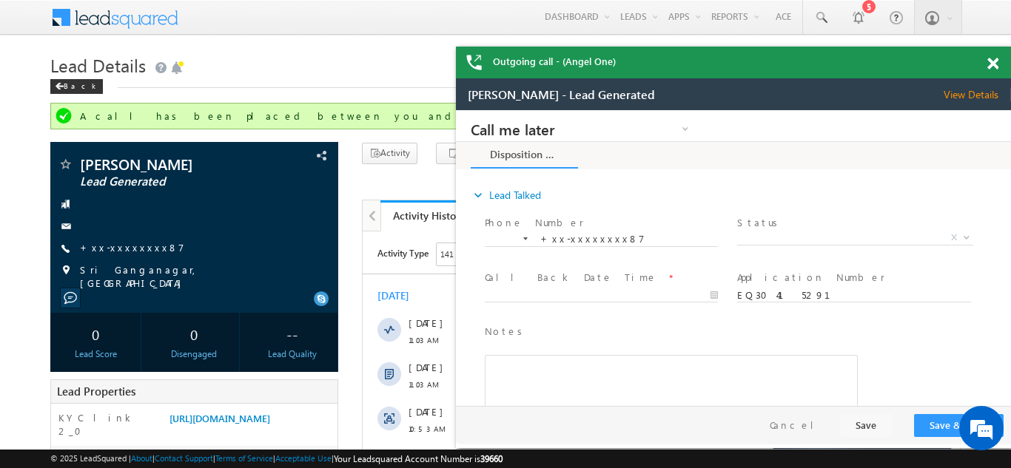
click at [992, 64] on span at bounding box center [992, 64] width 11 height 13
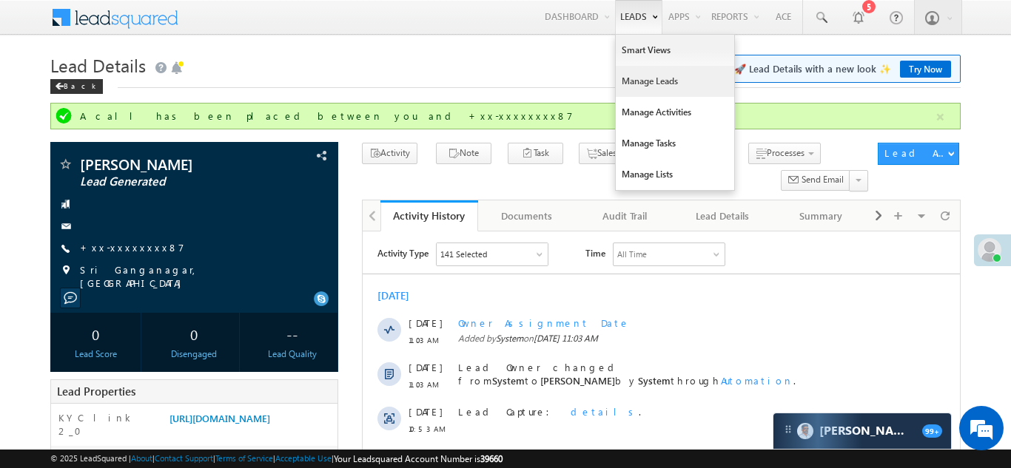
click at [639, 78] on link "Manage Leads" at bounding box center [675, 81] width 118 height 31
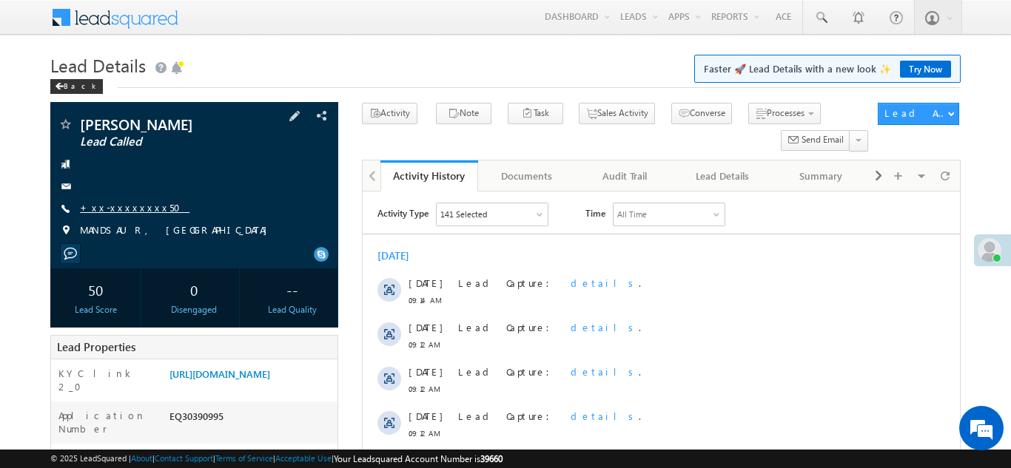
click at [112, 205] on link "+xx-xxxxxxxx50" at bounding box center [135, 207] width 110 height 13
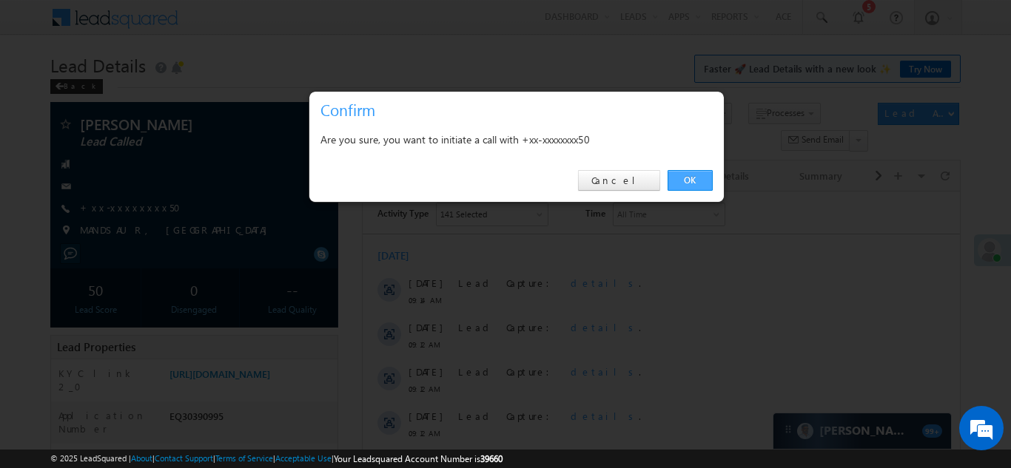
click at [688, 179] on link "OK" at bounding box center [690, 180] width 45 height 21
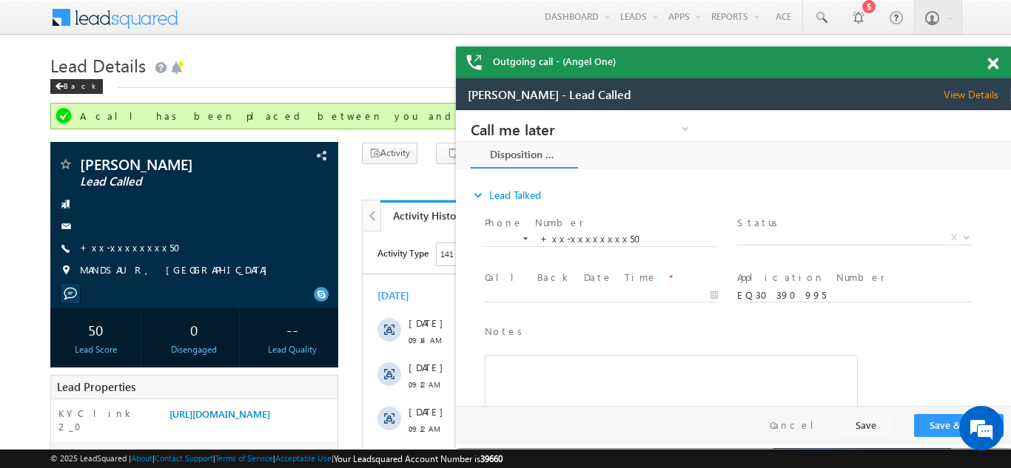
click at [993, 61] on span at bounding box center [992, 64] width 11 height 13
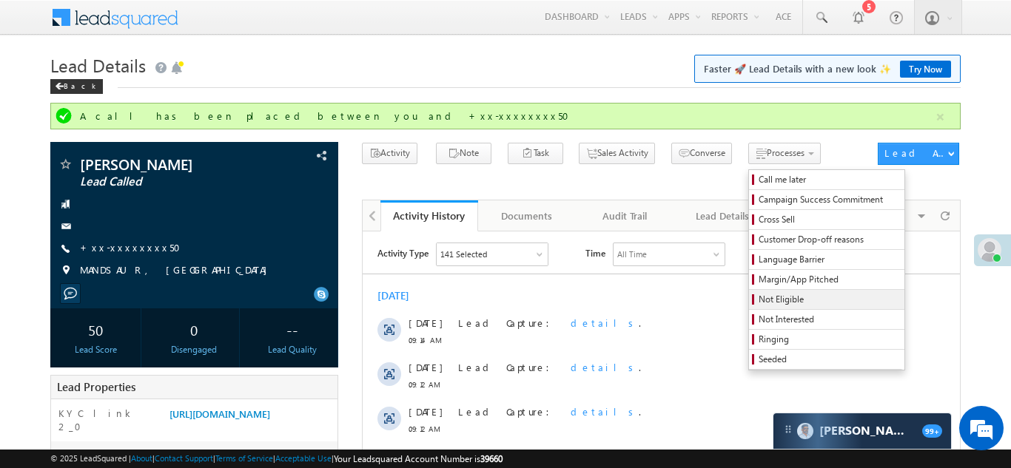
click at [759, 303] on span "Not Eligible" at bounding box center [829, 299] width 141 height 13
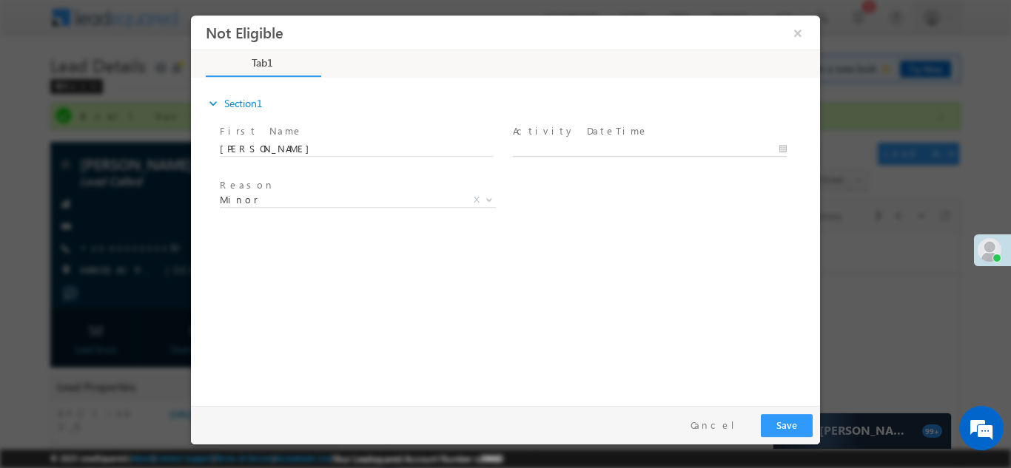
type input "[DATE] 11:07 AM"
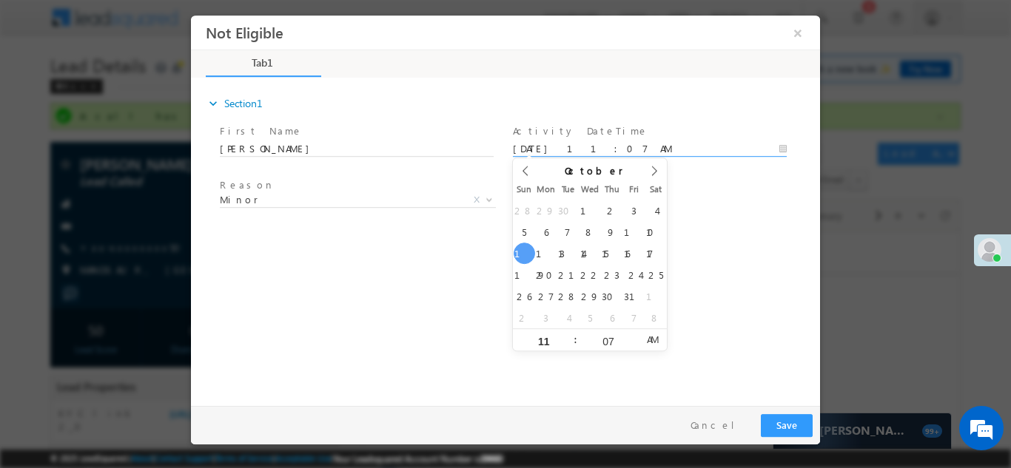
click at [579, 153] on body "Not Eligible ×" at bounding box center [505, 207] width 629 height 384
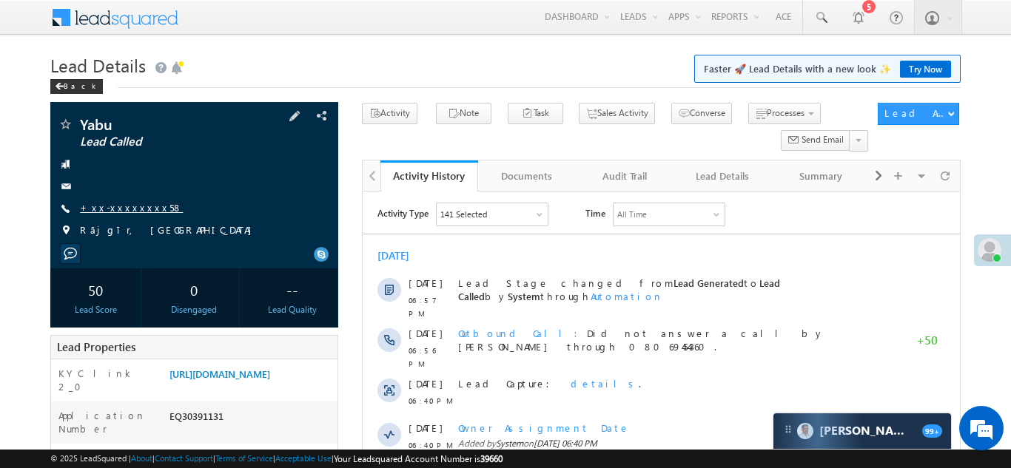
click at [120, 209] on link "+xx-xxxxxxxx58" at bounding box center [131, 207] width 103 height 13
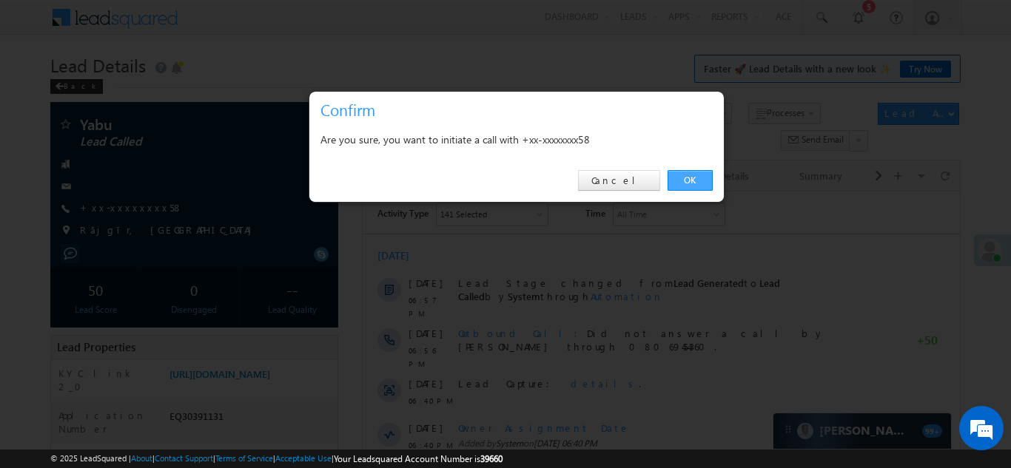
click at [685, 176] on link "OK" at bounding box center [690, 180] width 45 height 21
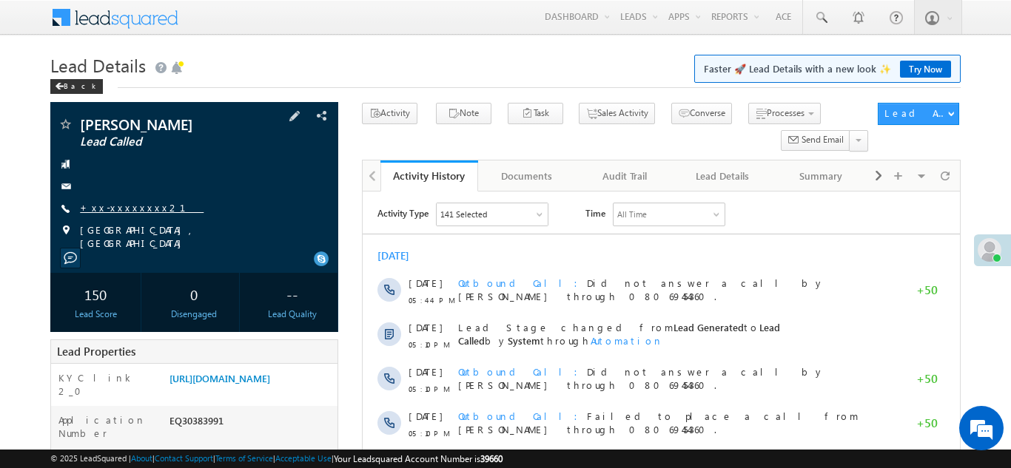
click at [116, 210] on link "+xx-xxxxxxxx21" at bounding box center [142, 207] width 124 height 13
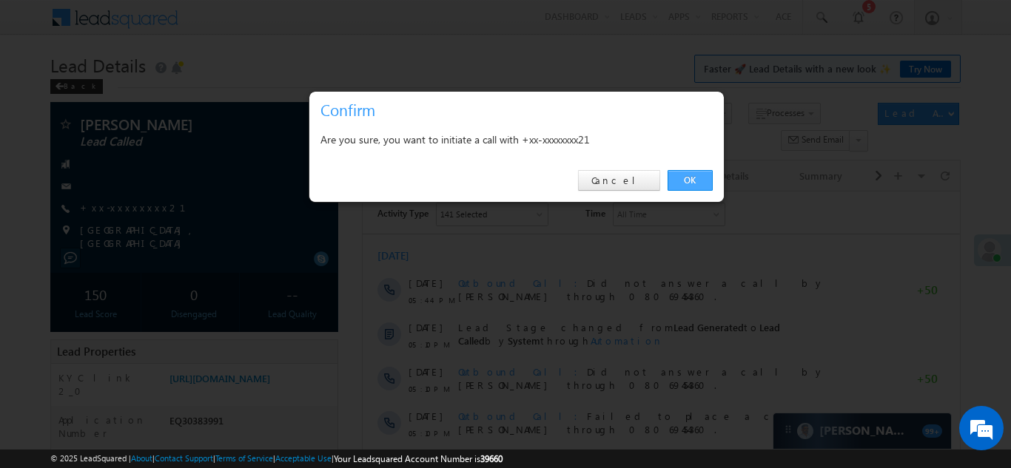
click at [693, 177] on link "OK" at bounding box center [690, 180] width 45 height 21
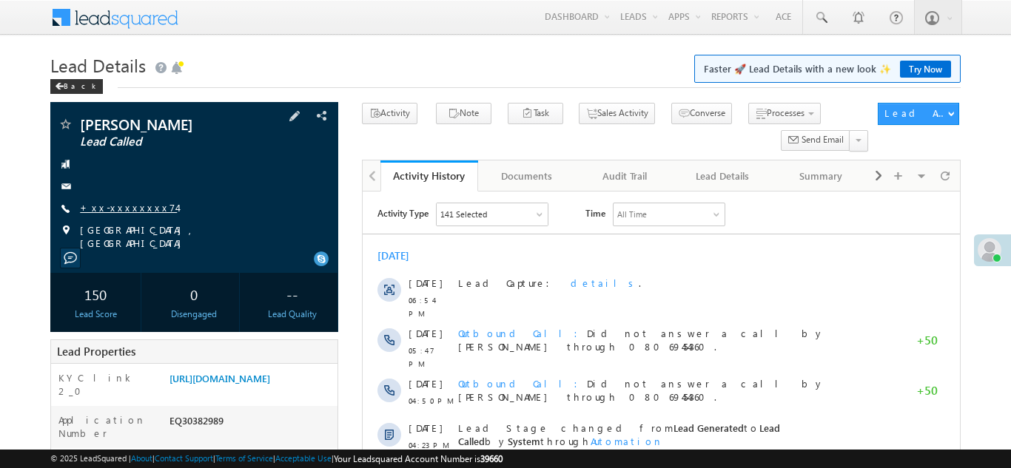
click at [115, 204] on link "+xx-xxxxxxxx74" at bounding box center [128, 207] width 97 height 13
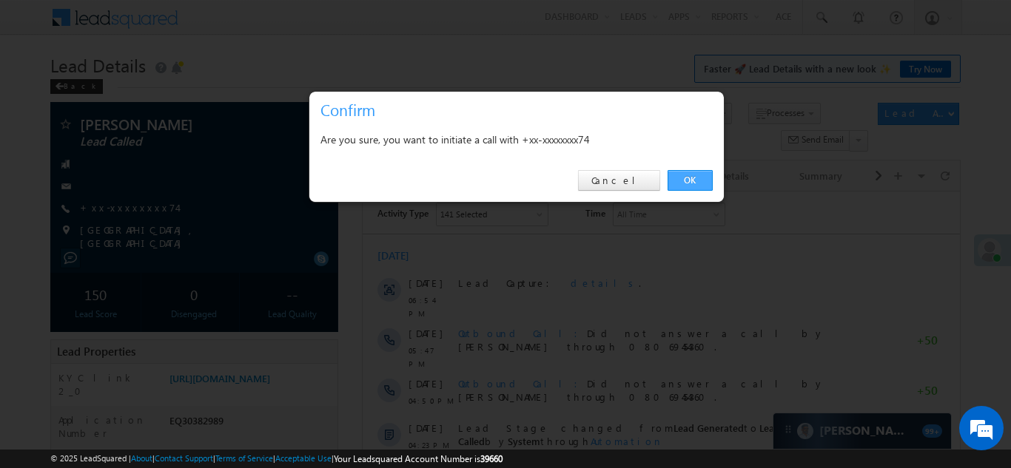
click at [682, 179] on link "OK" at bounding box center [690, 180] width 45 height 21
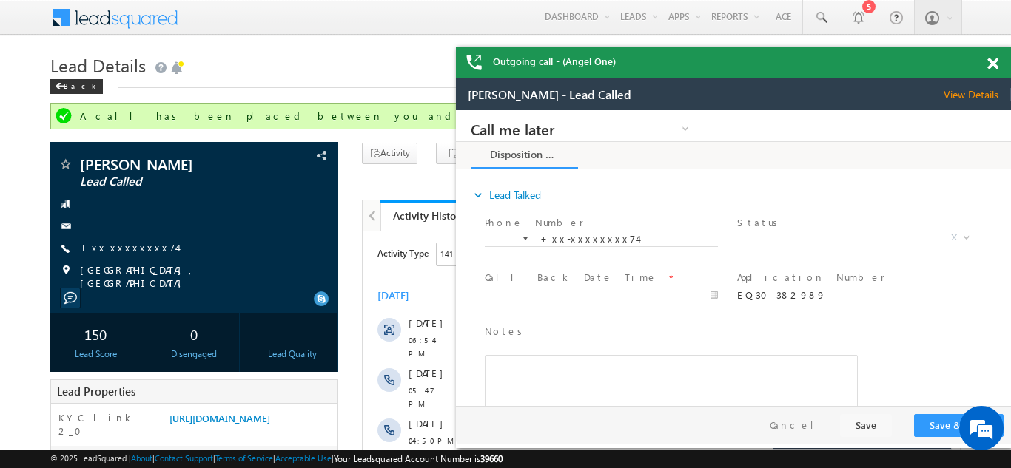
click at [992, 61] on span at bounding box center [992, 64] width 11 height 13
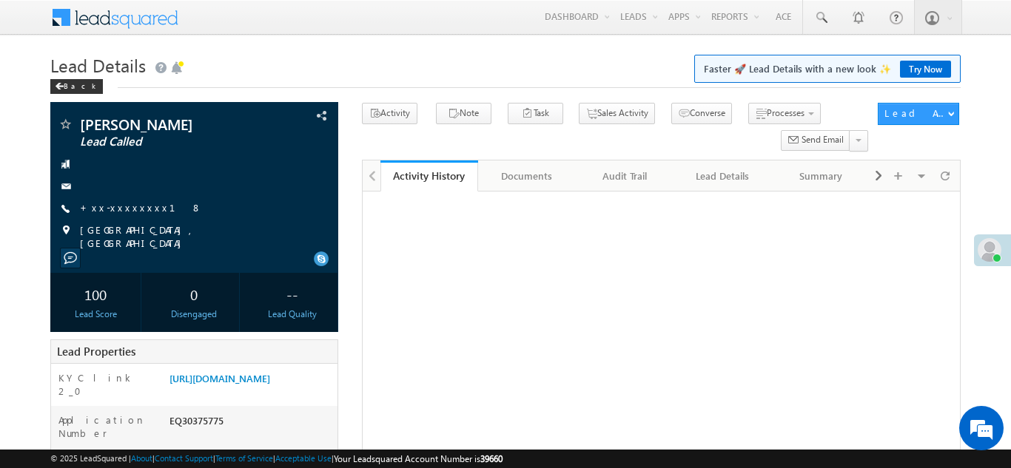
click at [118, 210] on link "+xx-xxxxxxxx18" at bounding box center [141, 207] width 122 height 13
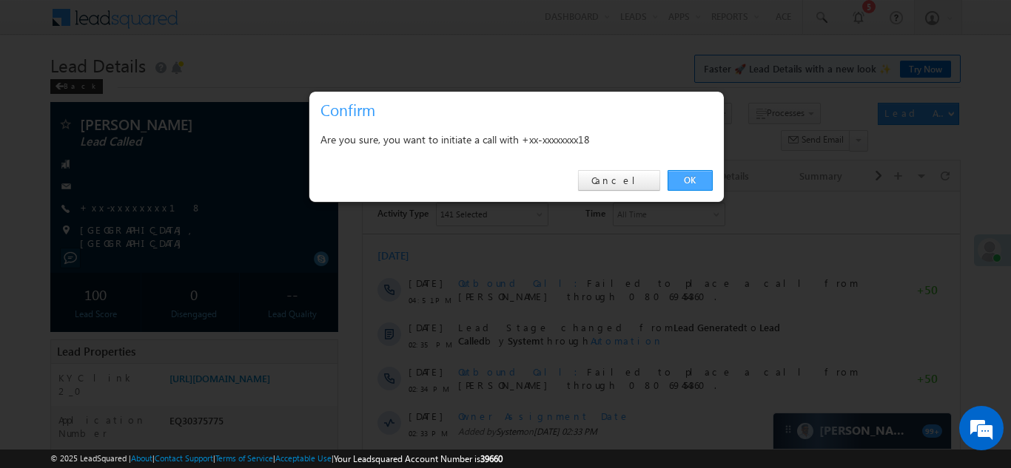
click at [693, 178] on link "OK" at bounding box center [690, 180] width 45 height 21
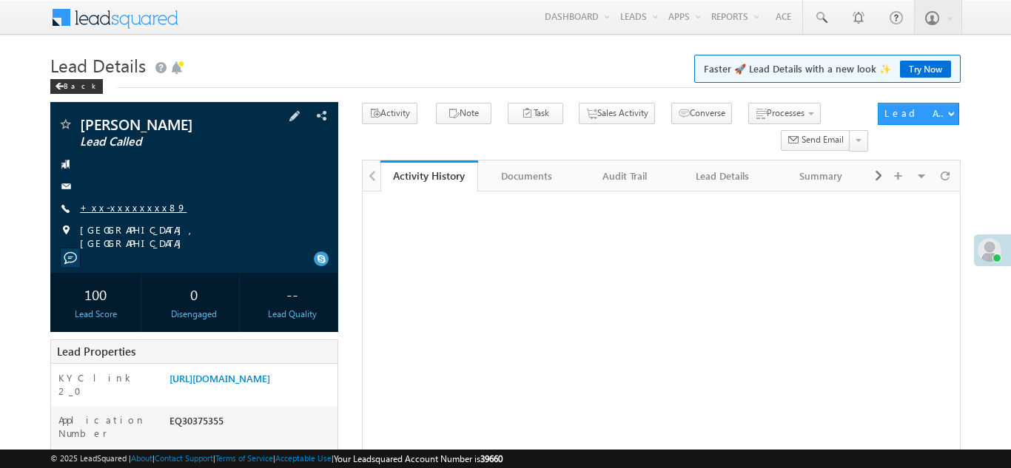
click at [119, 203] on link "+xx-xxxxxxxx89" at bounding box center [133, 207] width 107 height 13
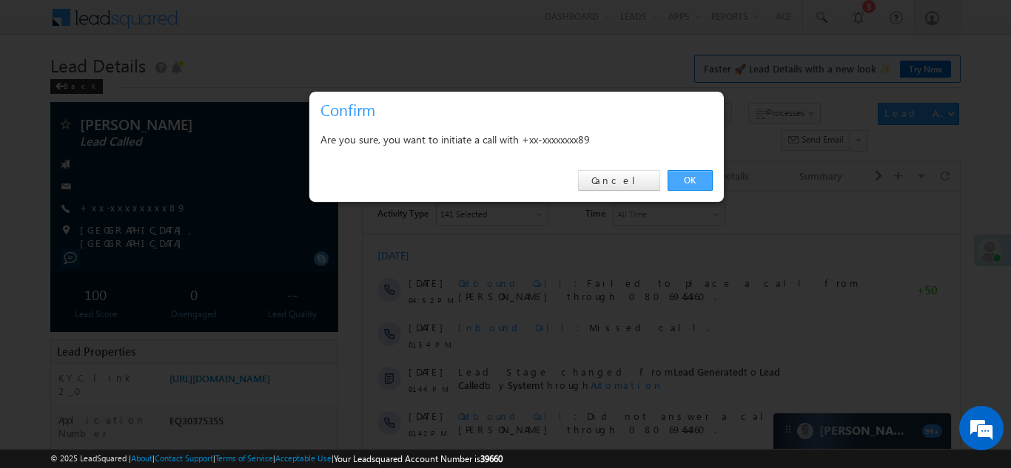
click at [688, 174] on link "OK" at bounding box center [690, 180] width 45 height 21
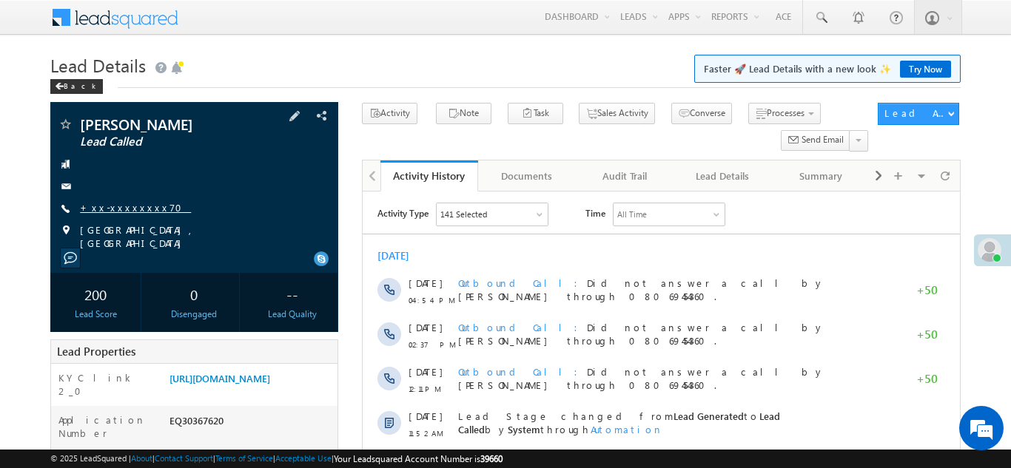
click at [127, 210] on link "+xx-xxxxxxxx70" at bounding box center [135, 207] width 111 height 13
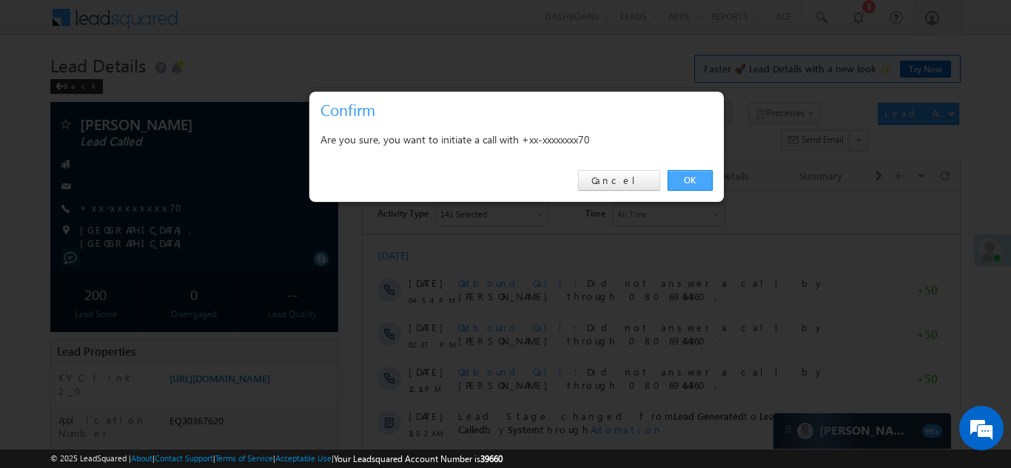
click at [685, 178] on link "OK" at bounding box center [690, 180] width 45 height 21
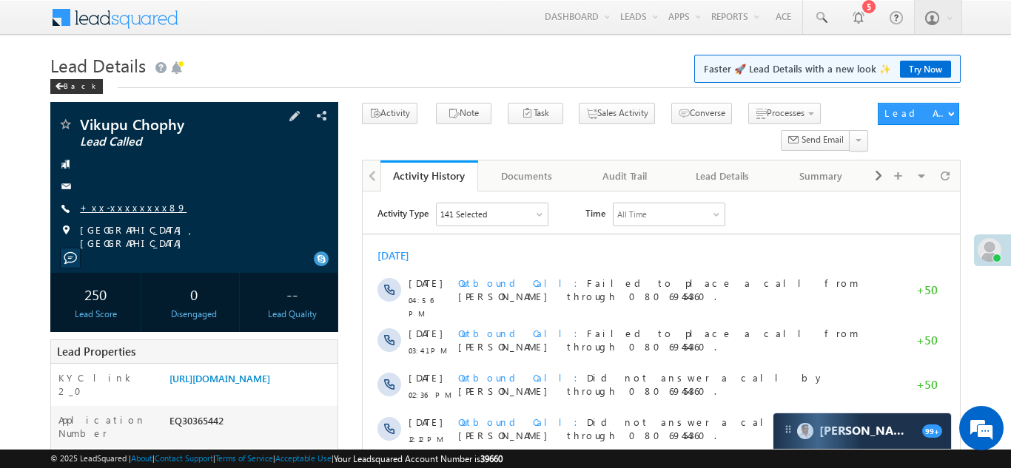
click at [107, 203] on link "+xx-xxxxxxxx89" at bounding box center [133, 207] width 107 height 13
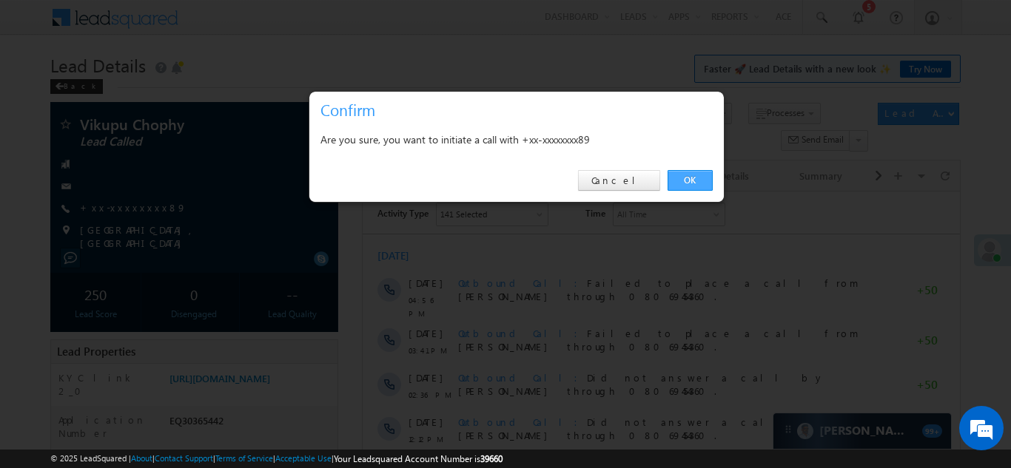
click at [687, 177] on link "OK" at bounding box center [690, 180] width 45 height 21
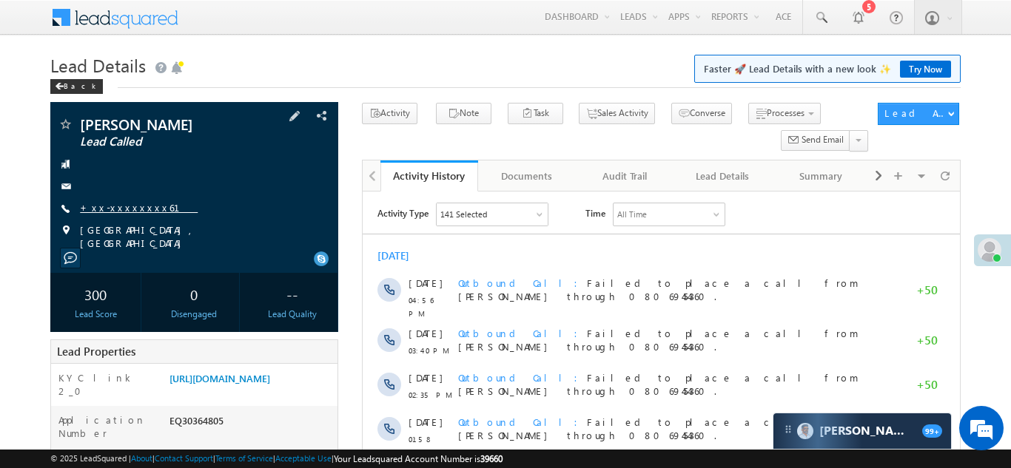
click at [114, 206] on link "+xx-xxxxxxxx61" at bounding box center [139, 207] width 118 height 13
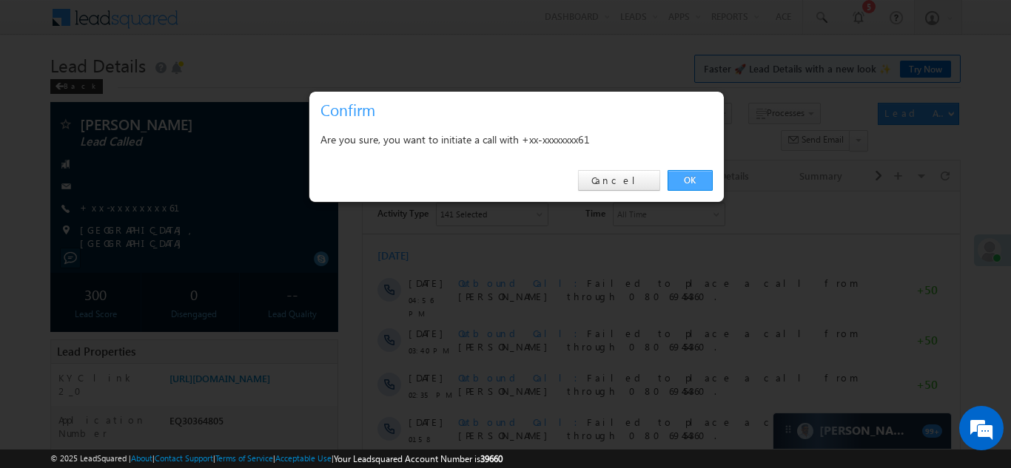
click at [687, 178] on link "OK" at bounding box center [690, 180] width 45 height 21
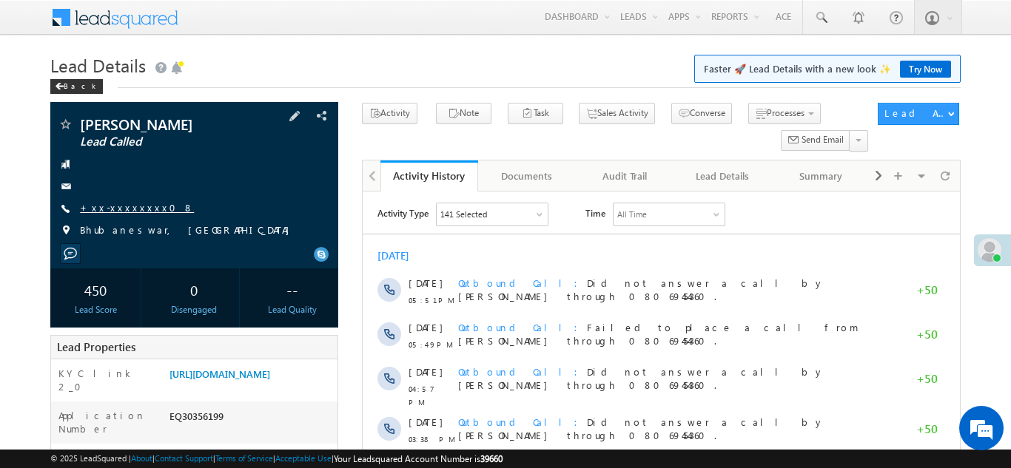
click at [119, 209] on link "+xx-xxxxxxxx08" at bounding box center [137, 207] width 114 height 13
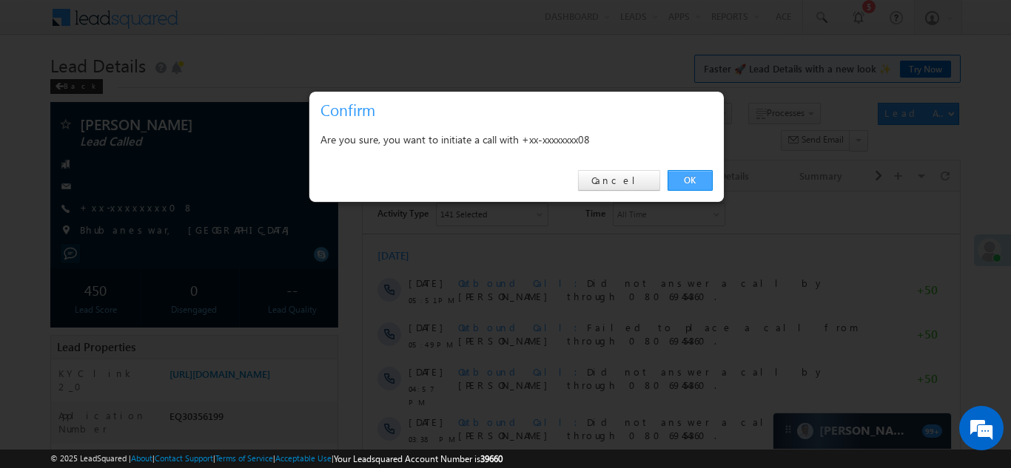
click at [692, 181] on link "OK" at bounding box center [690, 180] width 45 height 21
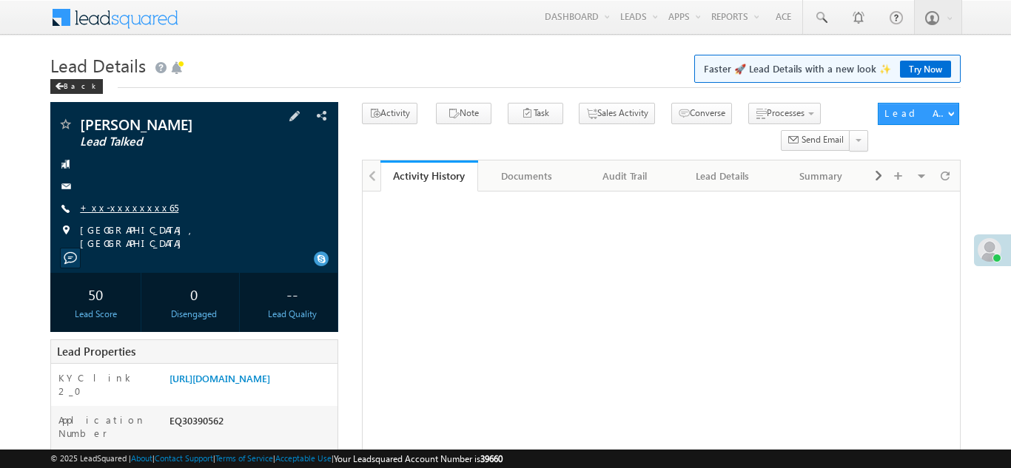
click at [116, 203] on link "+xx-xxxxxxxx65" at bounding box center [129, 207] width 98 height 13
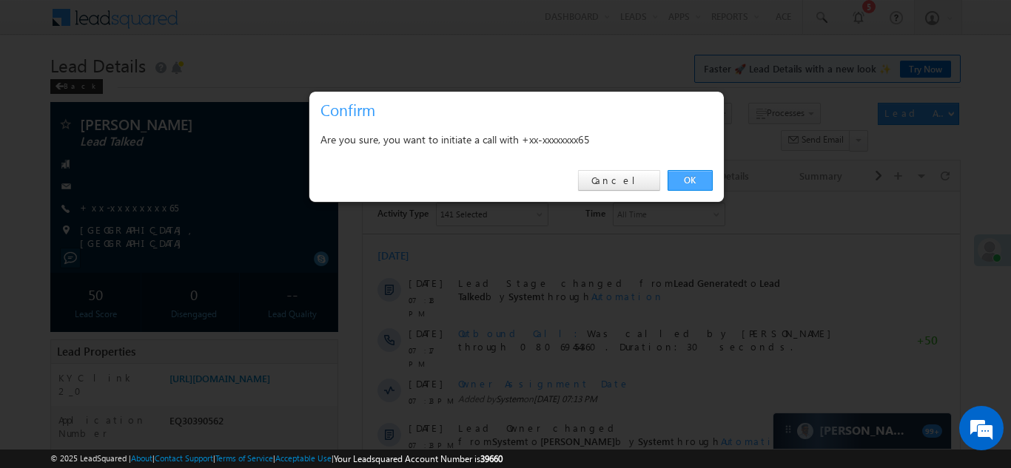
click at [696, 176] on link "OK" at bounding box center [690, 180] width 45 height 21
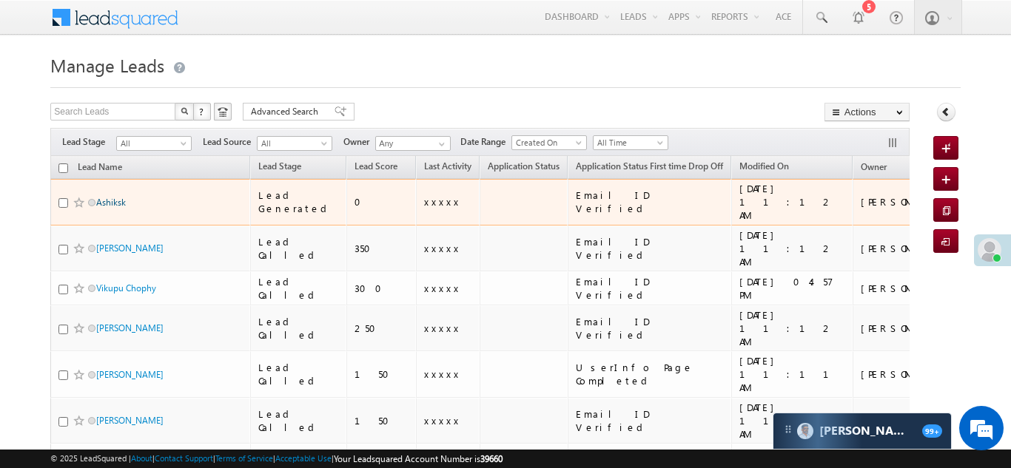
click at [112, 197] on link "Ashiksk" at bounding box center [111, 202] width 30 height 11
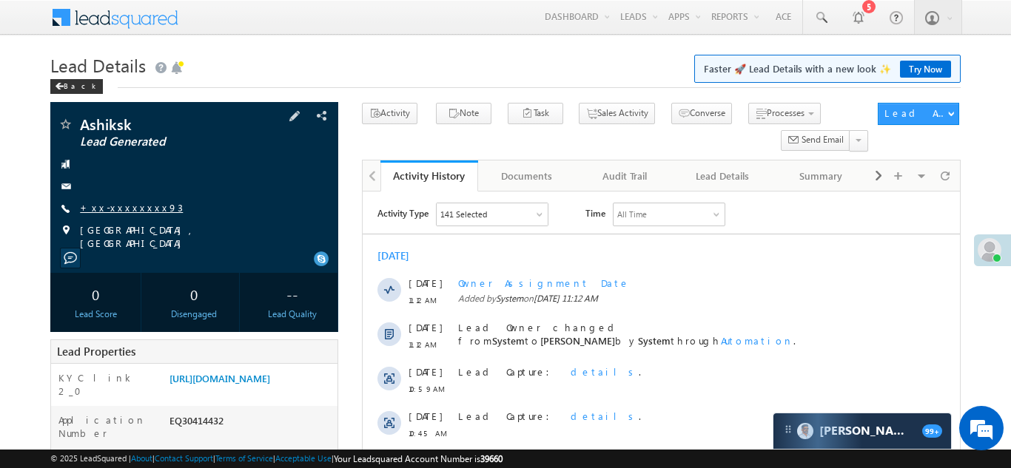
click at [123, 205] on link "+xx-xxxxxxxx93" at bounding box center [131, 207] width 103 height 13
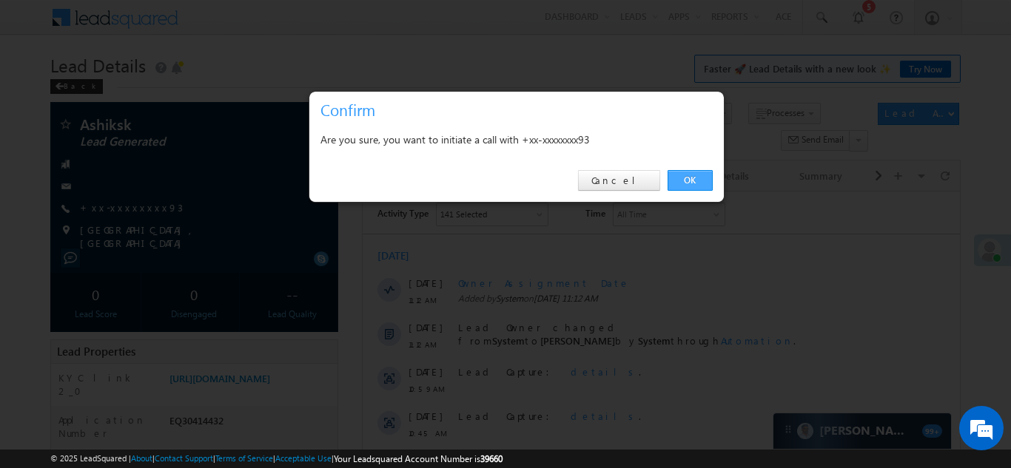
click at [689, 181] on link "OK" at bounding box center [690, 180] width 45 height 21
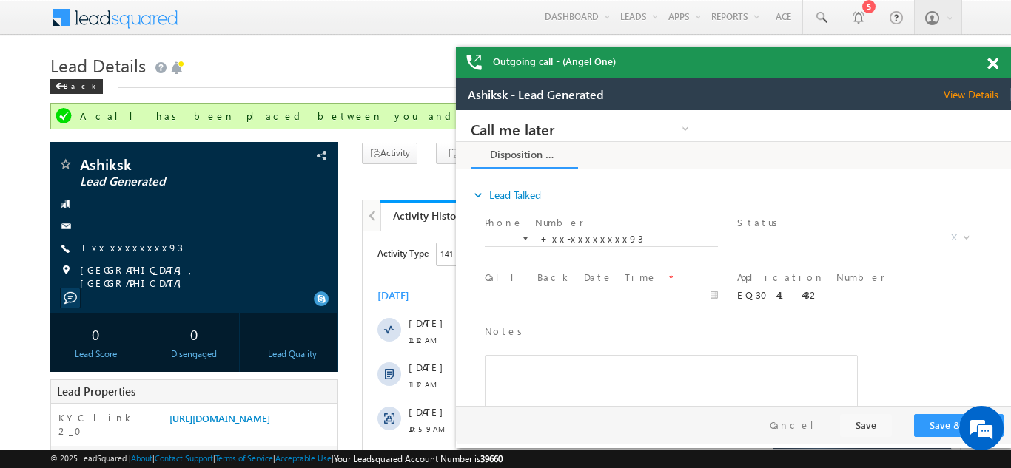
click at [992, 63] on span at bounding box center [992, 64] width 11 height 13
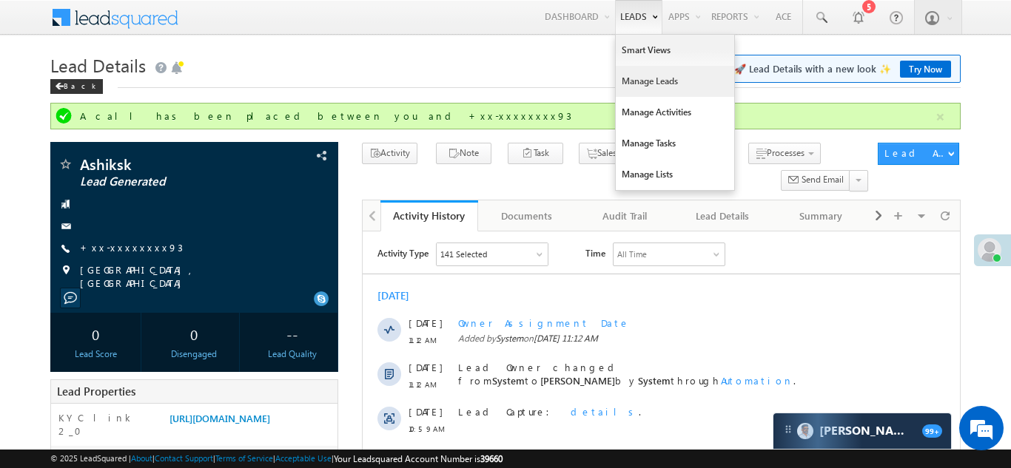
click at [644, 83] on link "Manage Leads" at bounding box center [675, 81] width 118 height 31
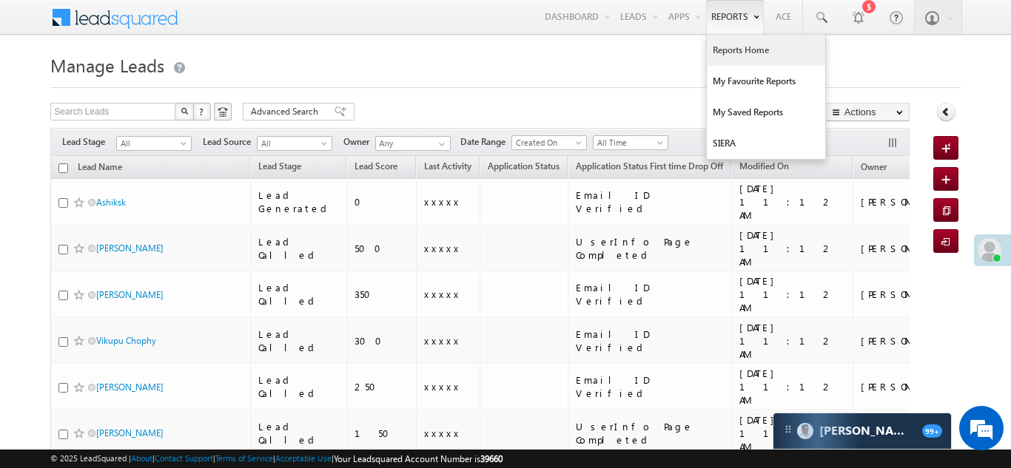
click at [722, 50] on link "Reports Home" at bounding box center [766, 50] width 118 height 31
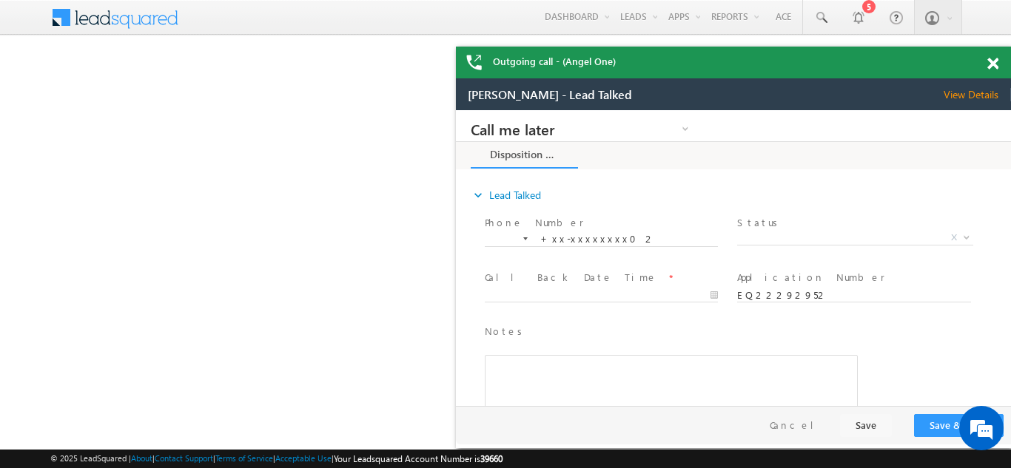
click at [993, 64] on span at bounding box center [992, 64] width 11 height 13
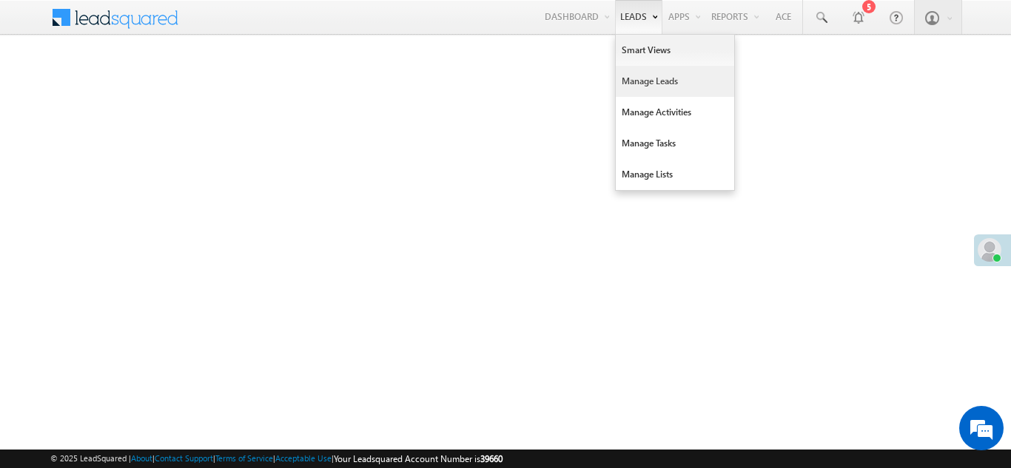
click at [640, 82] on link "Manage Leads" at bounding box center [675, 81] width 118 height 31
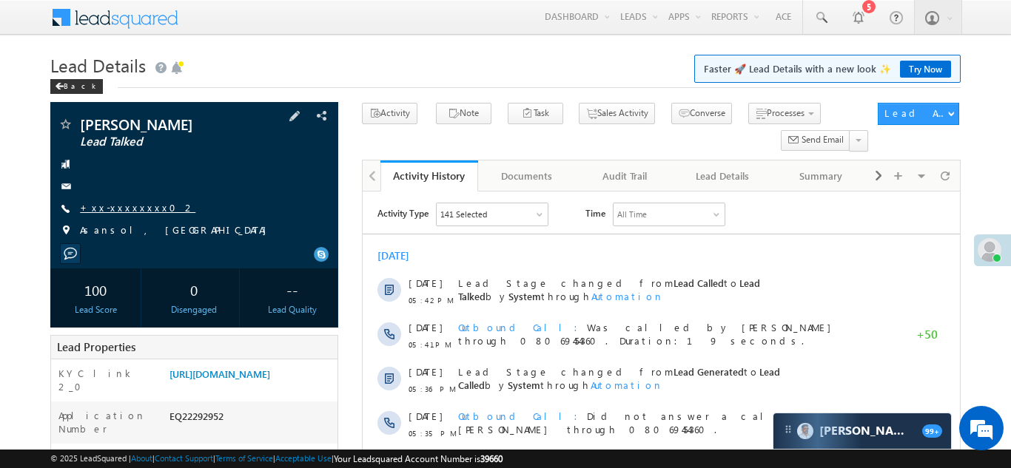
click at [134, 202] on link "+xx-xxxxxxxx02" at bounding box center [137, 207] width 115 height 13
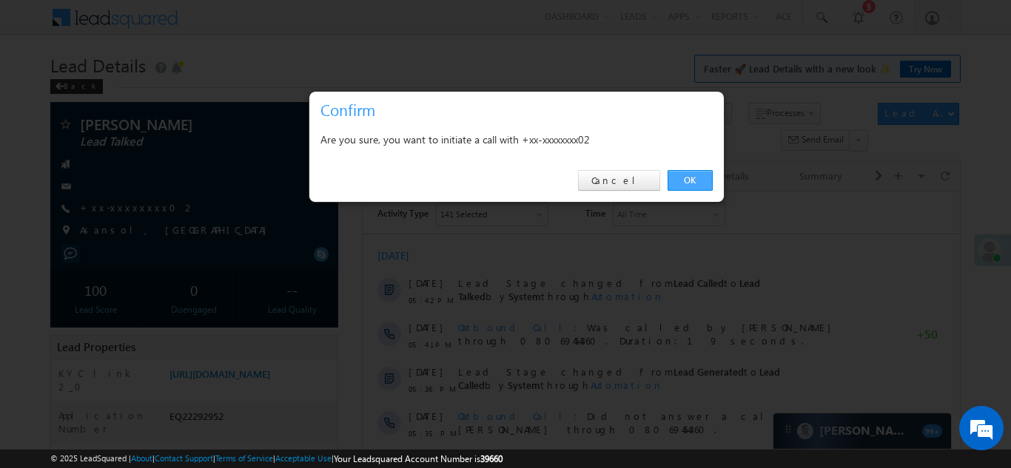
click at [695, 179] on link "OK" at bounding box center [690, 180] width 45 height 21
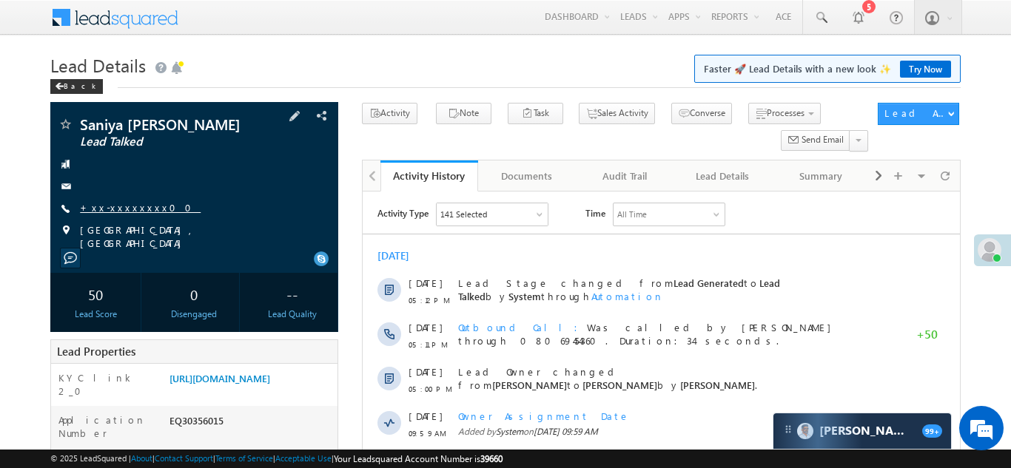
click at [115, 211] on link "+xx-xxxxxxxx00" at bounding box center [140, 207] width 121 height 13
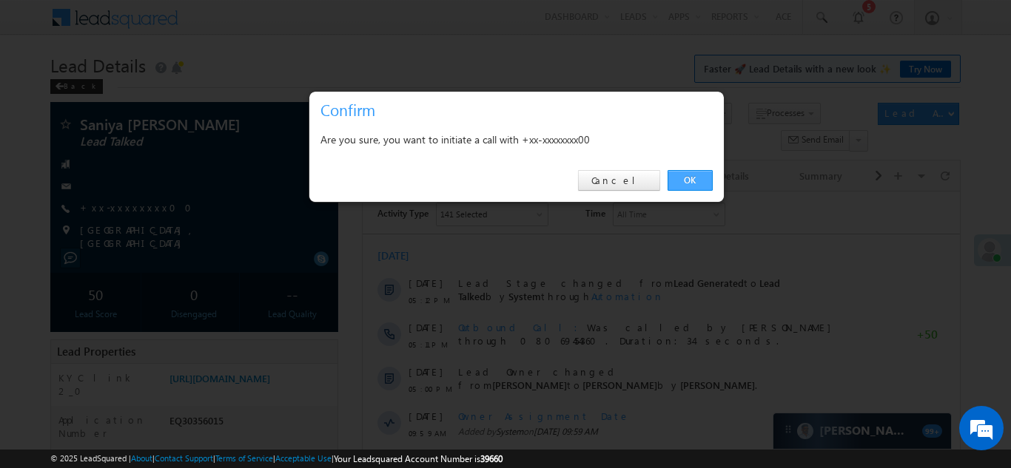
click at [688, 178] on link "OK" at bounding box center [690, 180] width 45 height 21
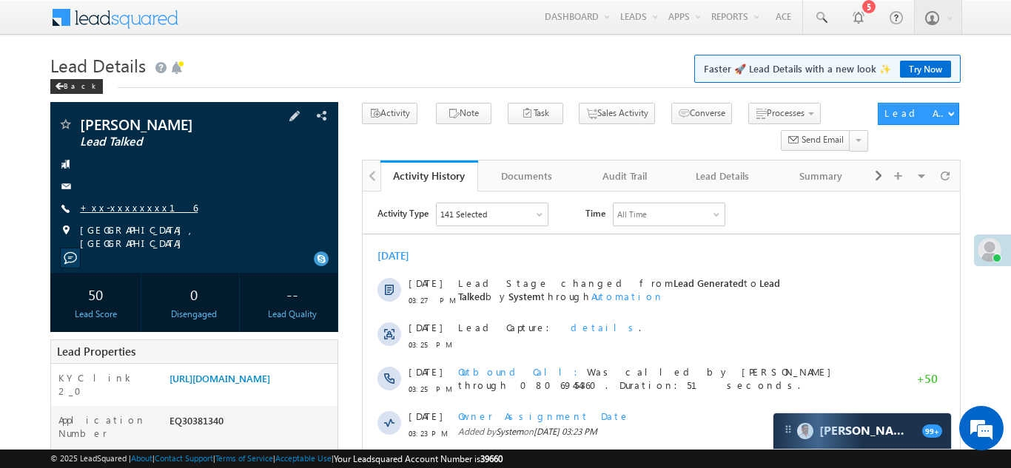
click at [115, 209] on link "+xx-xxxxxxxx16" at bounding box center [139, 207] width 118 height 13
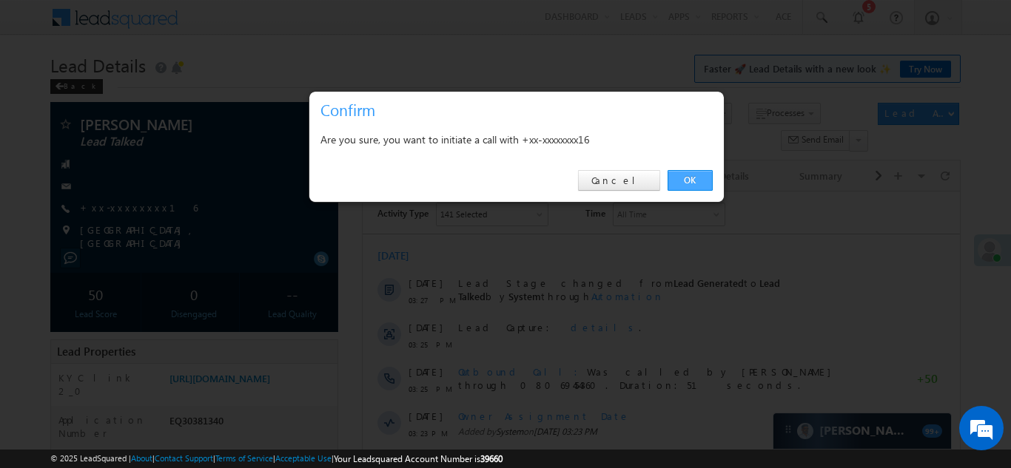
click at [689, 180] on link "OK" at bounding box center [690, 180] width 45 height 21
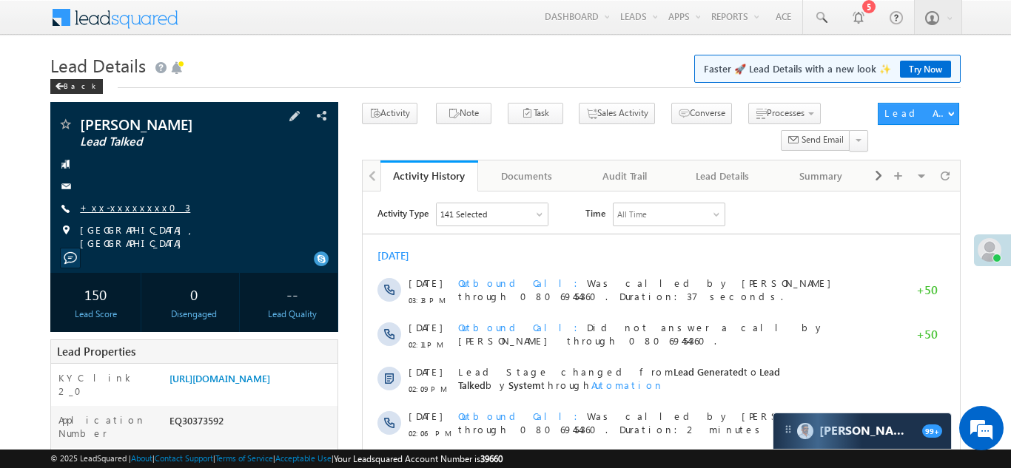
click at [113, 204] on link "+xx-xxxxxxxx03" at bounding box center [135, 207] width 110 height 13
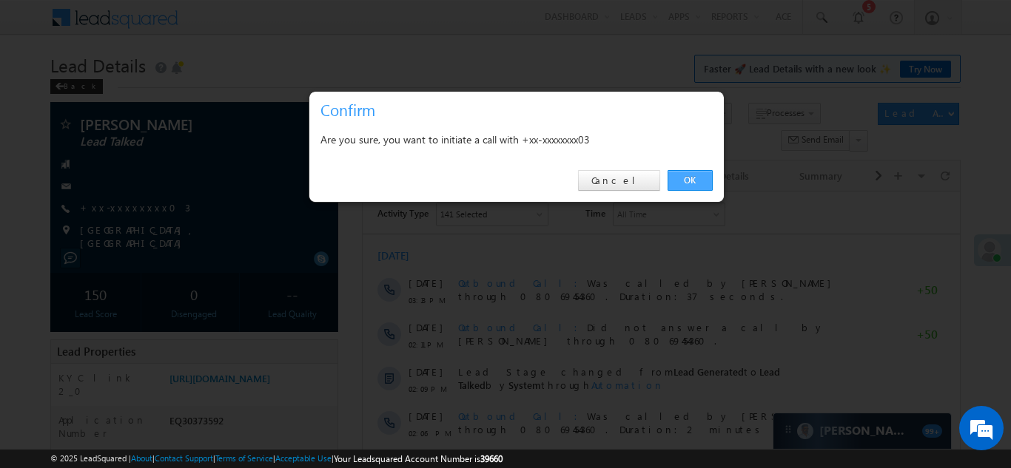
click at [694, 178] on link "OK" at bounding box center [690, 180] width 45 height 21
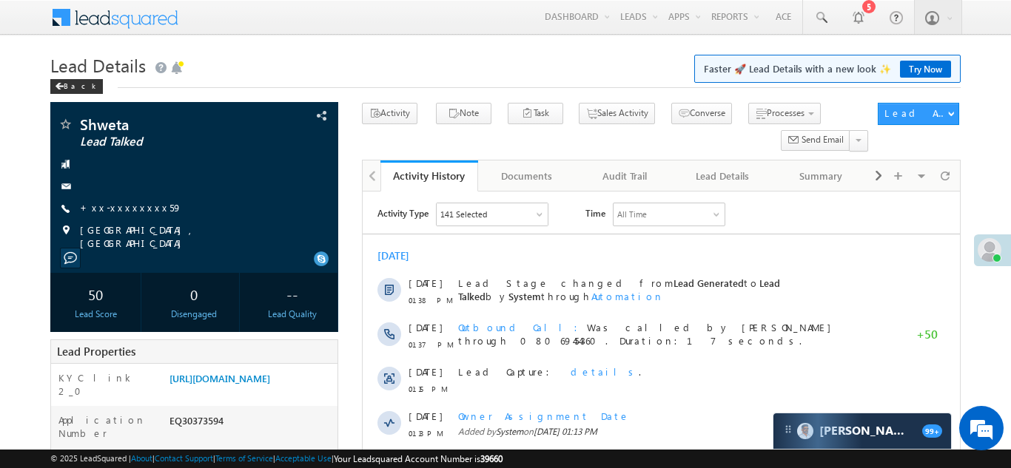
click at [113, 206] on link "+xx-xxxxxxxx59" at bounding box center [131, 207] width 102 height 13
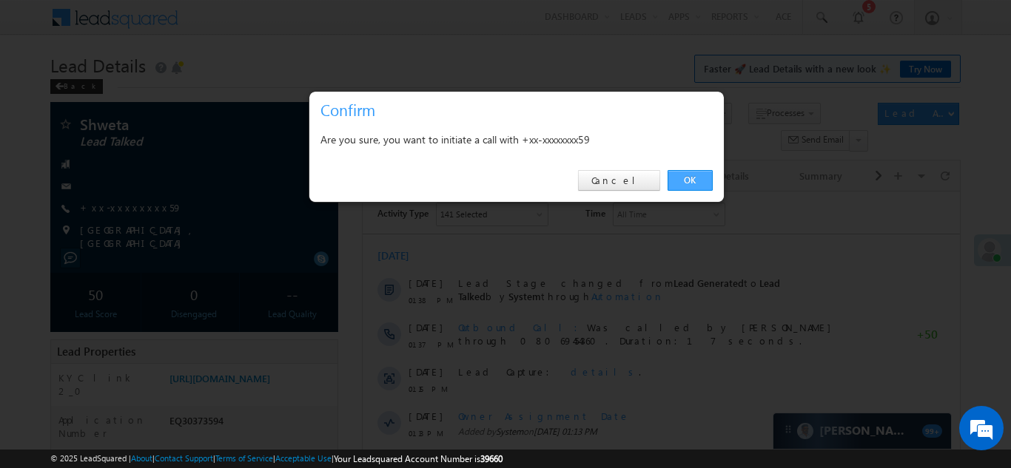
click at [688, 178] on link "OK" at bounding box center [690, 180] width 45 height 21
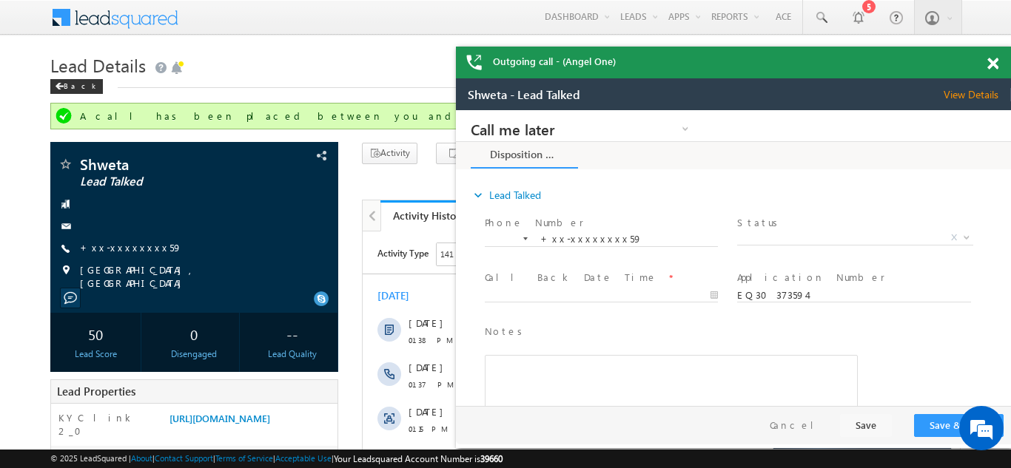
click at [990, 56] on div "Outgoing call - (Angel One)" at bounding box center [733, 63] width 555 height 32
click at [990, 60] on span at bounding box center [992, 64] width 11 height 13
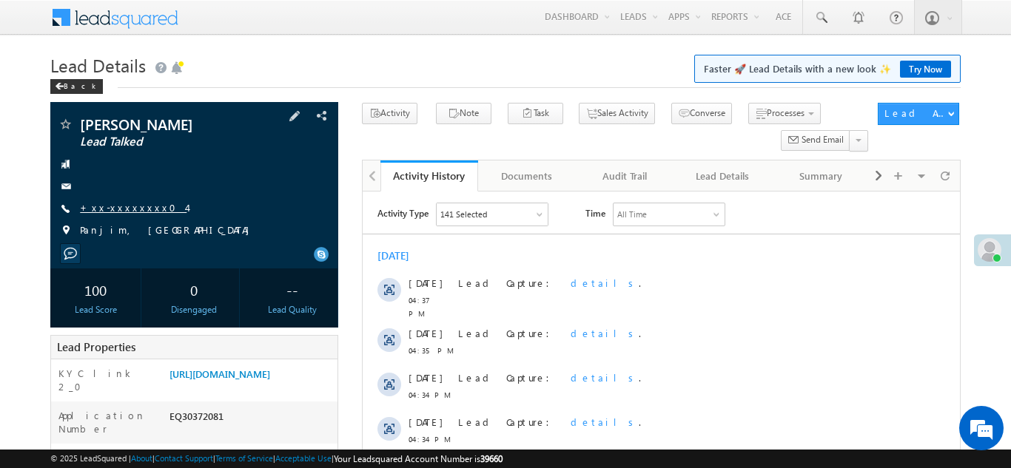
click at [112, 204] on link "+xx-xxxxxxxx04" at bounding box center [133, 207] width 107 height 13
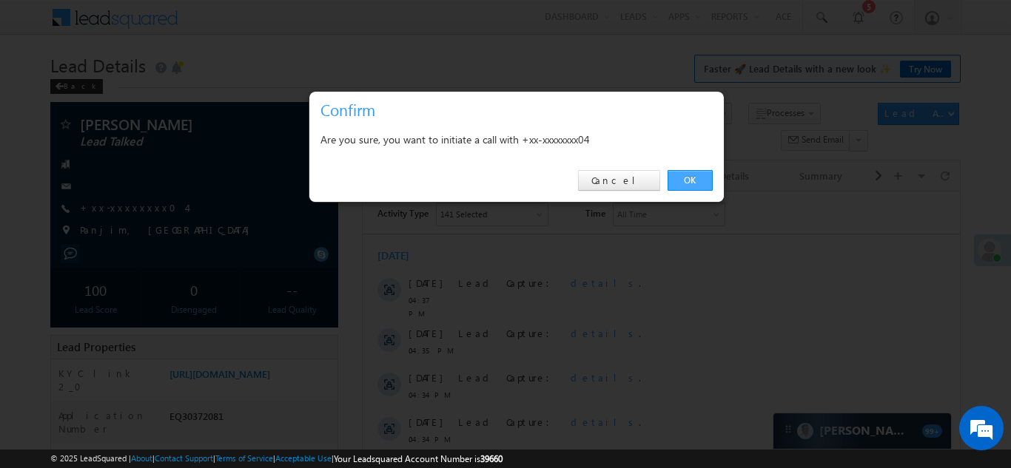
click at [683, 175] on link "OK" at bounding box center [690, 180] width 45 height 21
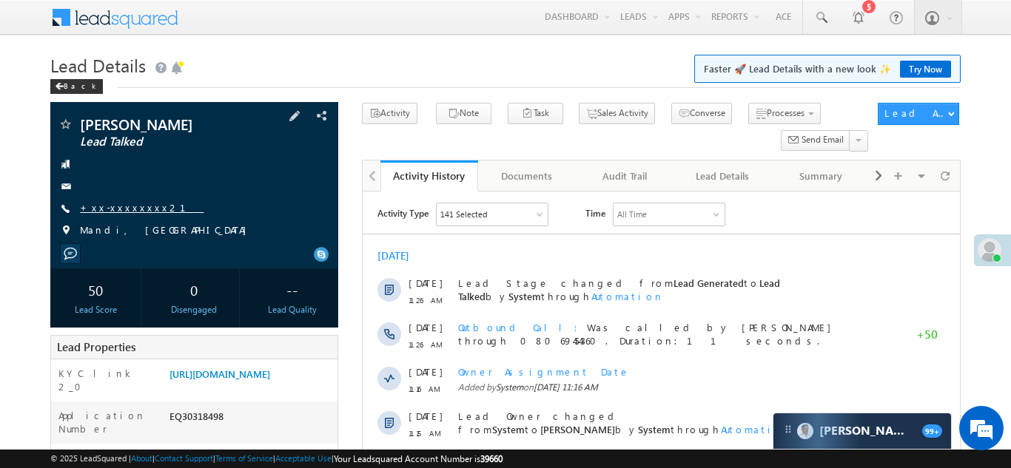
click at [121, 203] on link "+xx-xxxxxxxx21" at bounding box center [142, 207] width 124 height 13
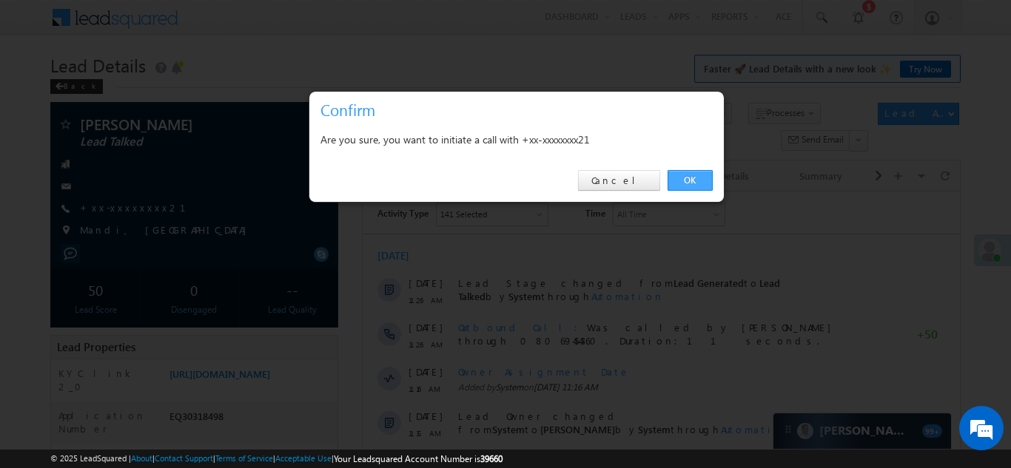
click at [688, 174] on link "OK" at bounding box center [690, 180] width 45 height 21
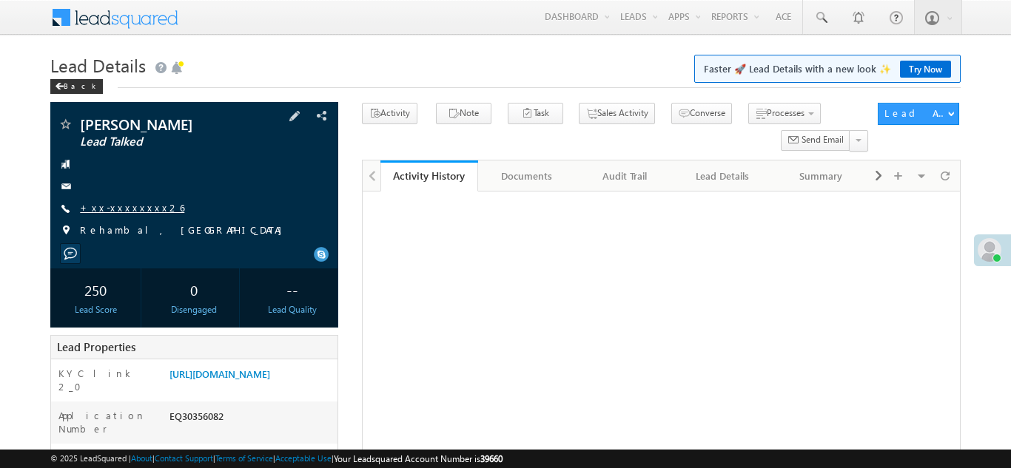
click at [117, 204] on link "+xx-xxxxxxxx26" at bounding box center [132, 207] width 104 height 13
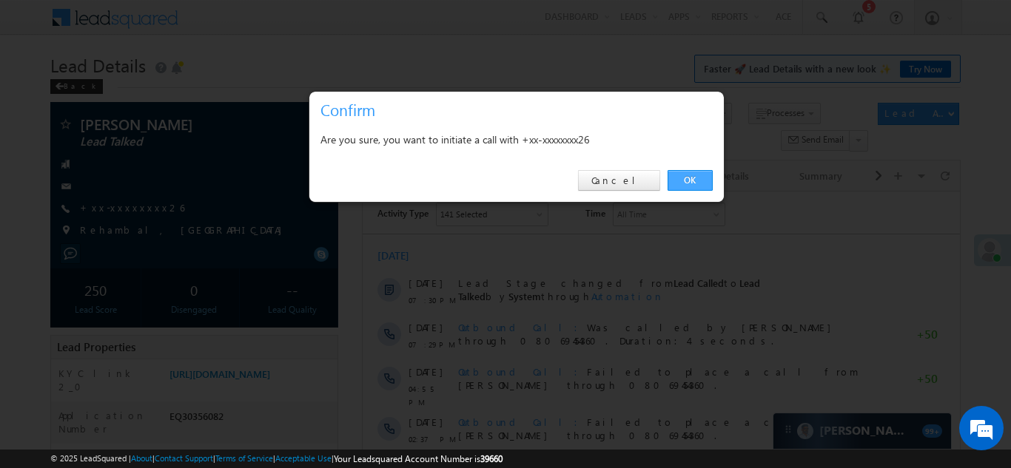
click at [688, 179] on link "OK" at bounding box center [690, 180] width 45 height 21
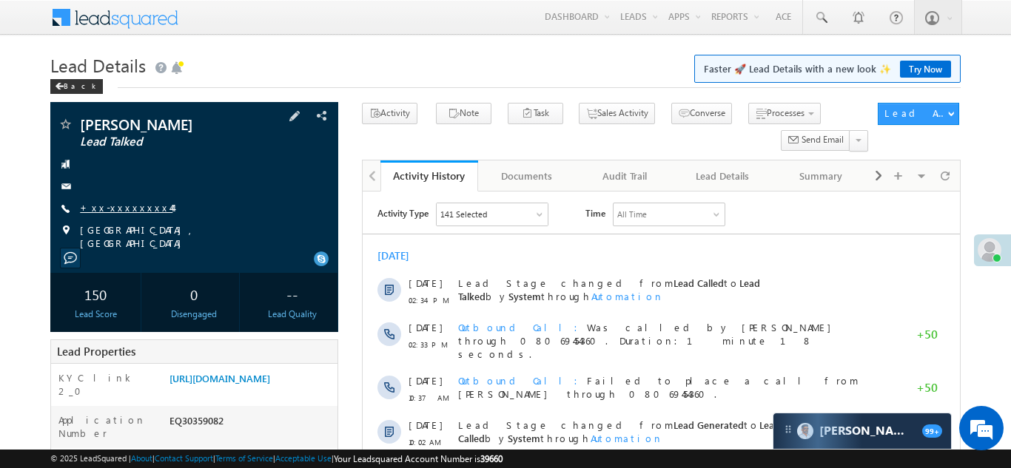
click at [115, 211] on link "+xx-xxxxxxxx44" at bounding box center [126, 207] width 93 height 13
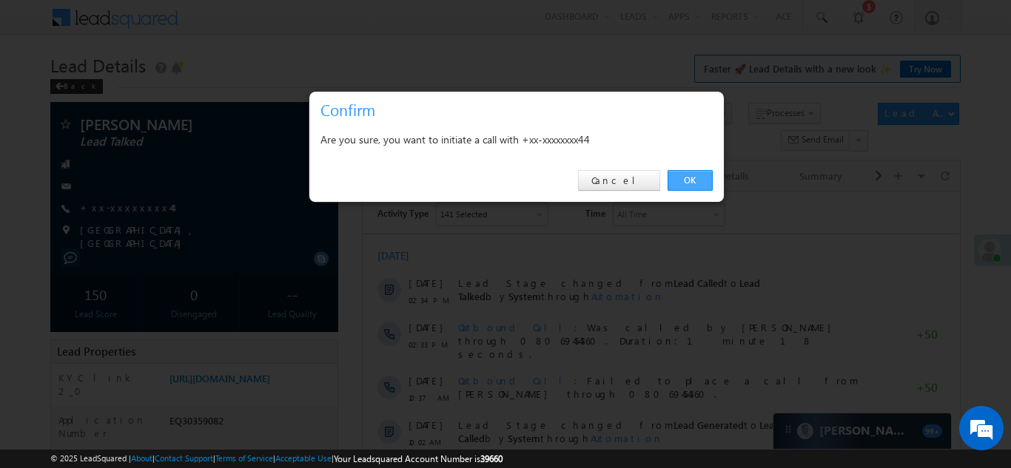
click at [688, 181] on link "OK" at bounding box center [690, 180] width 45 height 21
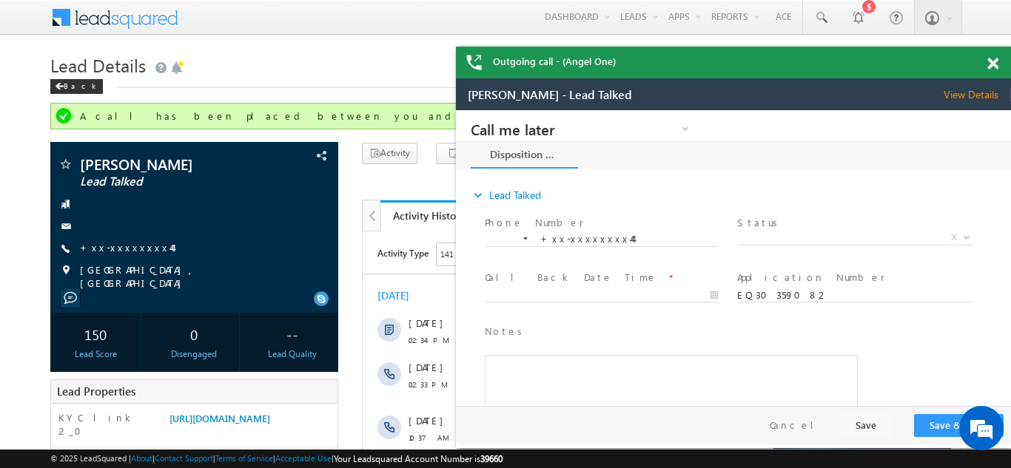
click at [992, 61] on span at bounding box center [992, 64] width 11 height 13
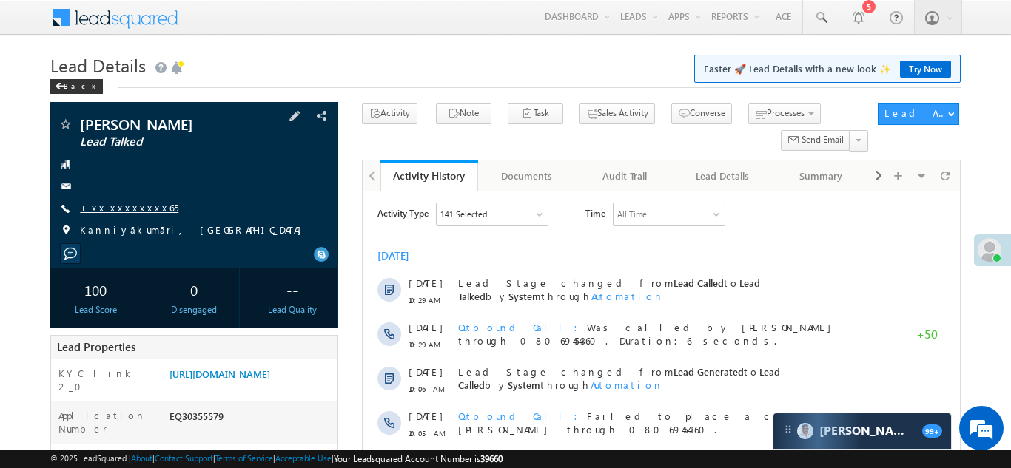
click at [114, 206] on link "+xx-xxxxxxxx65" at bounding box center [129, 207] width 98 height 13
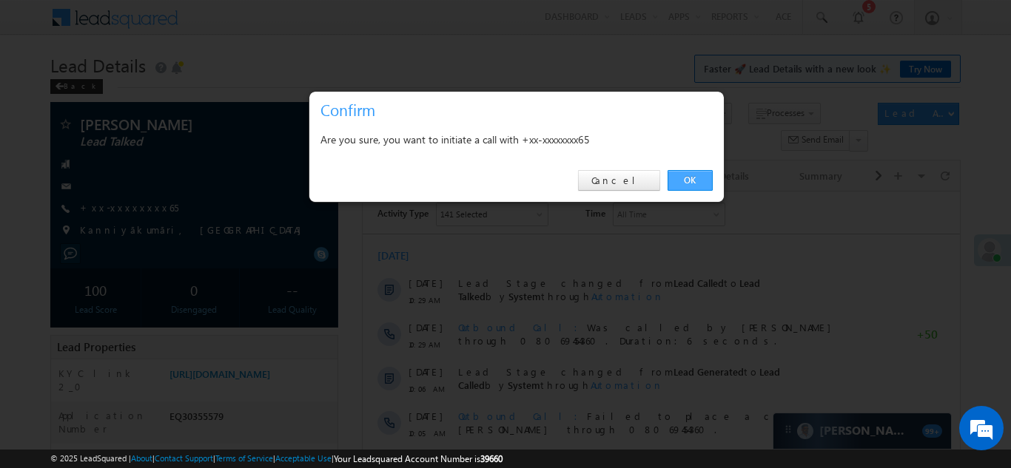
click at [682, 178] on link "OK" at bounding box center [690, 180] width 45 height 21
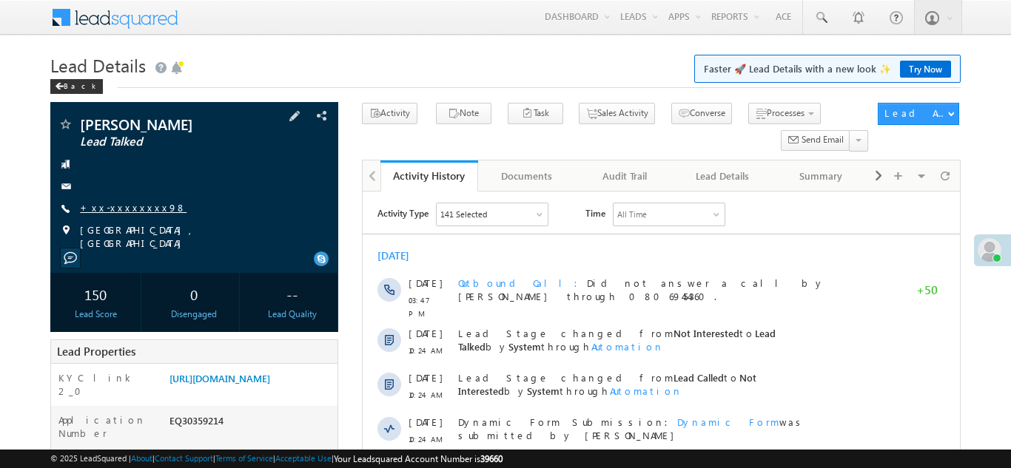
click at [117, 209] on link "+xx-xxxxxxxx98" at bounding box center [133, 207] width 107 height 13
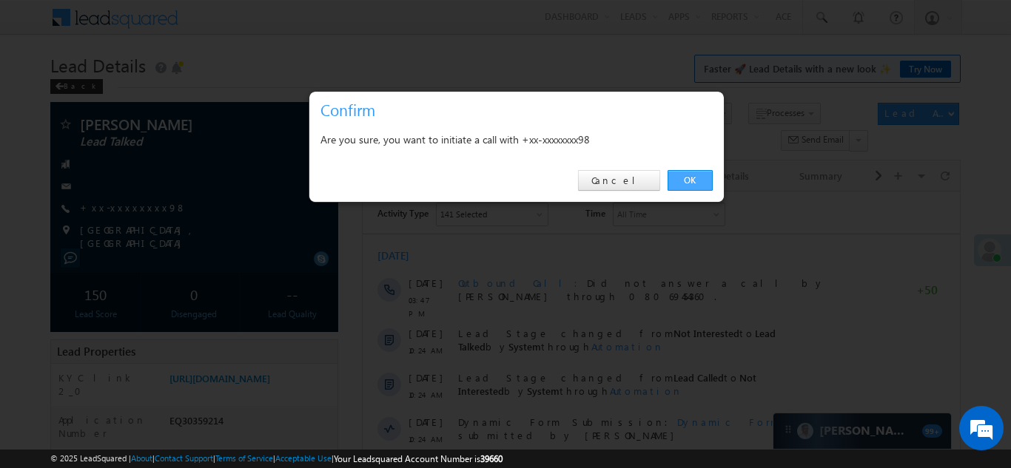
click at [681, 179] on link "OK" at bounding box center [690, 180] width 45 height 21
click at [685, 177] on link "OK" at bounding box center [690, 180] width 45 height 21
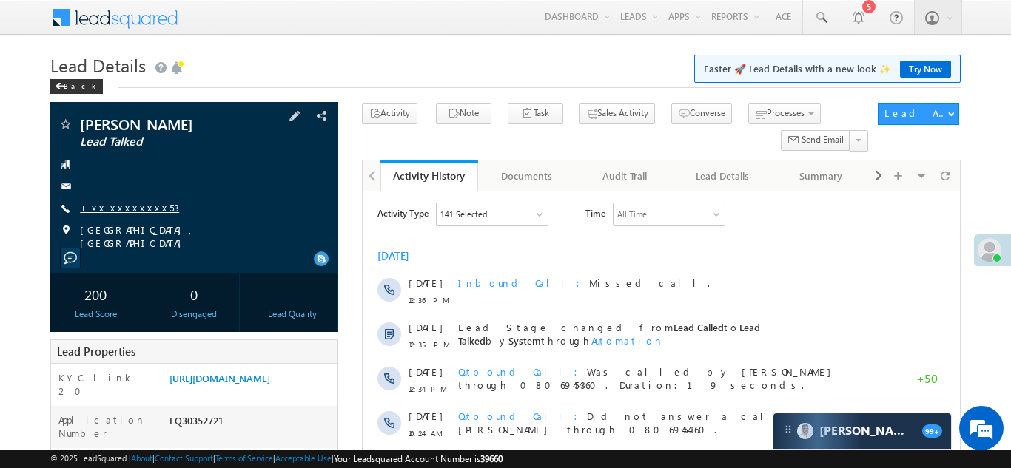
click at [106, 208] on link "+xx-xxxxxxxx53" at bounding box center [129, 207] width 99 height 13
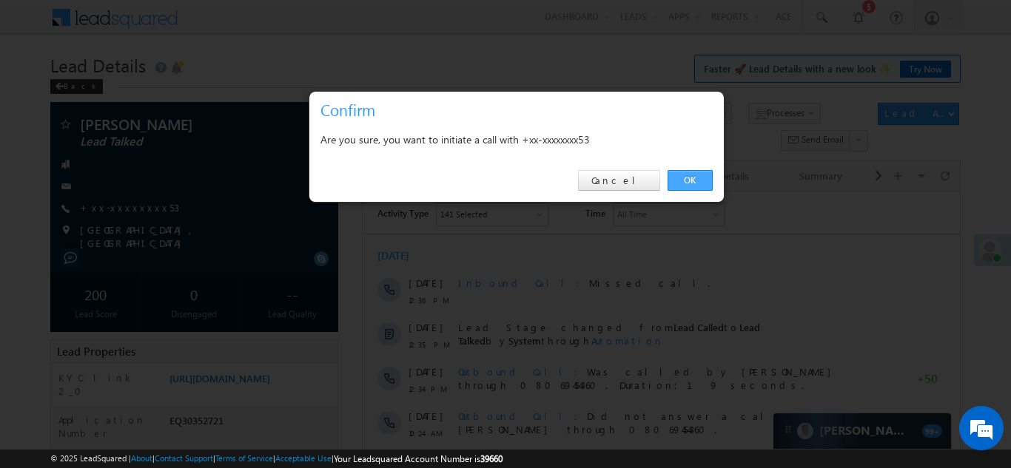
click at [671, 183] on link "OK" at bounding box center [690, 180] width 45 height 21
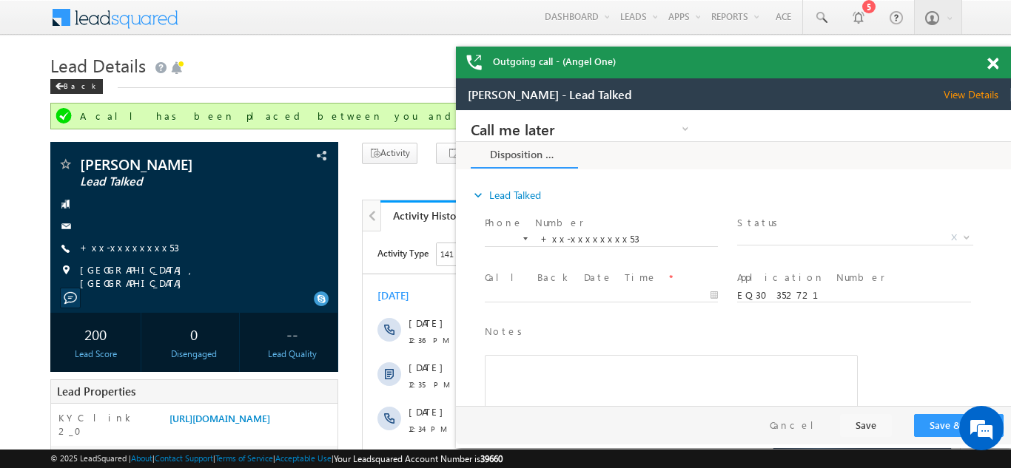
click at [987, 67] on span at bounding box center [992, 64] width 11 height 13
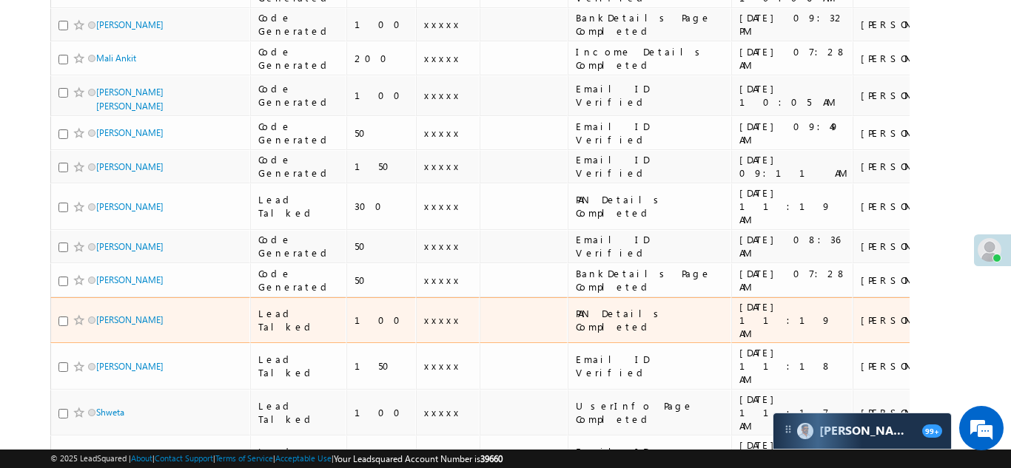
scroll to position [462, 0]
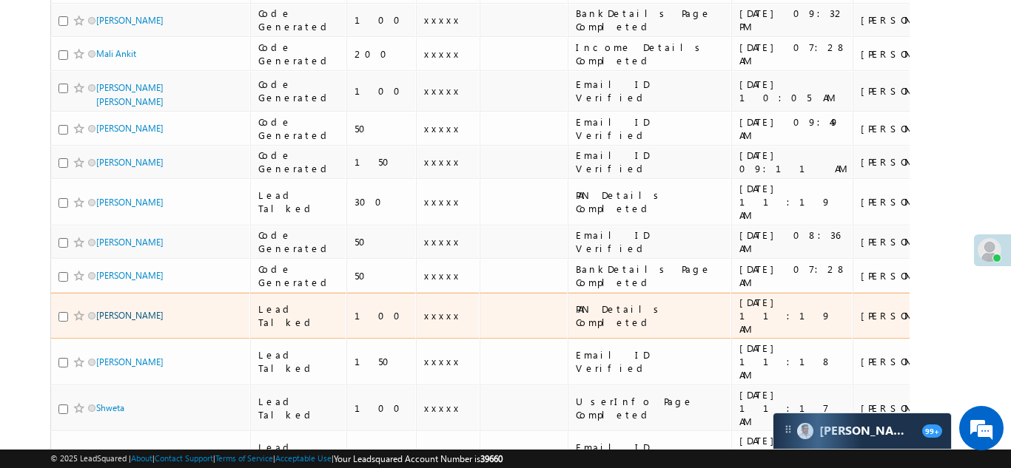
click at [105, 310] on link "[PERSON_NAME]" at bounding box center [129, 315] width 67 height 11
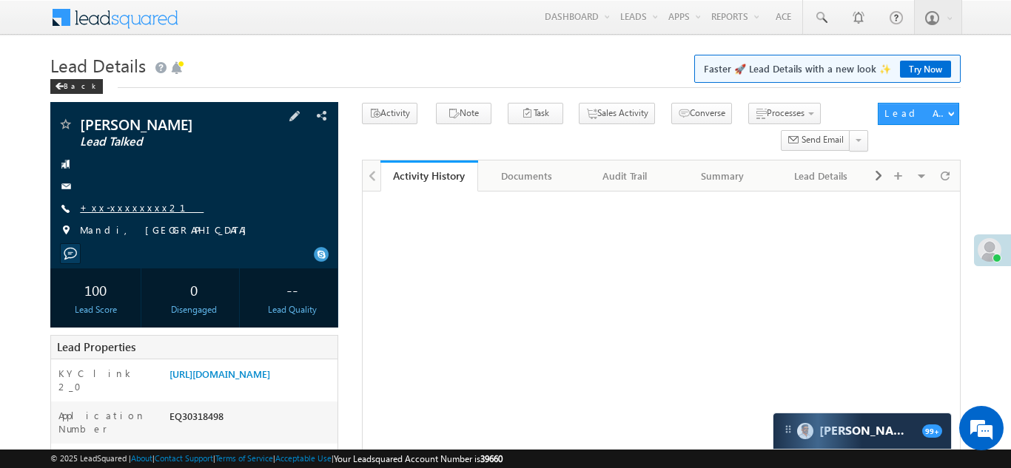
click at [113, 206] on link "+xx-xxxxxxxx21" at bounding box center [142, 207] width 124 height 13
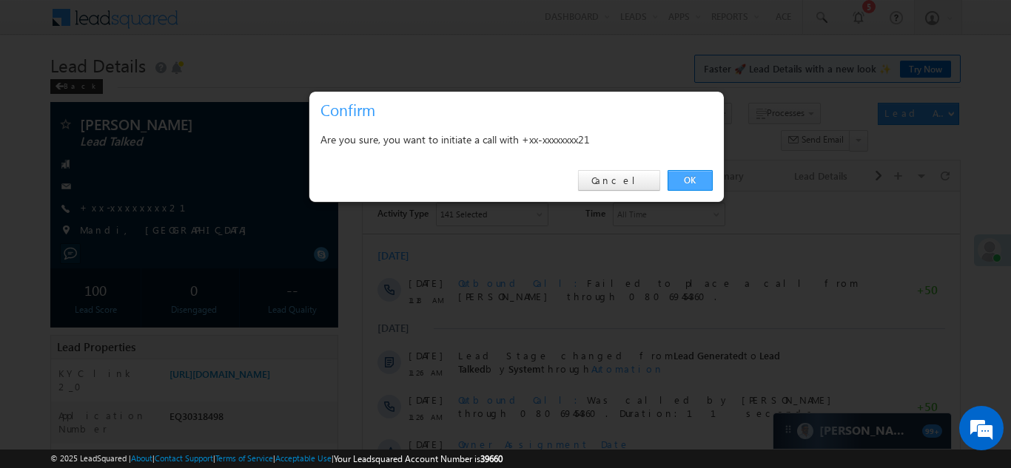
click at [685, 177] on link "OK" at bounding box center [690, 180] width 45 height 21
